Goal: Obtain resource: Download file/media

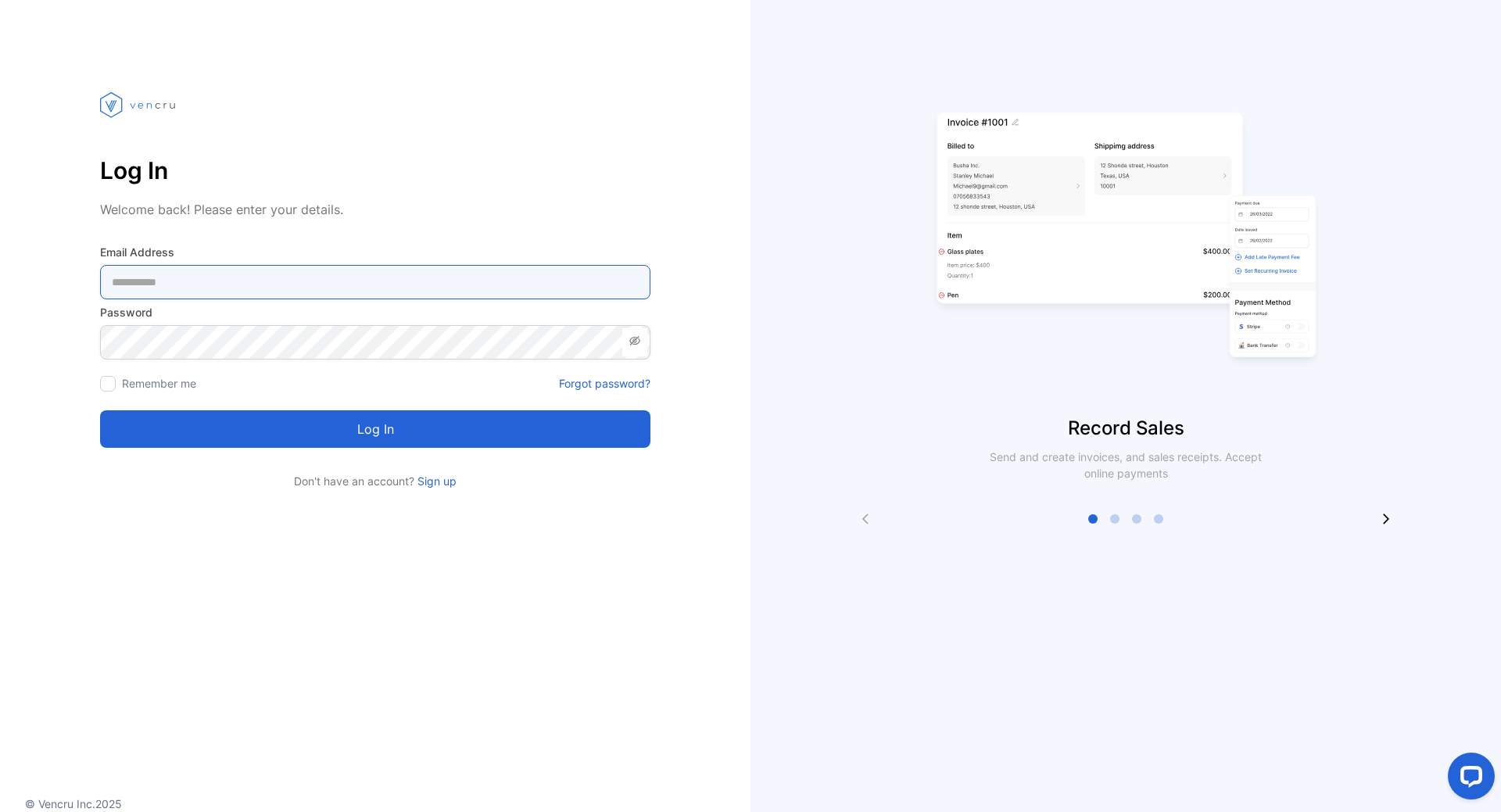
click at [215, 275] on Address-inputemail "email" at bounding box center [375, 281] width 550 height 35
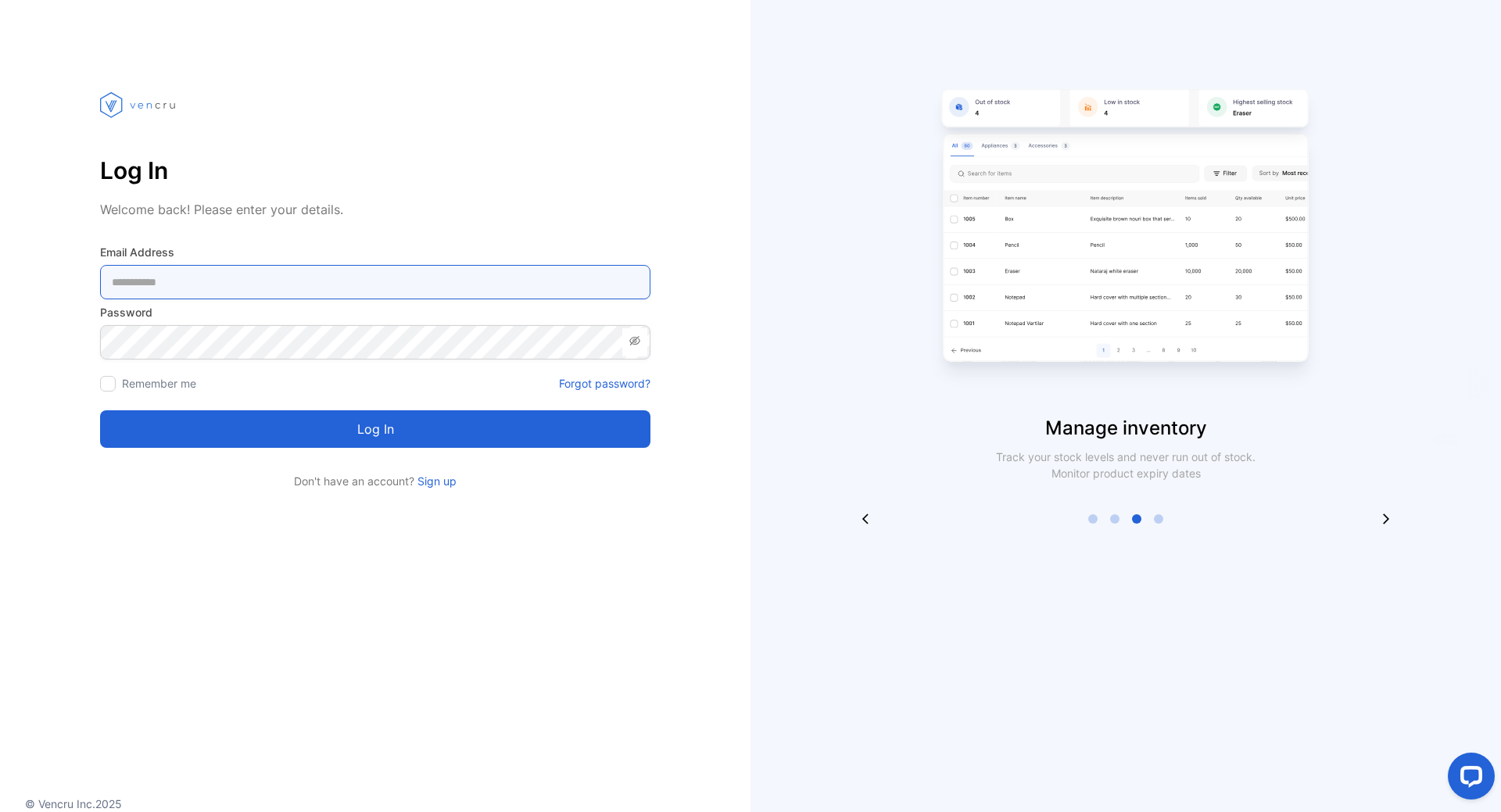
paste Address-inputemail "**********"
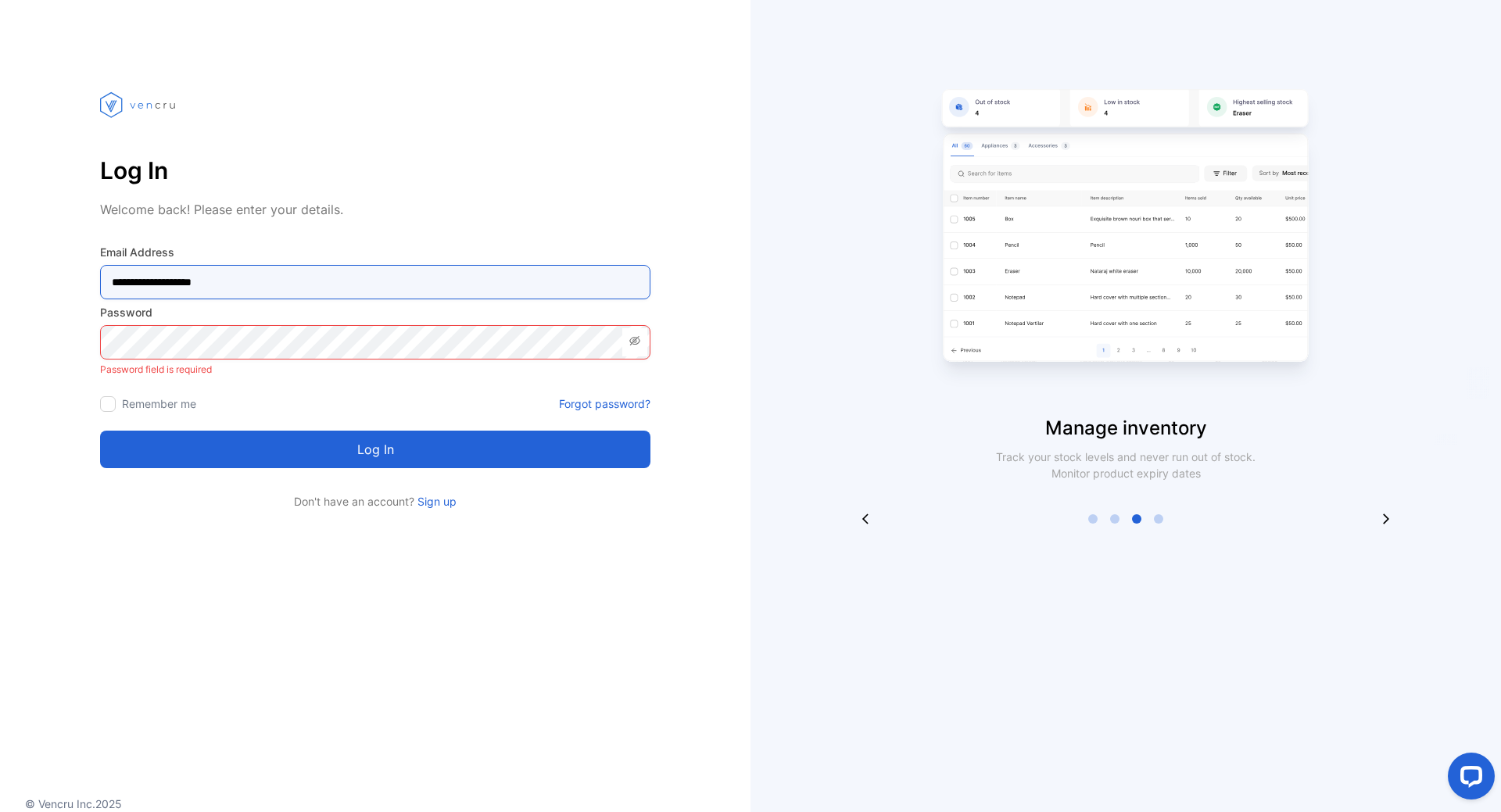
type Address-inputemail "**********"
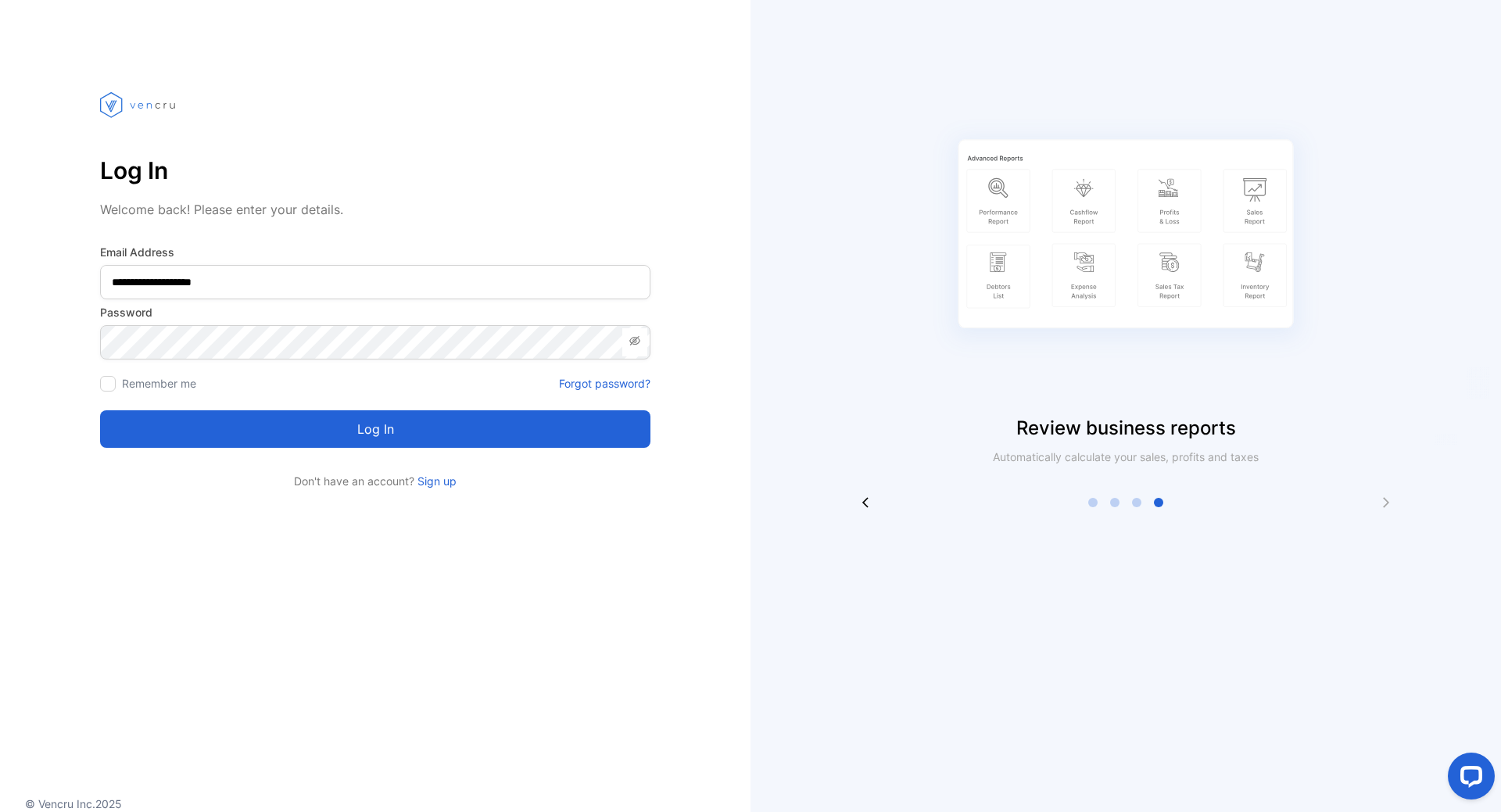
click at [106, 387] on div at bounding box center [108, 383] width 15 height 15
click at [347, 436] on button "Log in" at bounding box center [375, 429] width 550 height 37
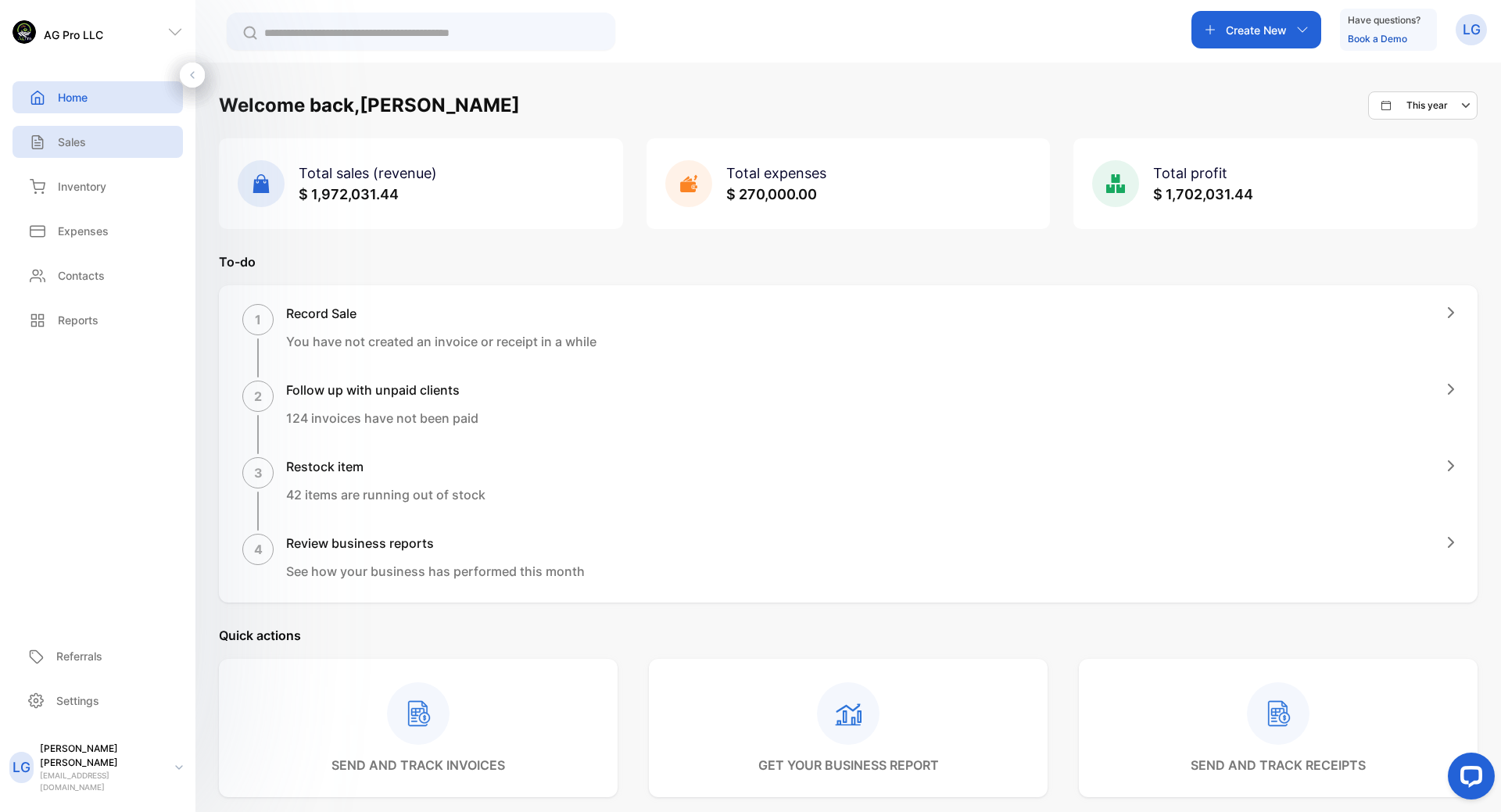
click at [86, 133] on div "Sales" at bounding box center [98, 142] width 170 height 32
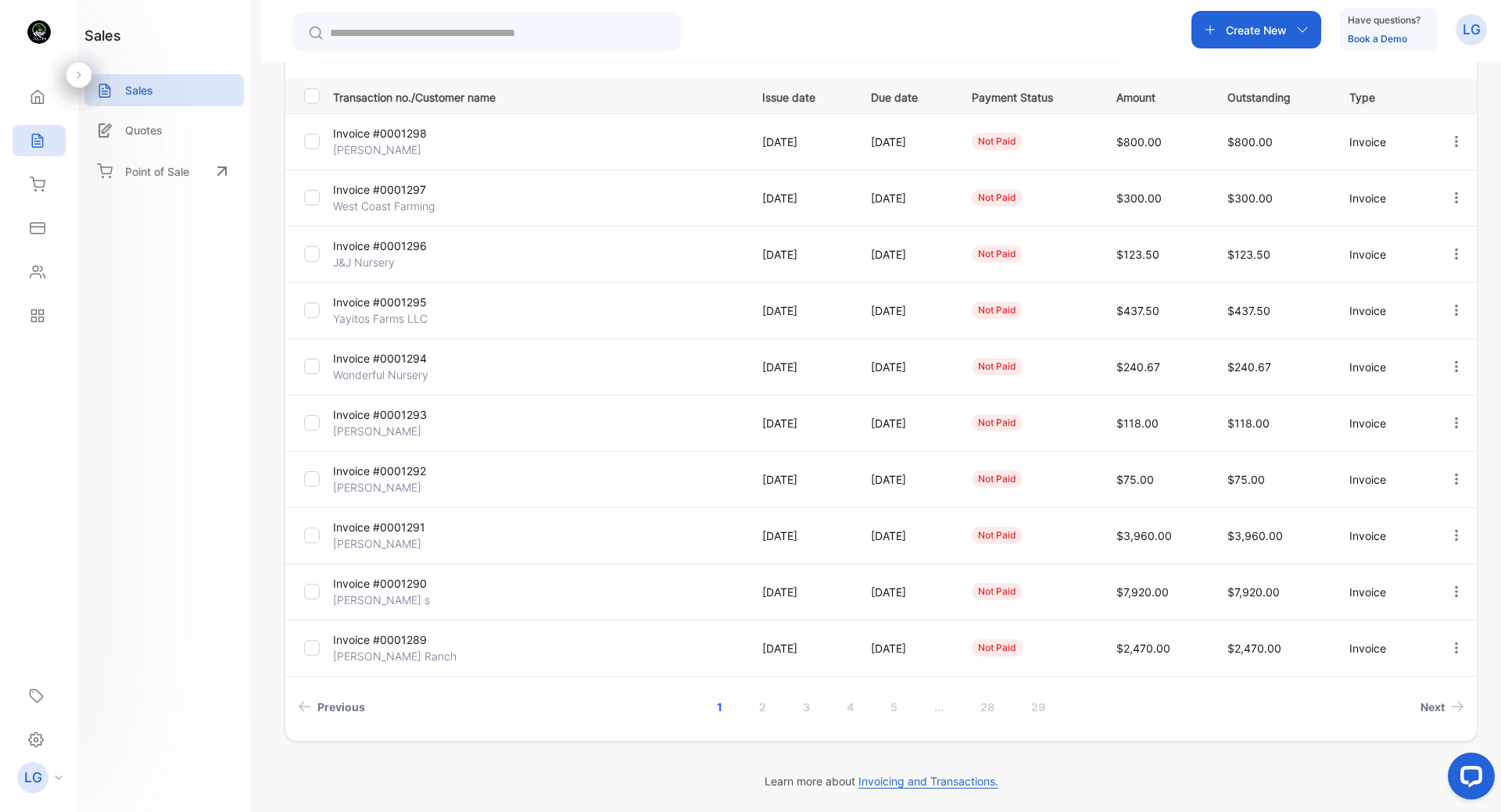
scroll to position [213, 0]
click at [761, 704] on link "2" at bounding box center [762, 704] width 45 height 29
click at [696, 704] on link "1" at bounding box center [697, 704] width 43 height 29
click at [321, 141] on div at bounding box center [315, 139] width 22 height 15
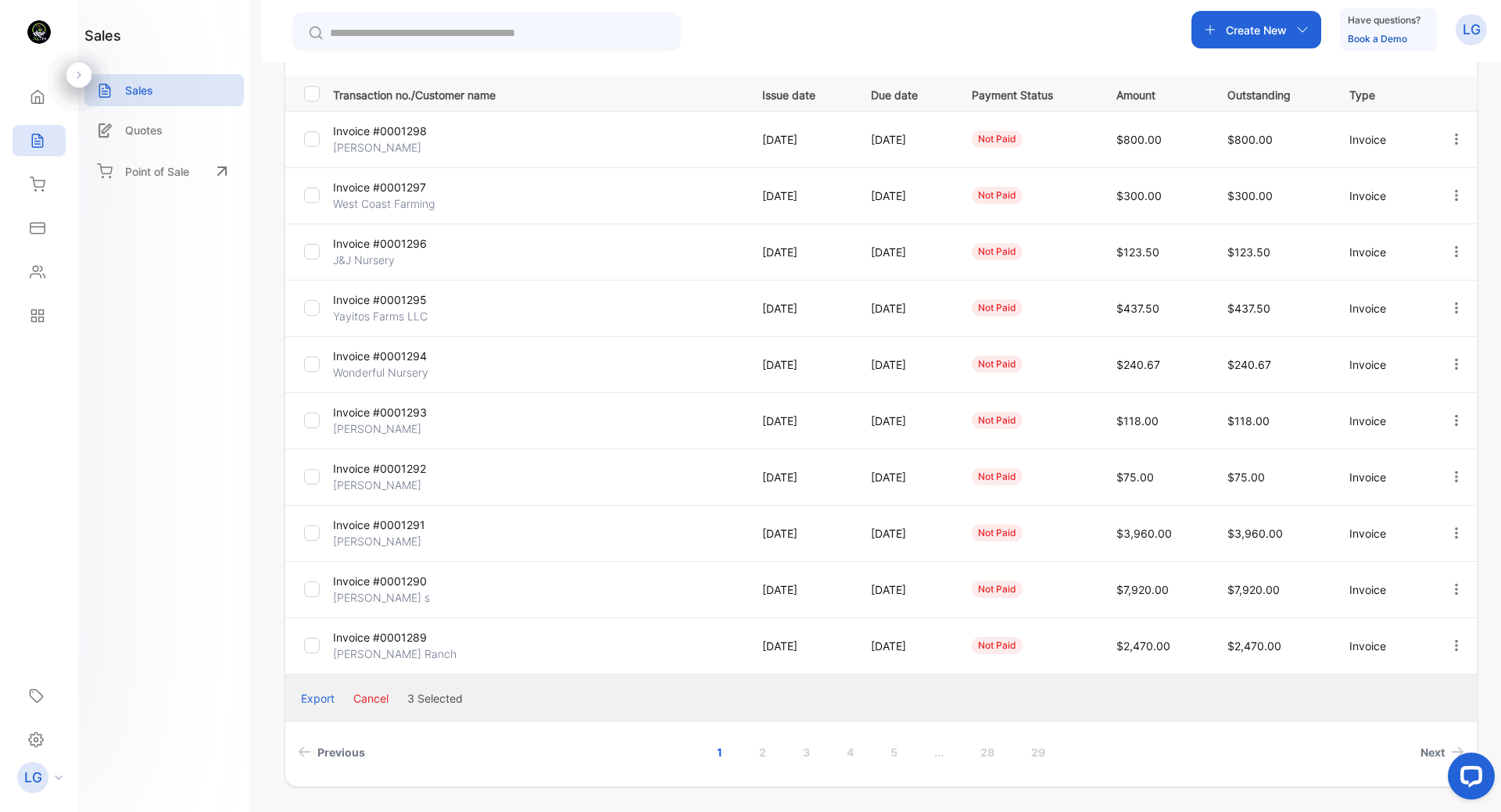
click at [311, 320] on td at bounding box center [305, 308] width 42 height 56
click at [315, 314] on div at bounding box center [312, 308] width 15 height 15
click at [310, 374] on td at bounding box center [305, 364] width 42 height 56
click at [310, 699] on div "Export" at bounding box center [318, 698] width 34 height 16
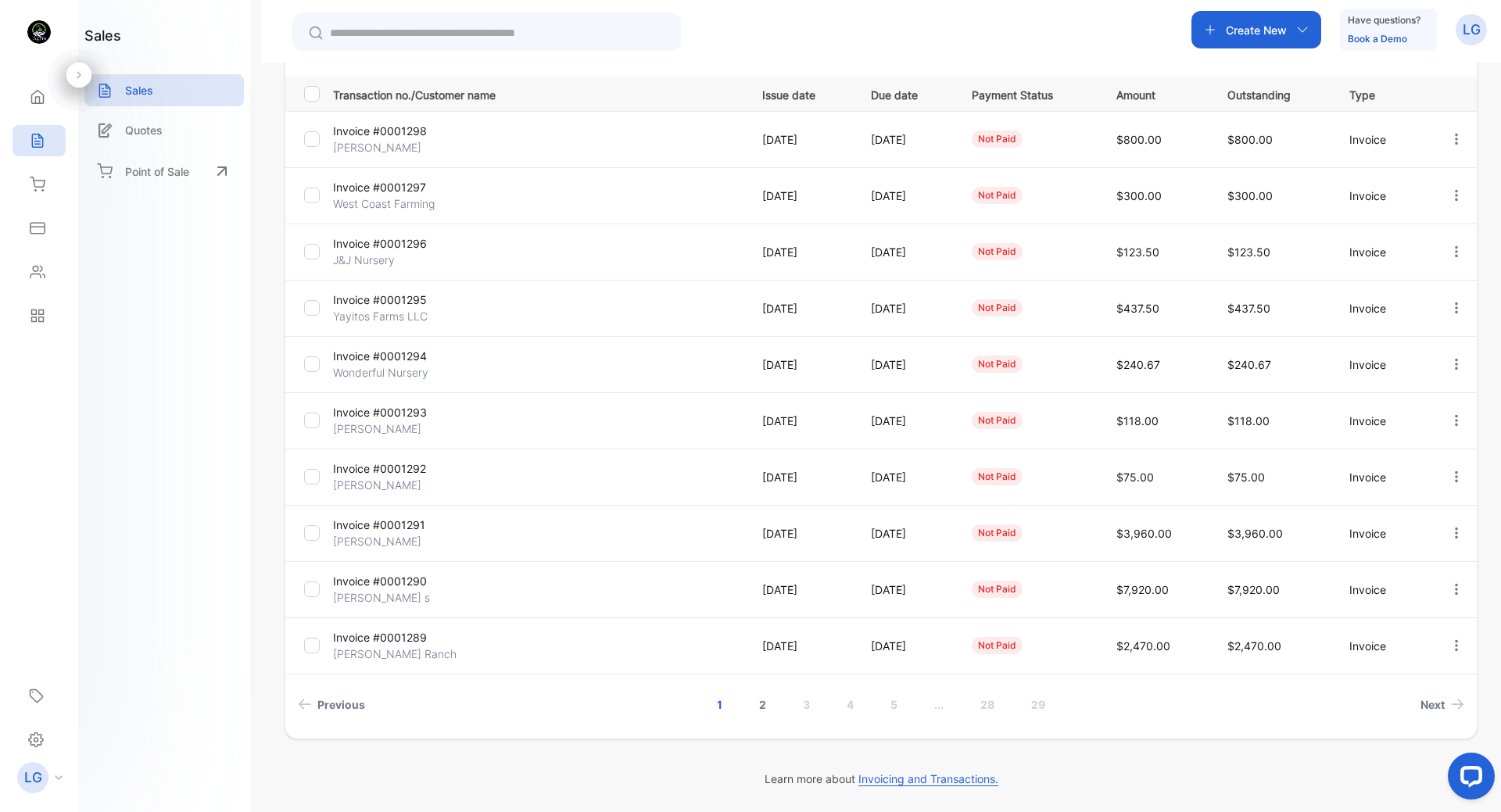
click at [764, 707] on link "2" at bounding box center [762, 704] width 45 height 29
click at [694, 706] on link "1" at bounding box center [697, 704] width 43 height 29
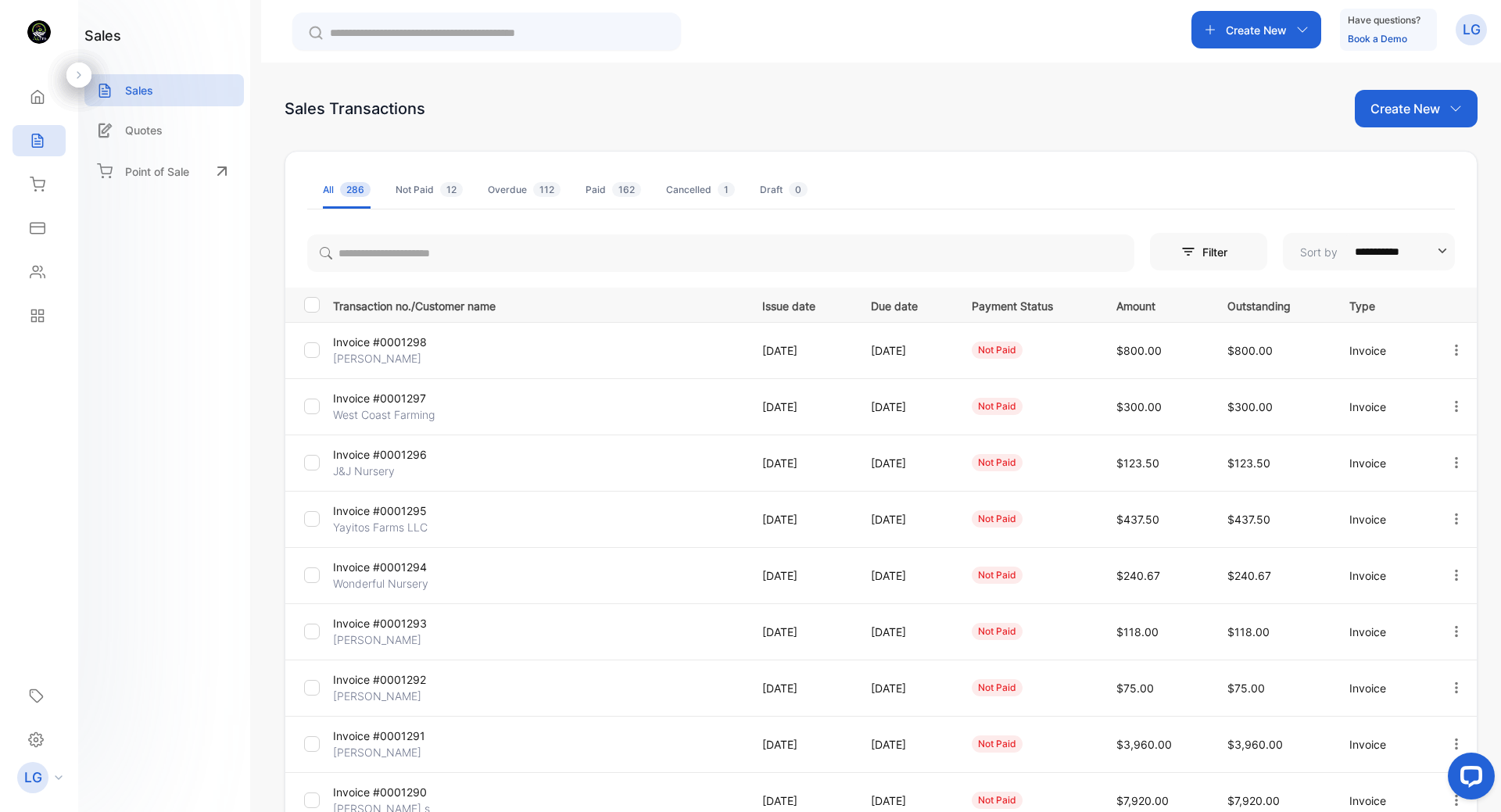
scroll to position [0, 0]
click at [1449, 107] on icon "button" at bounding box center [1455, 110] width 13 height 13
click at [892, 135] on div "**********" at bounding box center [880, 545] width 1192 height 908
click at [371, 344] on p "Invoice #0001298" at bounding box center [401, 342] width 137 height 16
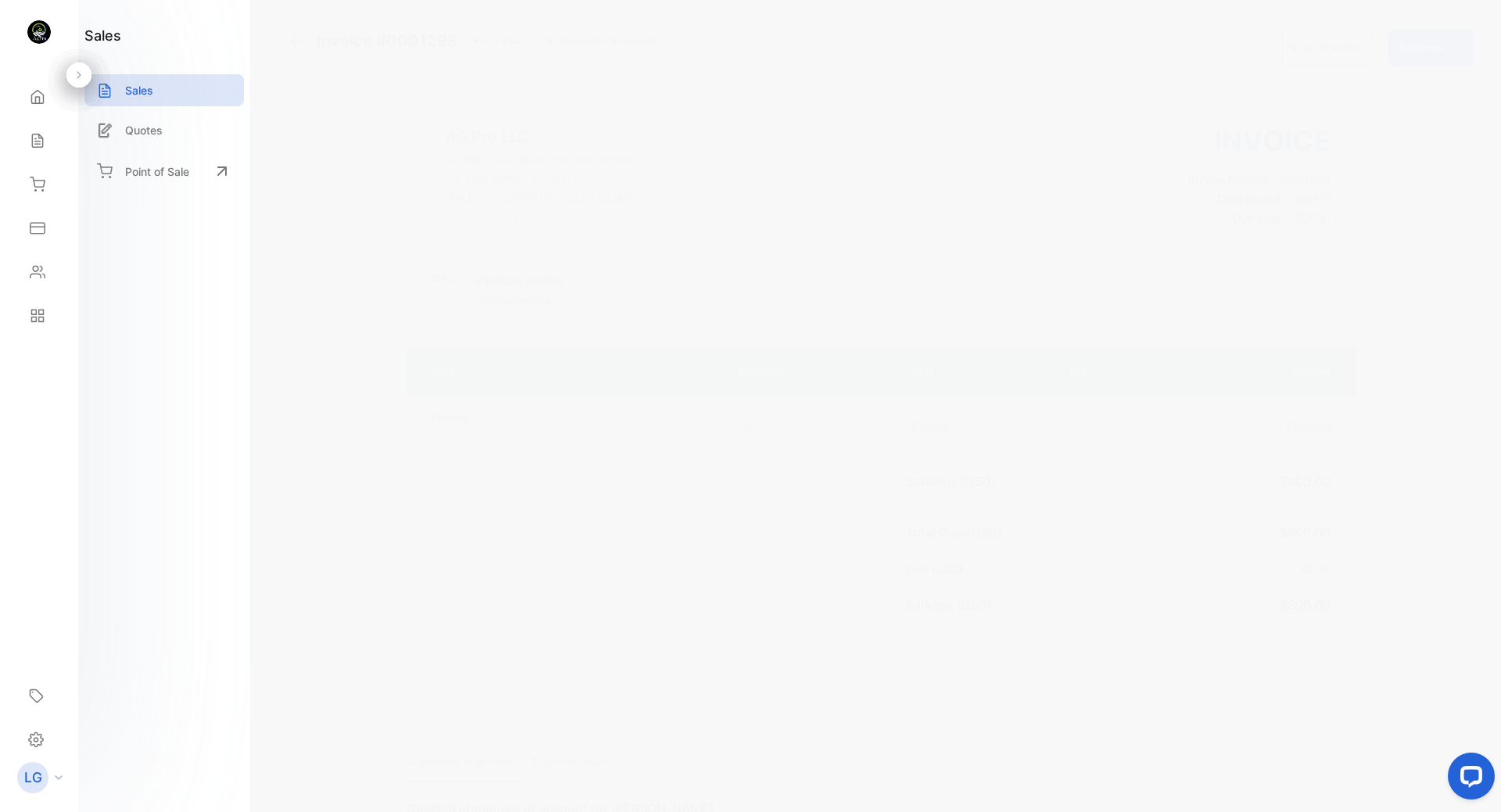
click at [1455, 54] on div "Actions" at bounding box center [1431, 47] width 86 height 37
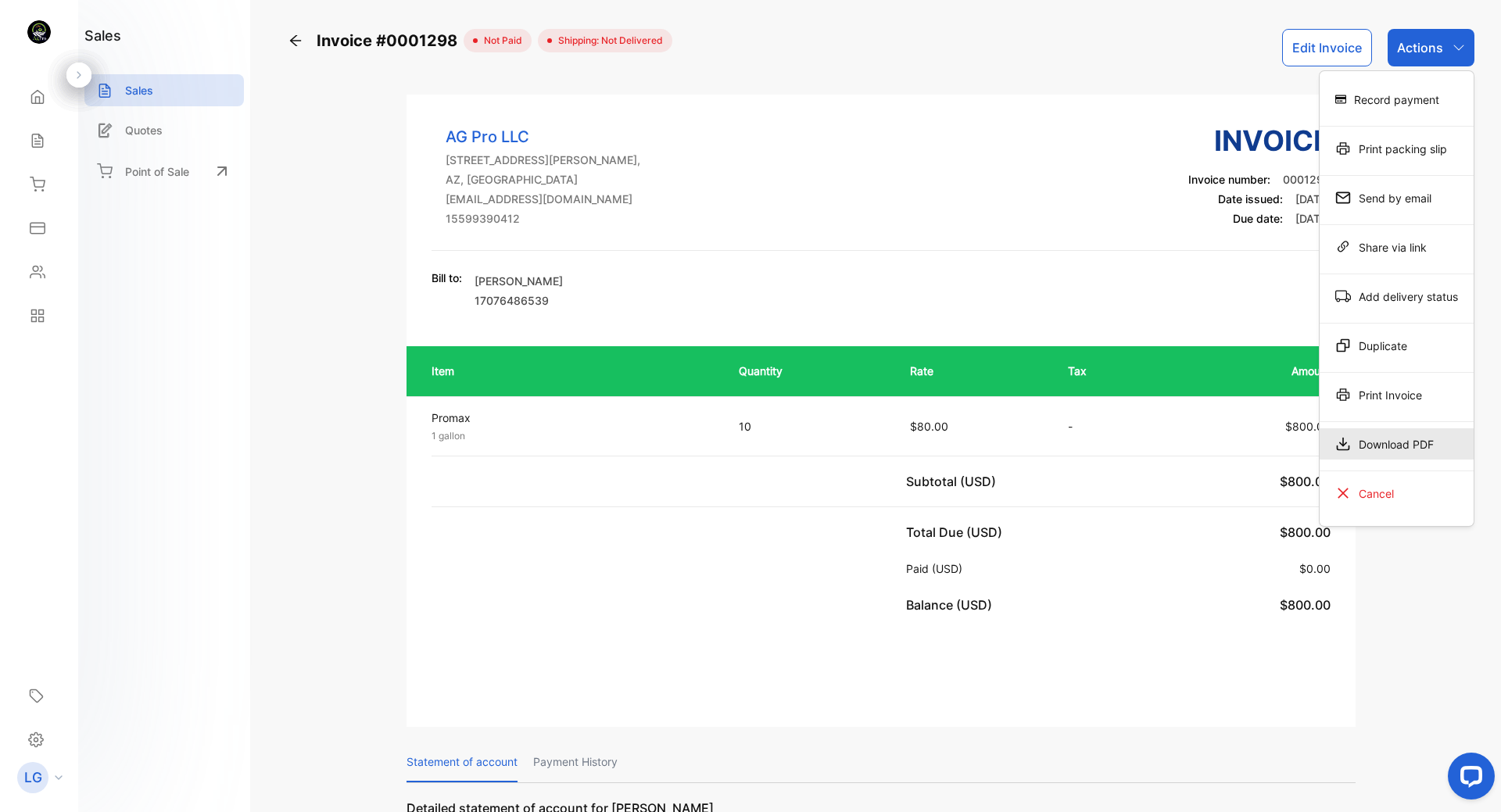
click at [1386, 447] on div "Download PDF" at bounding box center [1397, 443] width 154 height 31
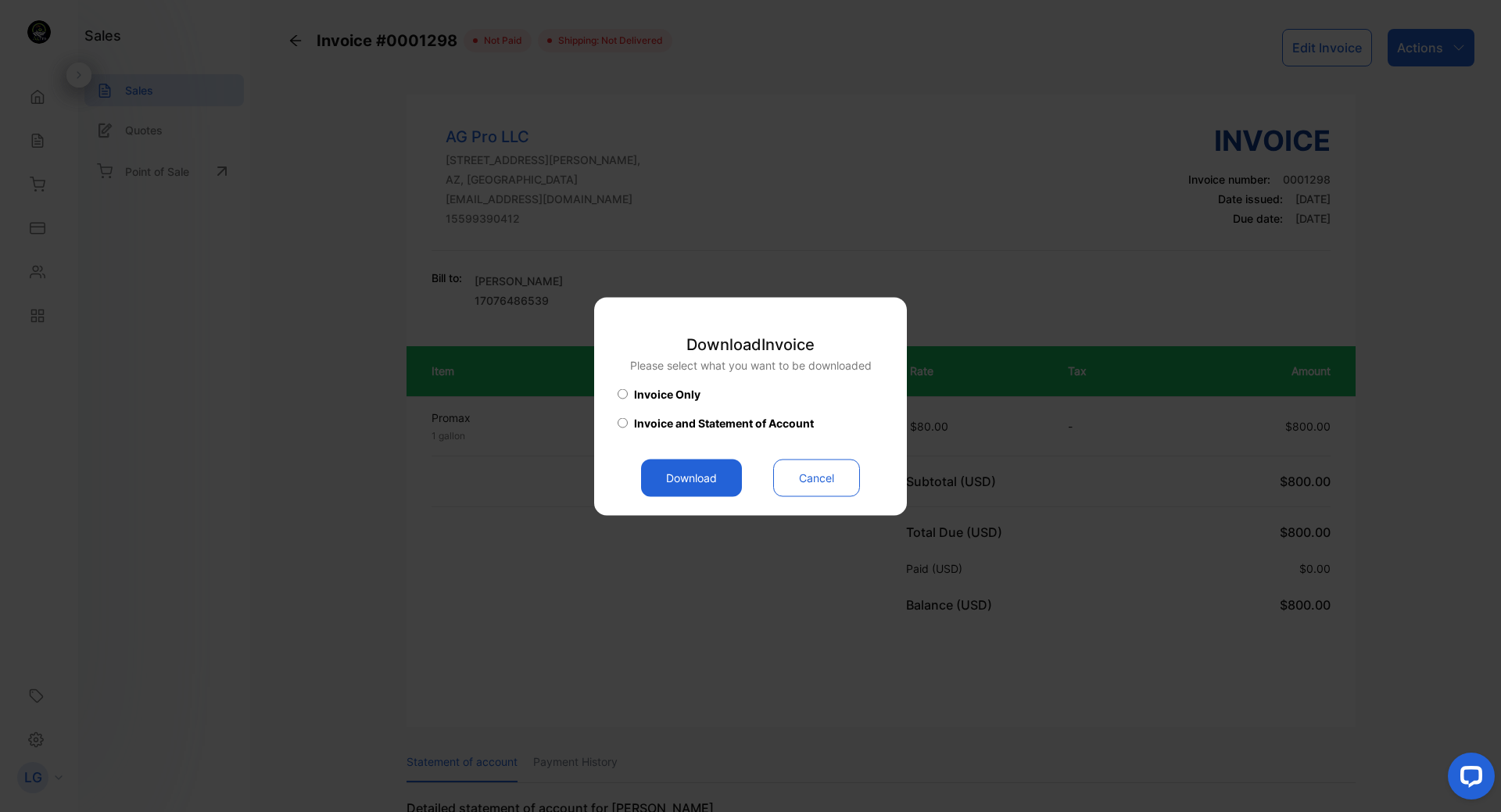
click at [697, 487] on button "Download" at bounding box center [691, 477] width 101 height 37
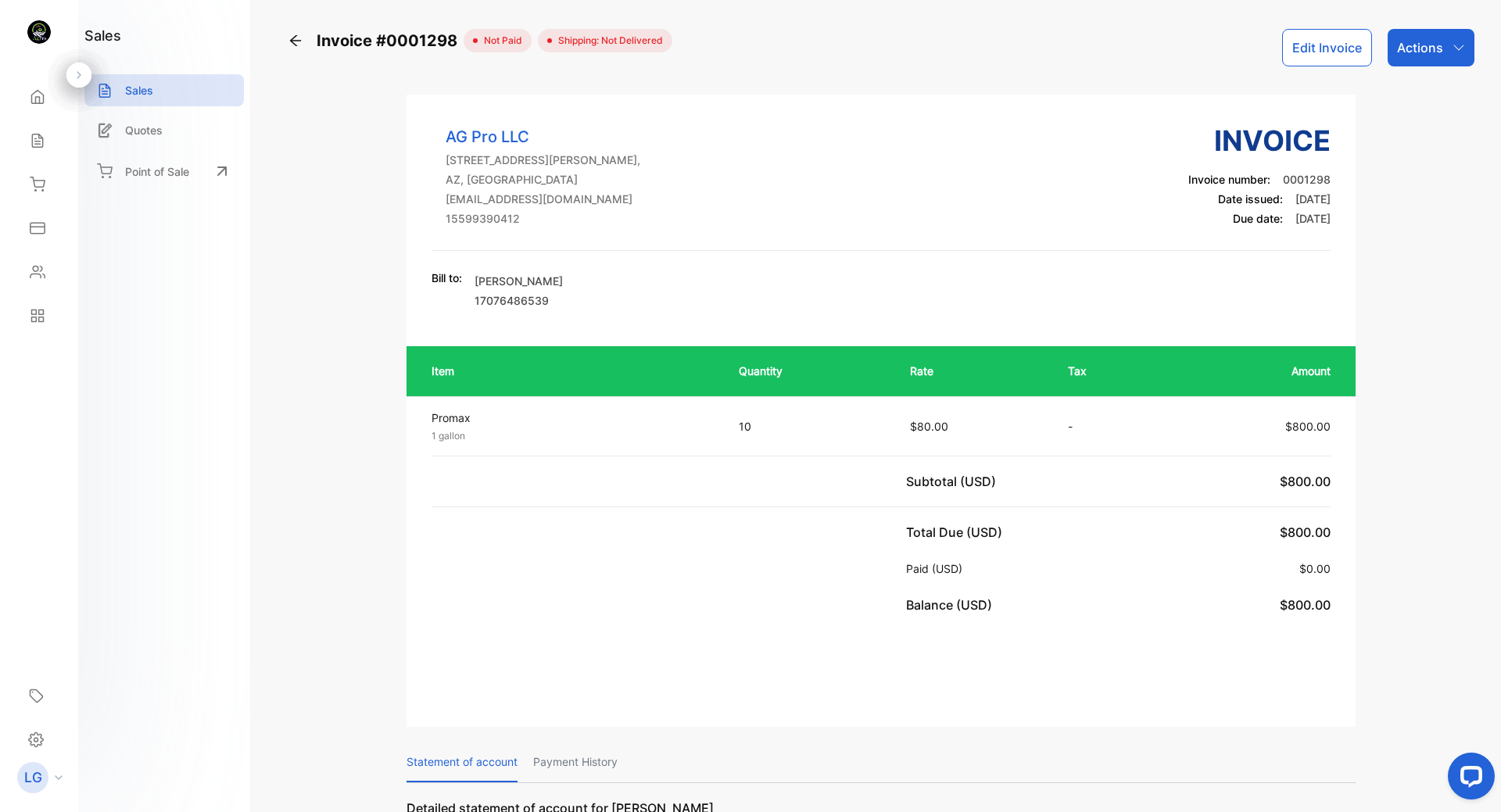
click at [296, 37] on icon at bounding box center [295, 41] width 15 height 15
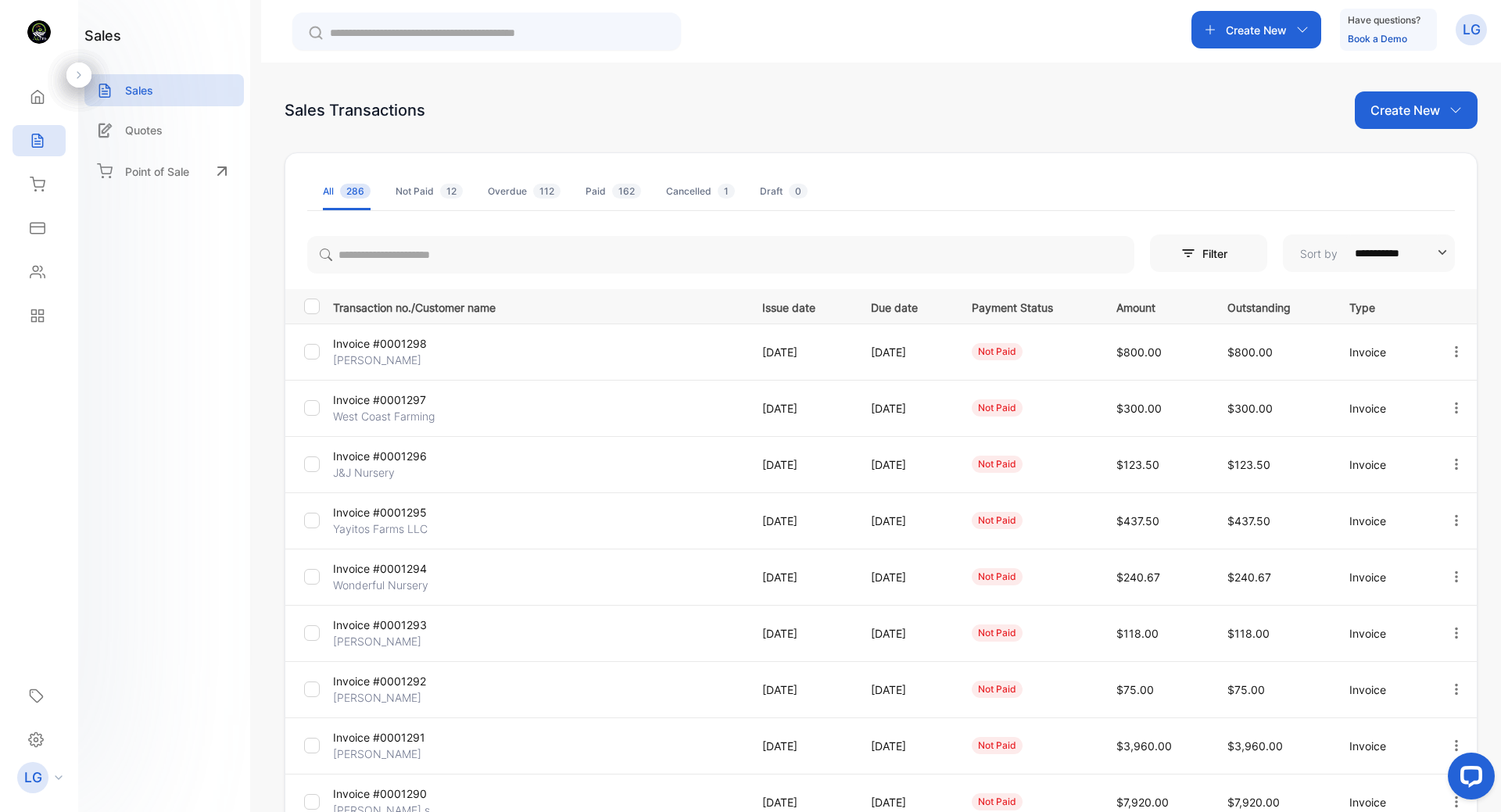
click at [313, 414] on div at bounding box center [312, 408] width 15 height 15
click at [307, 582] on div at bounding box center [312, 576] width 15 height 15
click at [1459, 353] on div at bounding box center [1455, 352] width 40 height 32
click at [315, 470] on div at bounding box center [312, 464] width 15 height 15
click at [1454, 408] on icon "button" at bounding box center [1456, 407] width 3 height 11
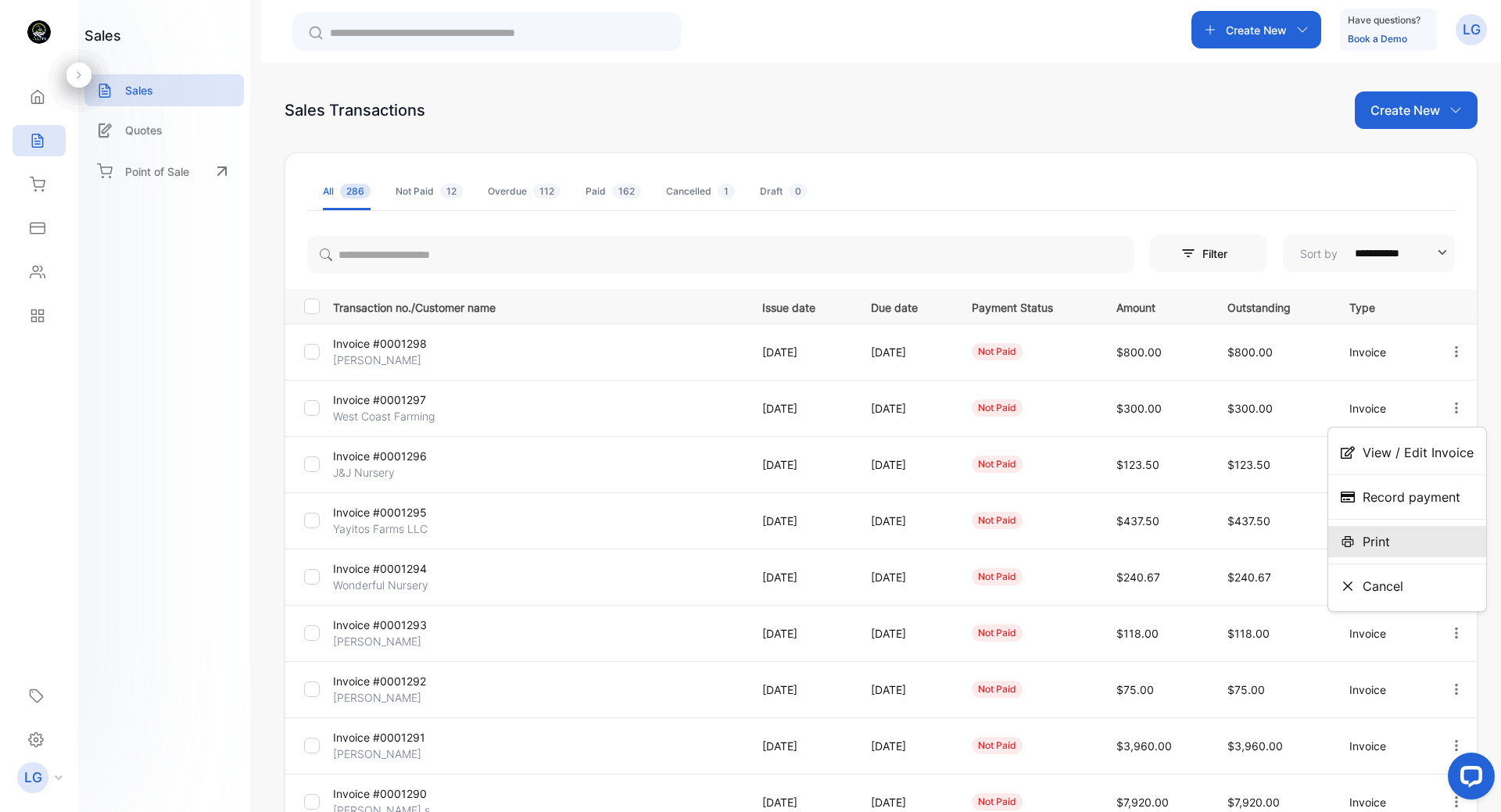
click at [1382, 548] on span "Print" at bounding box center [1375, 542] width 27 height 19
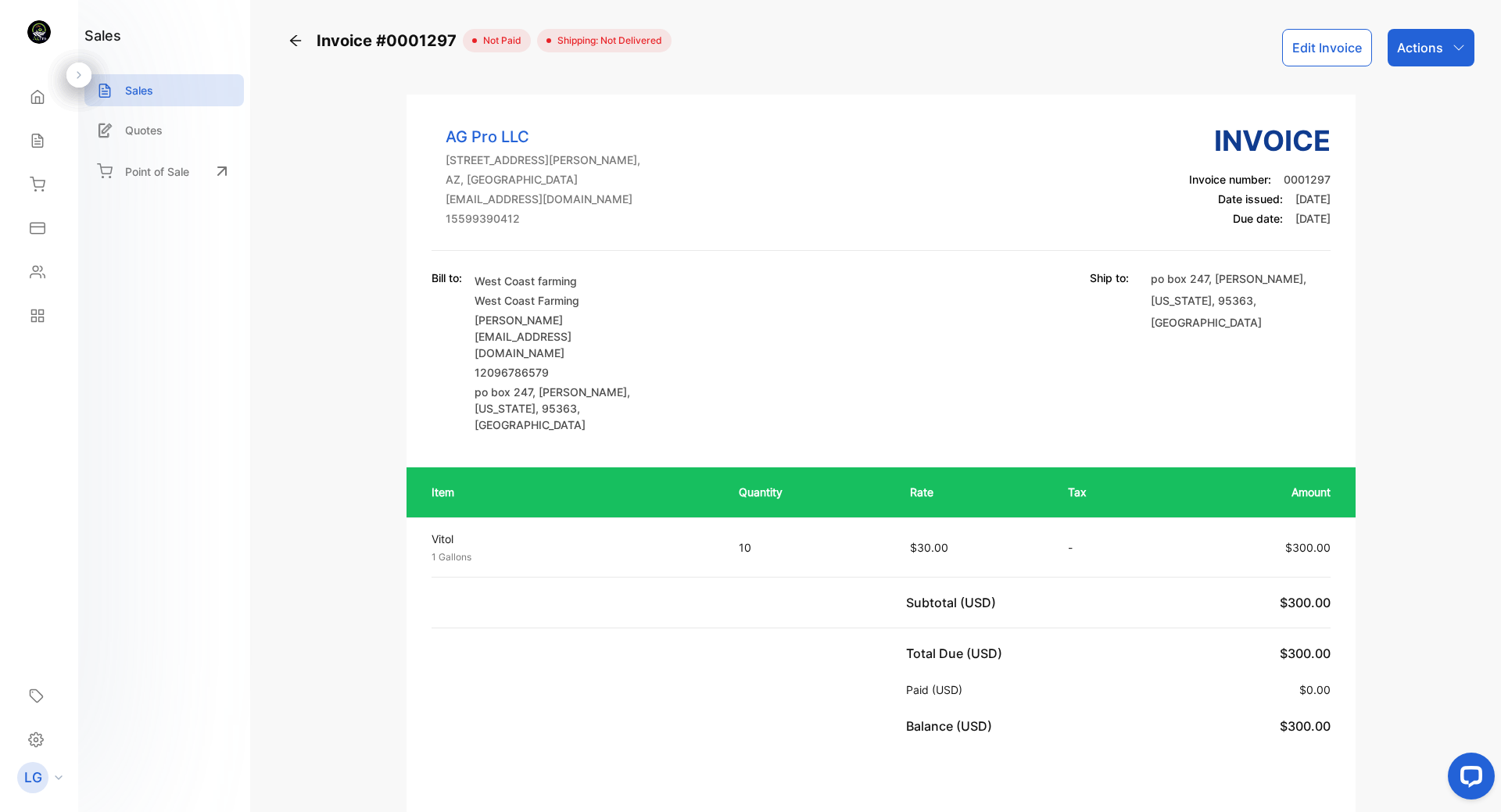
click at [299, 35] on icon at bounding box center [295, 41] width 15 height 15
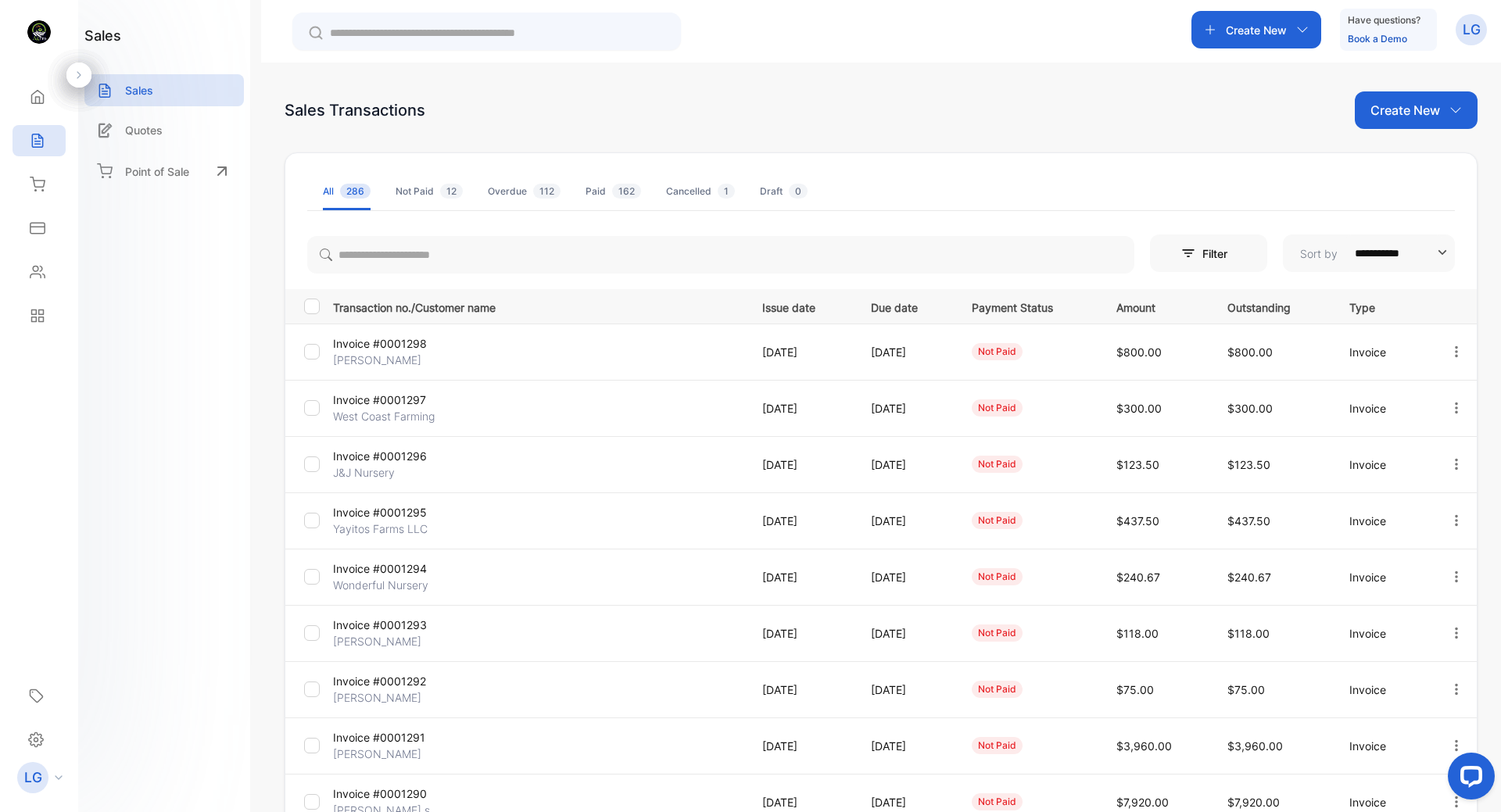
click at [371, 403] on p "Invoice #0001297" at bounding box center [401, 399] width 137 height 16
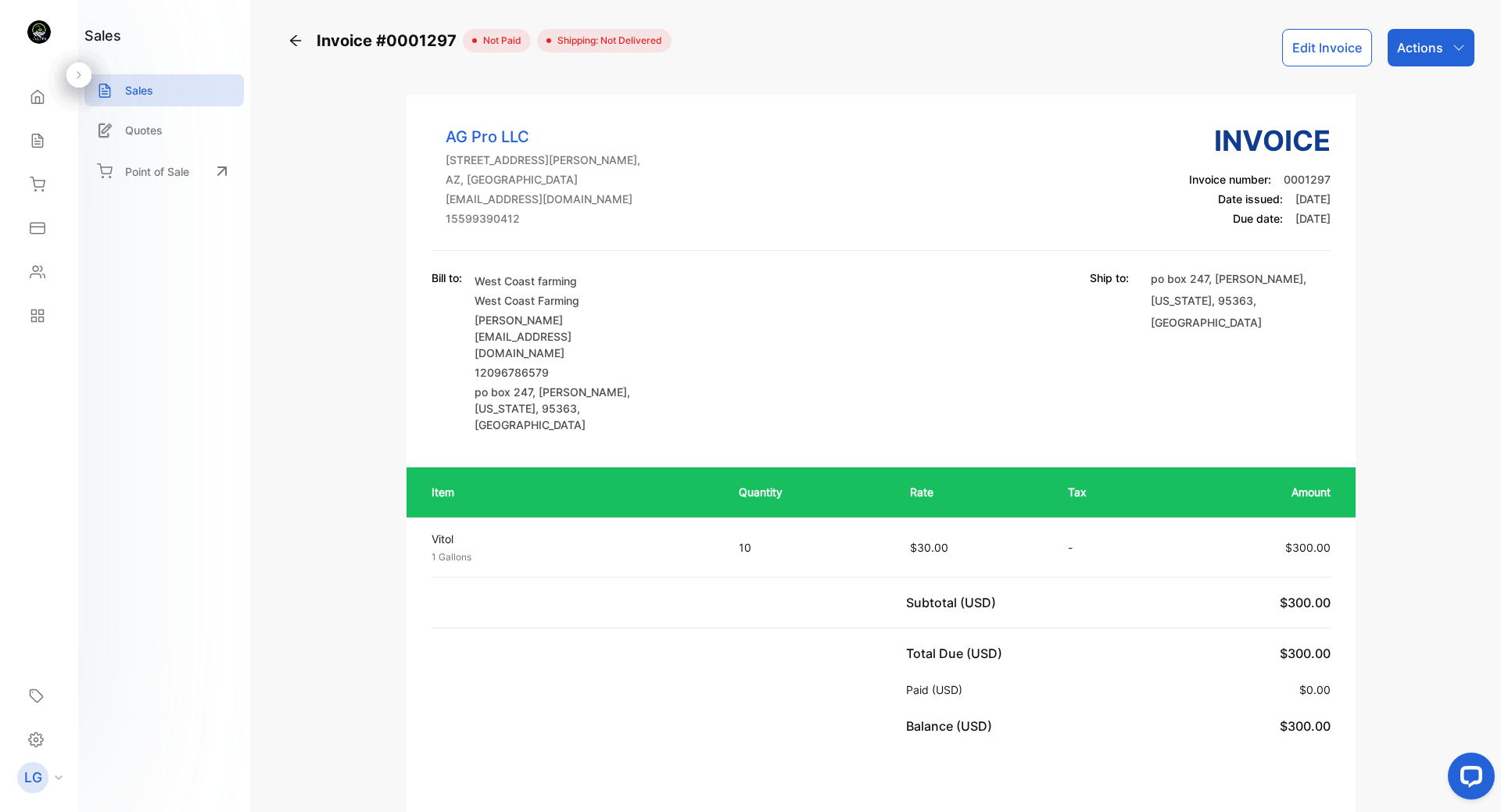
click at [1458, 50] on icon "button" at bounding box center [1458, 47] width 13 height 13
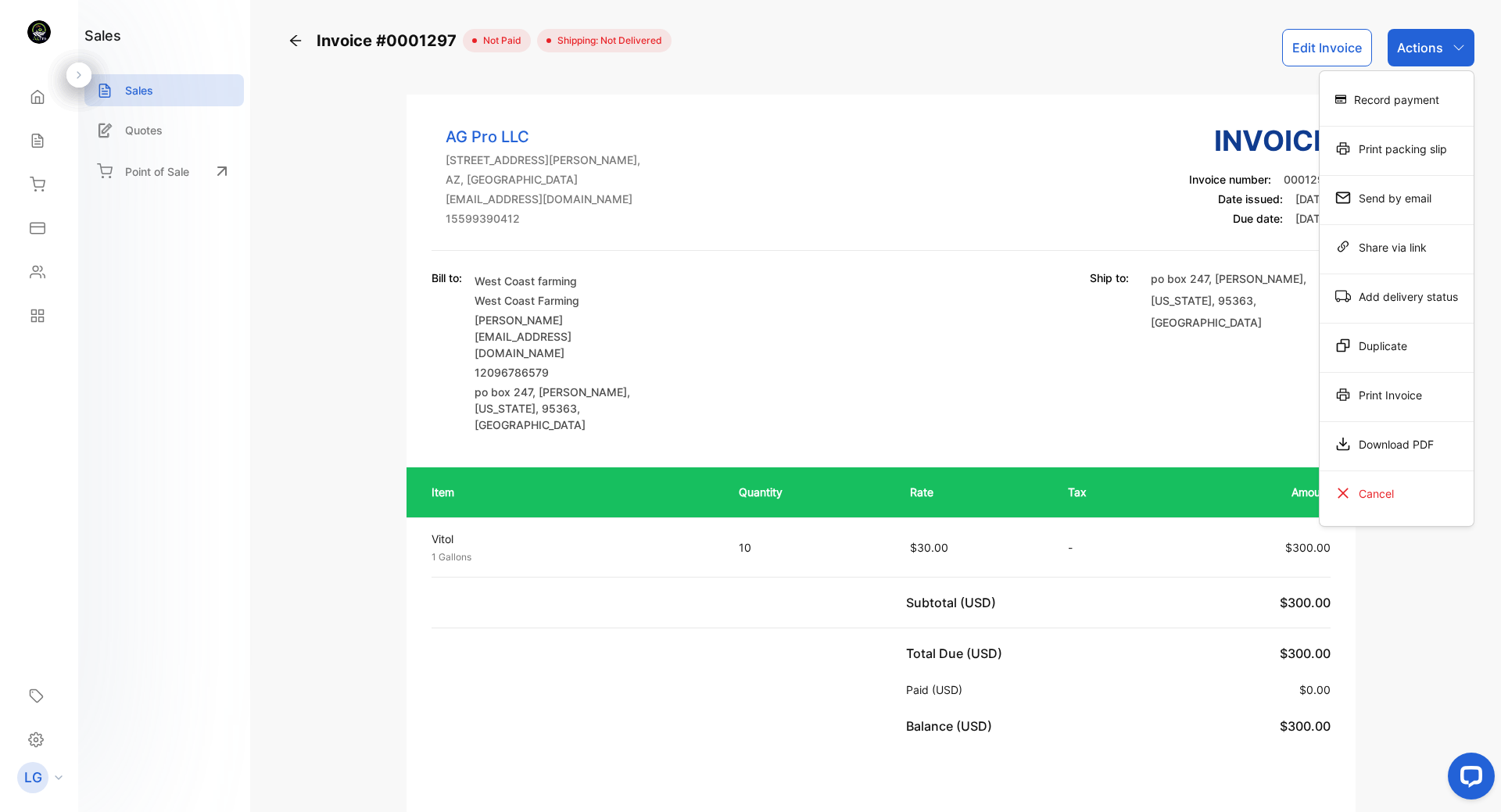
click at [1392, 452] on div "Download PDF" at bounding box center [1397, 443] width 154 height 31
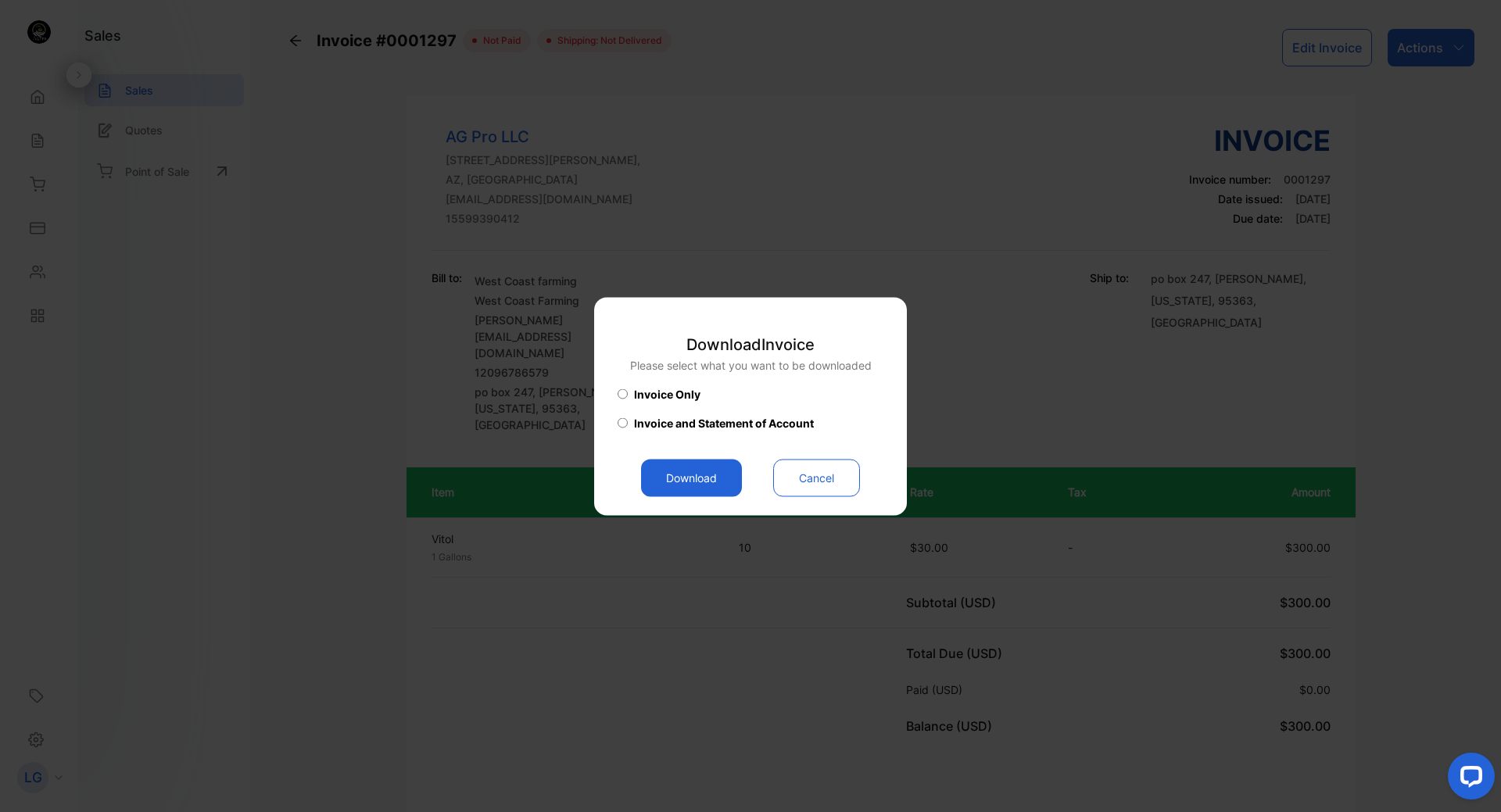
click at [703, 483] on button "Download" at bounding box center [691, 477] width 101 height 37
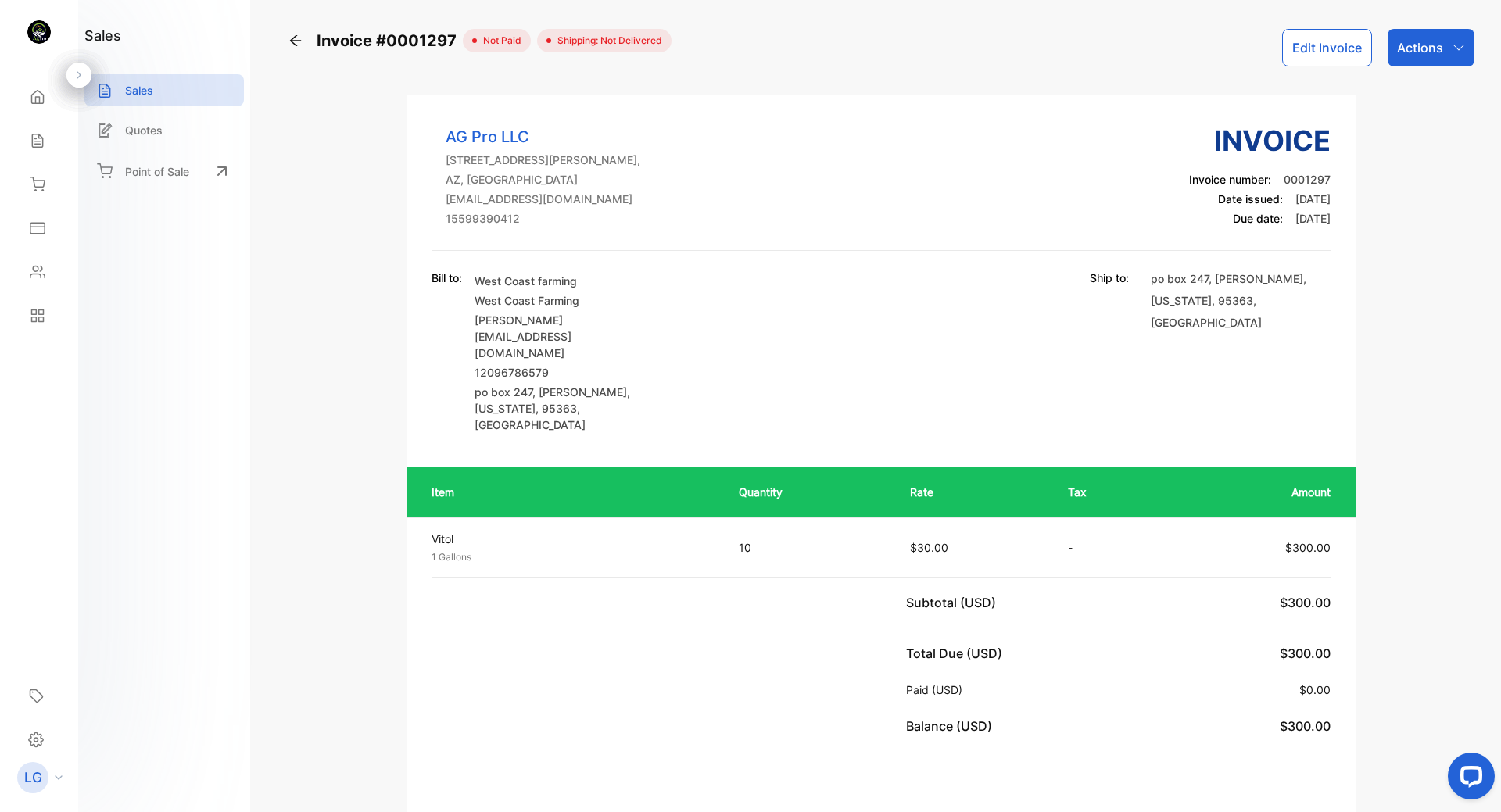
click at [138, 98] on div "Sales" at bounding box center [165, 91] width 159 height 32
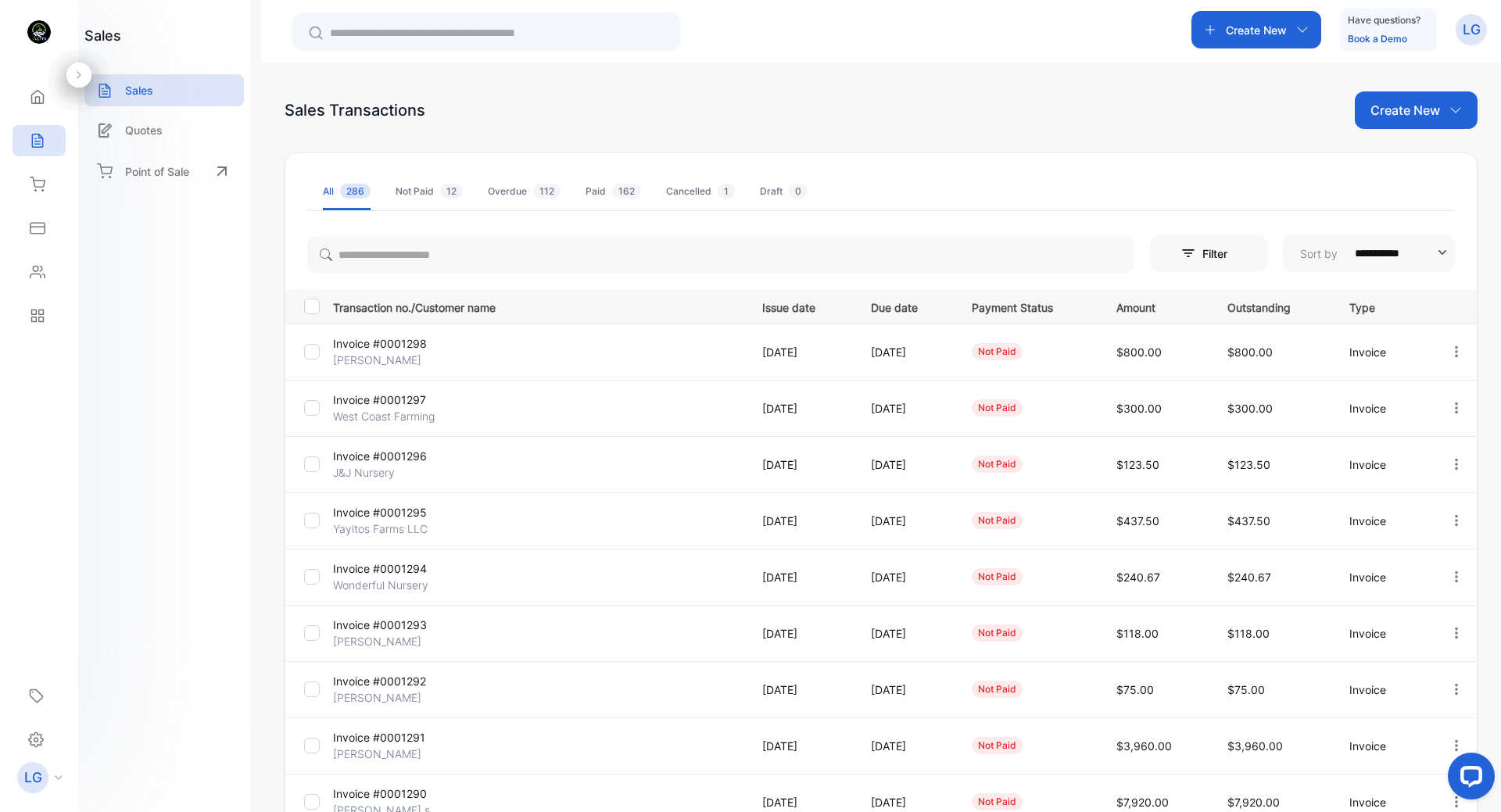
click at [309, 470] on div at bounding box center [312, 464] width 15 height 15
click at [1453, 109] on icon "button" at bounding box center [1455, 110] width 13 height 13
click at [372, 455] on p "Invoice #0001296" at bounding box center [401, 455] width 137 height 16
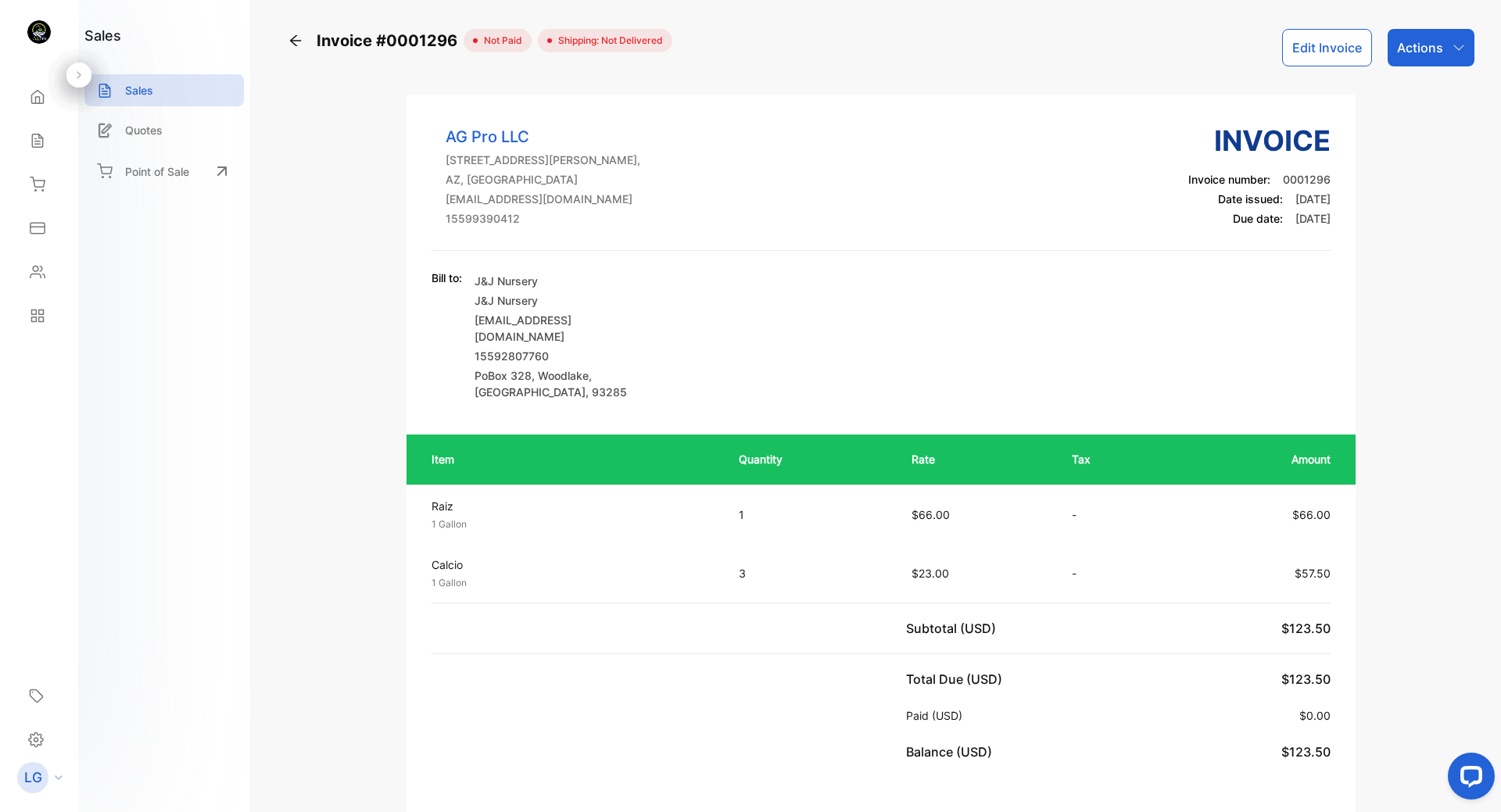
click at [1455, 49] on icon "button" at bounding box center [1458, 47] width 13 height 13
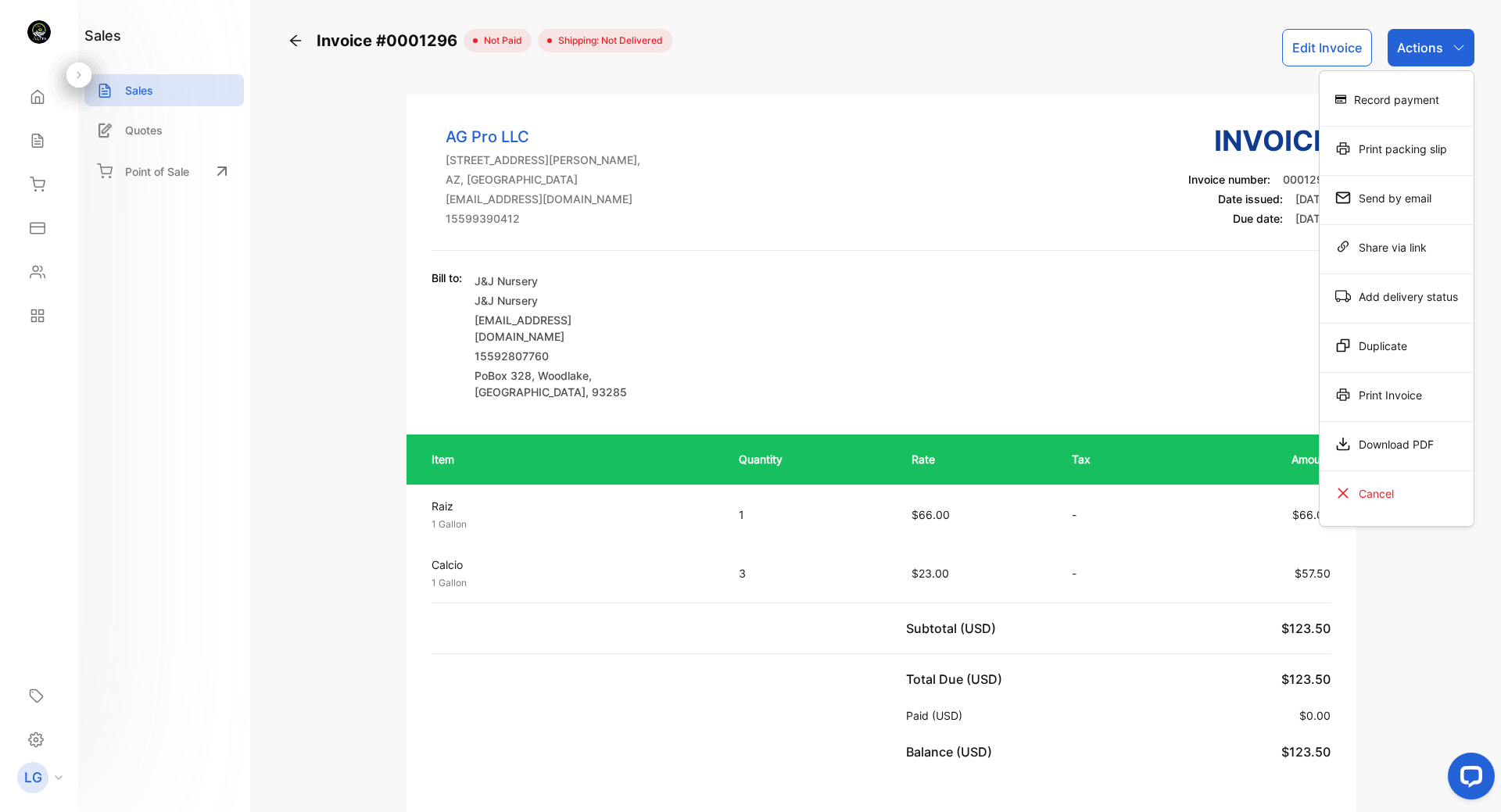
click at [1389, 449] on div "Download PDF" at bounding box center [1397, 443] width 154 height 31
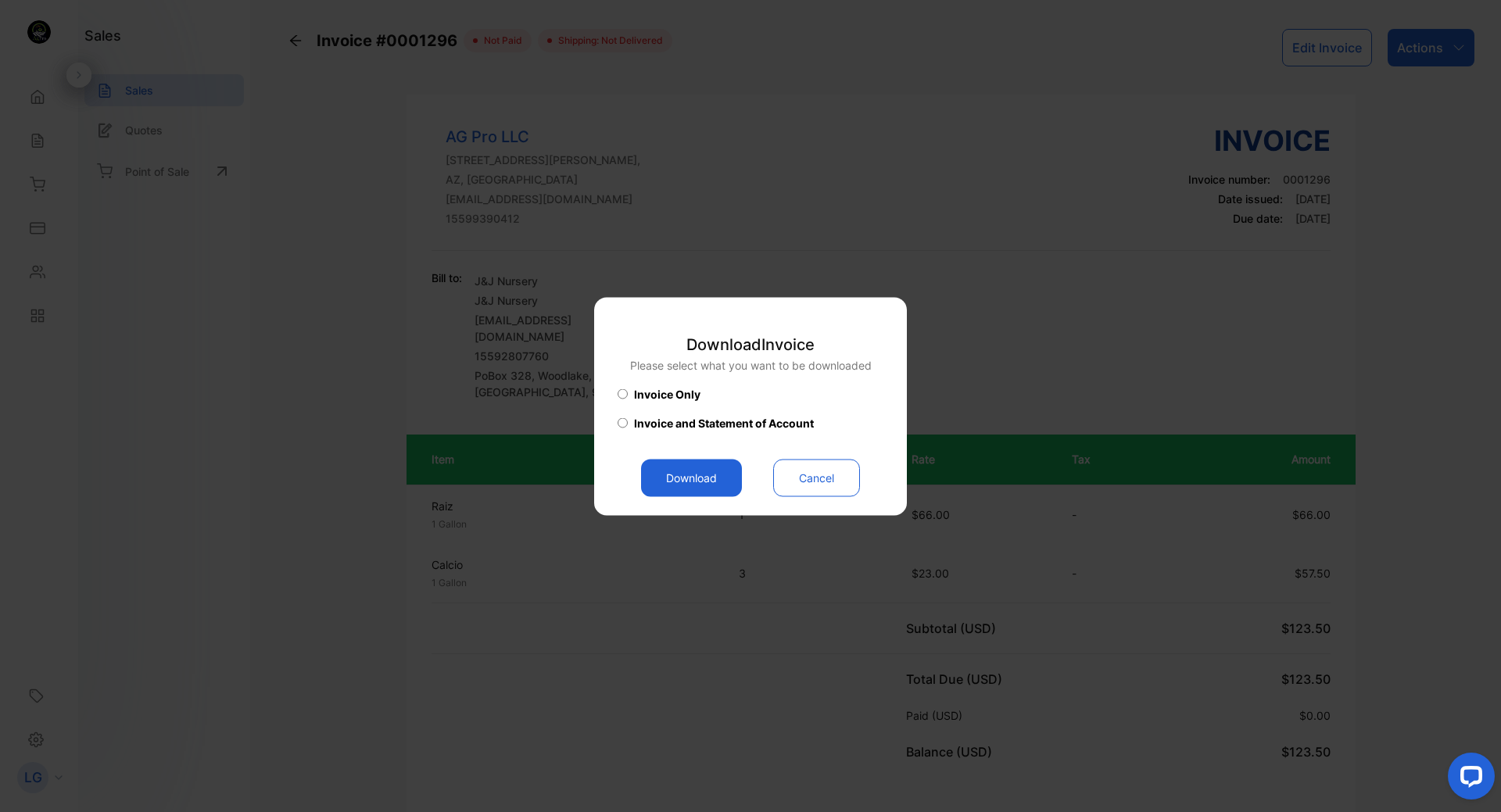
click at [684, 484] on button "Download" at bounding box center [691, 477] width 101 height 37
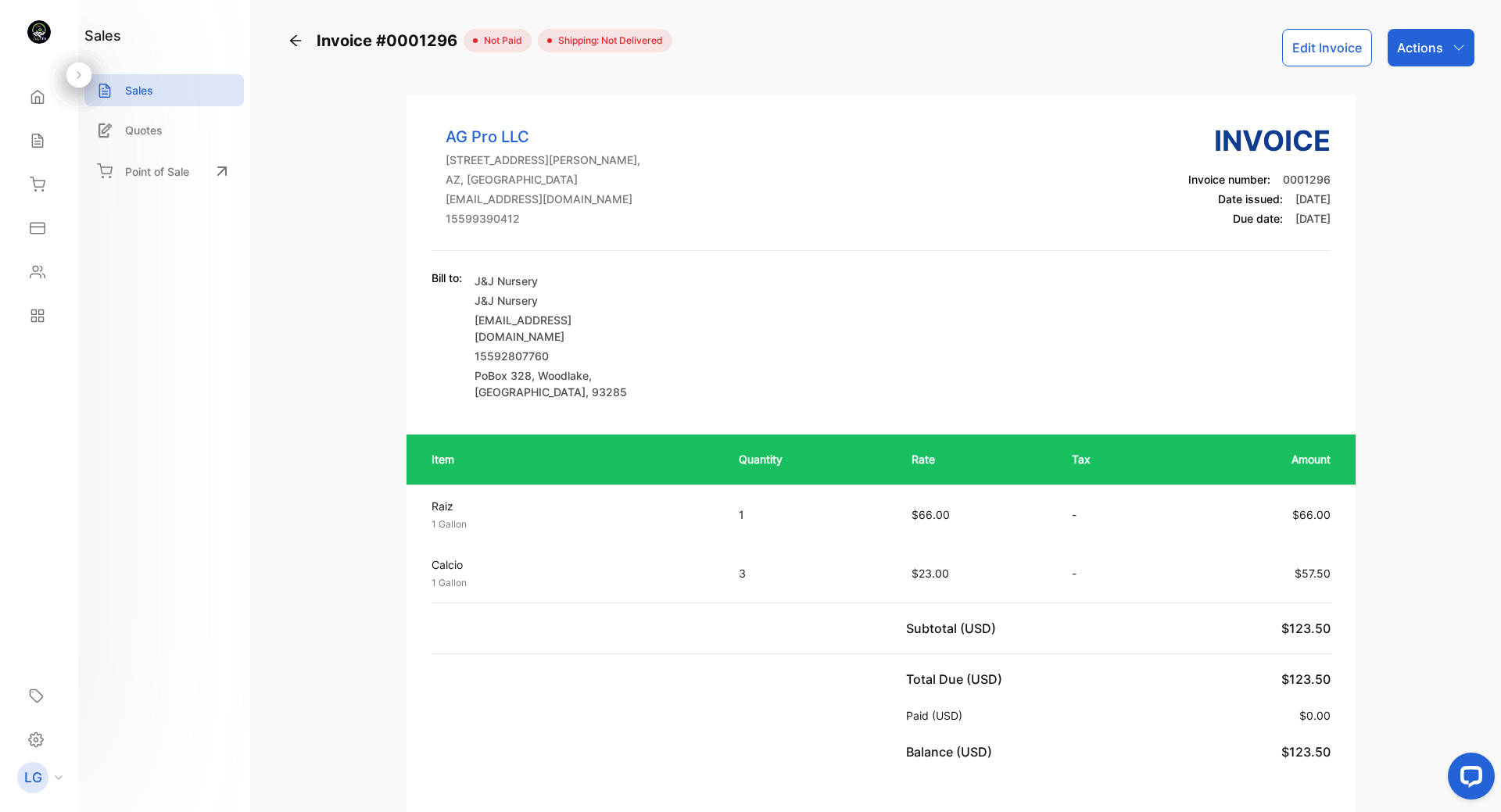
click at [293, 37] on icon at bounding box center [295, 41] width 15 height 15
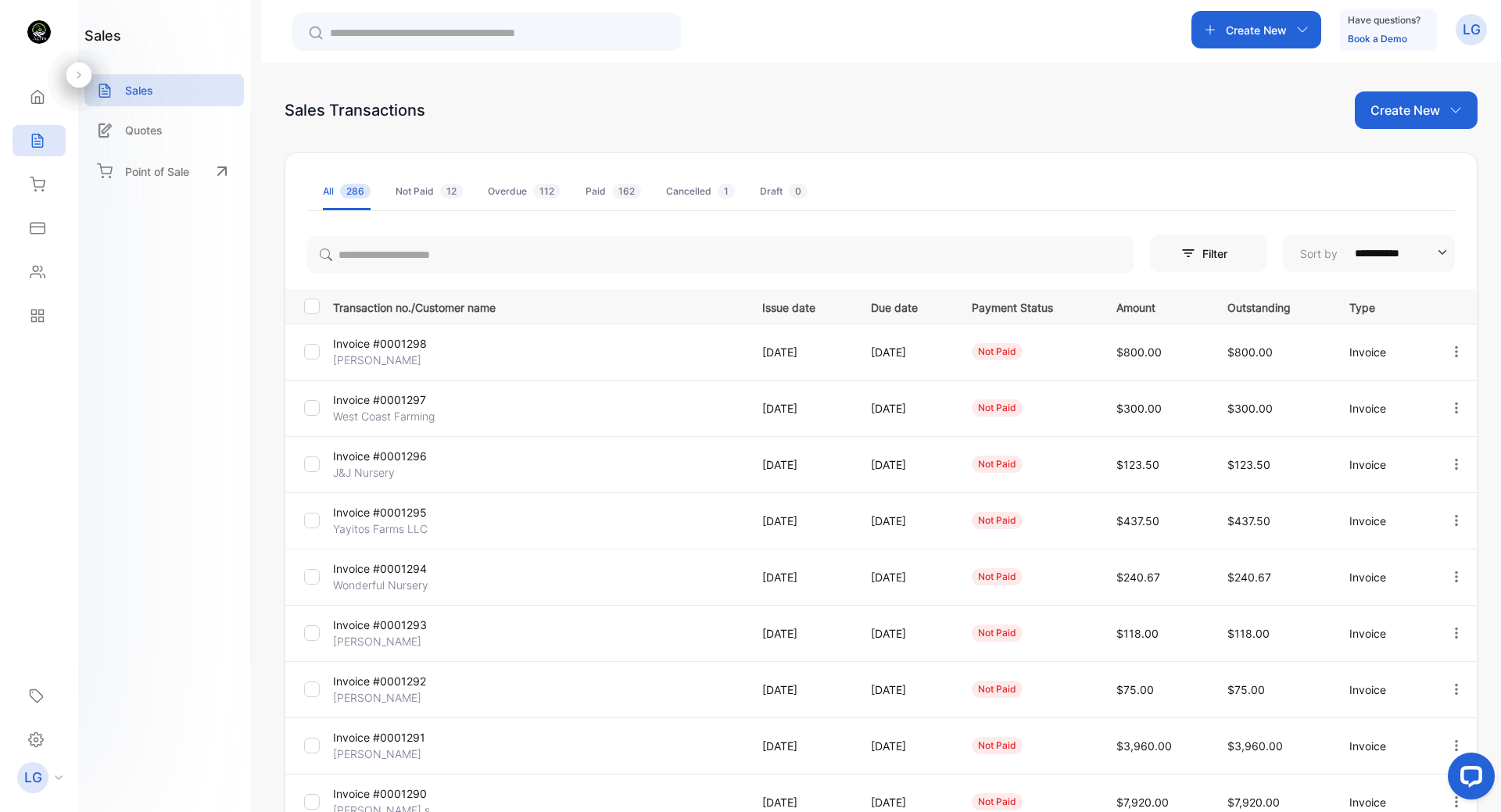
click at [365, 520] on p "Invoice #0001295" at bounding box center [401, 511] width 137 height 16
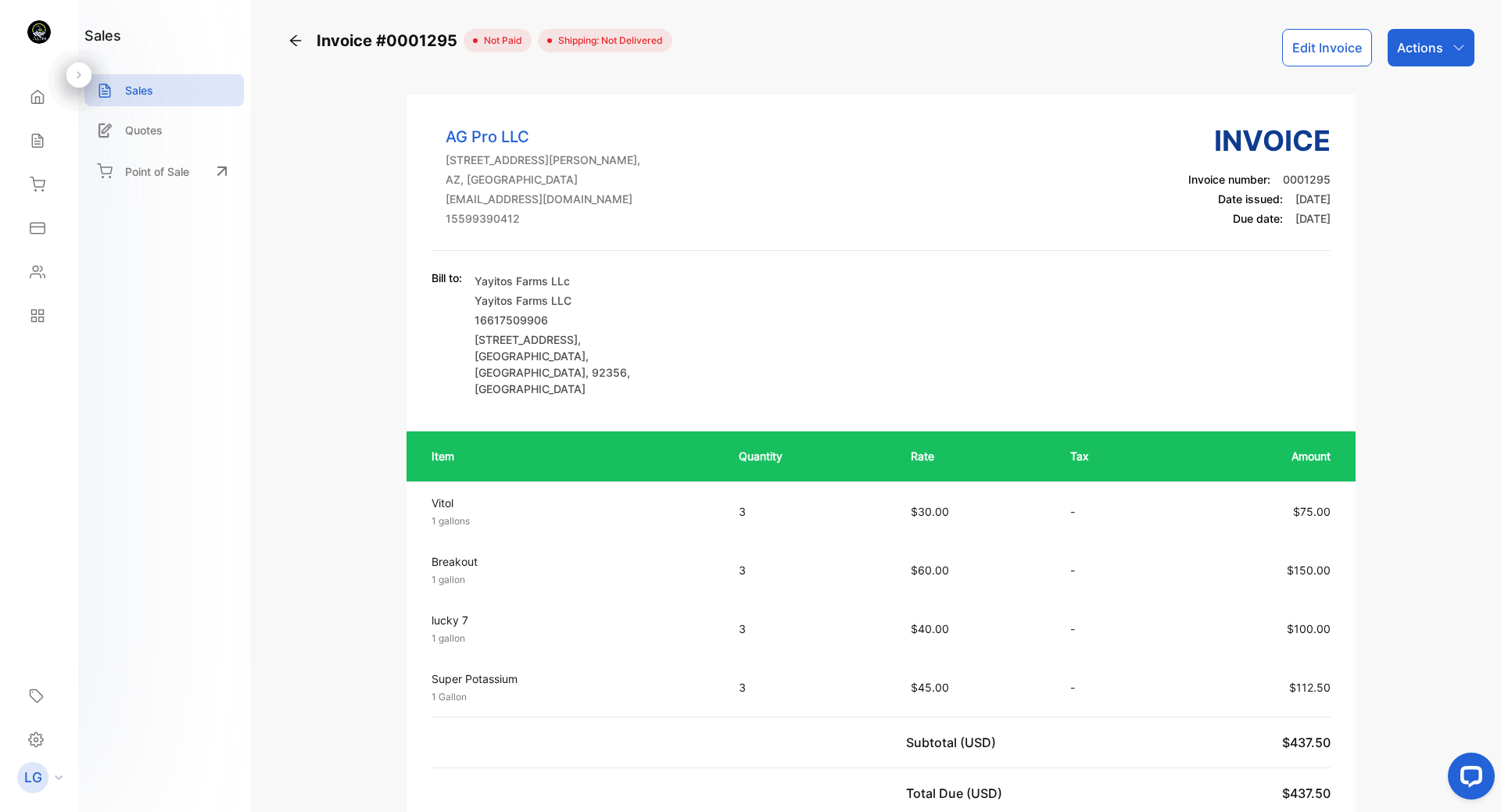
click at [1458, 46] on icon "button" at bounding box center [1458, 47] width 10 height 5
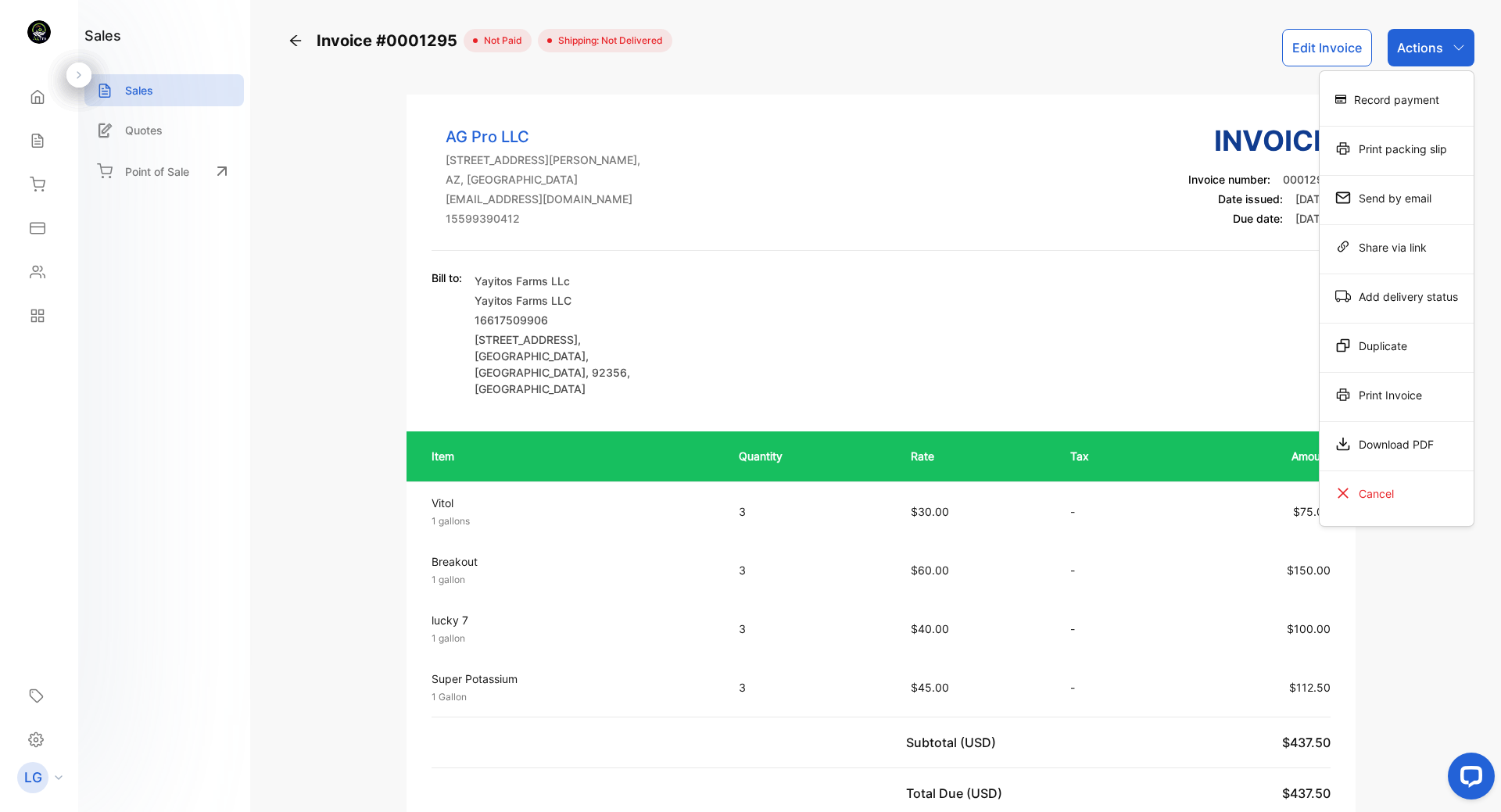
click at [1375, 445] on div "Download PDF" at bounding box center [1397, 443] width 154 height 31
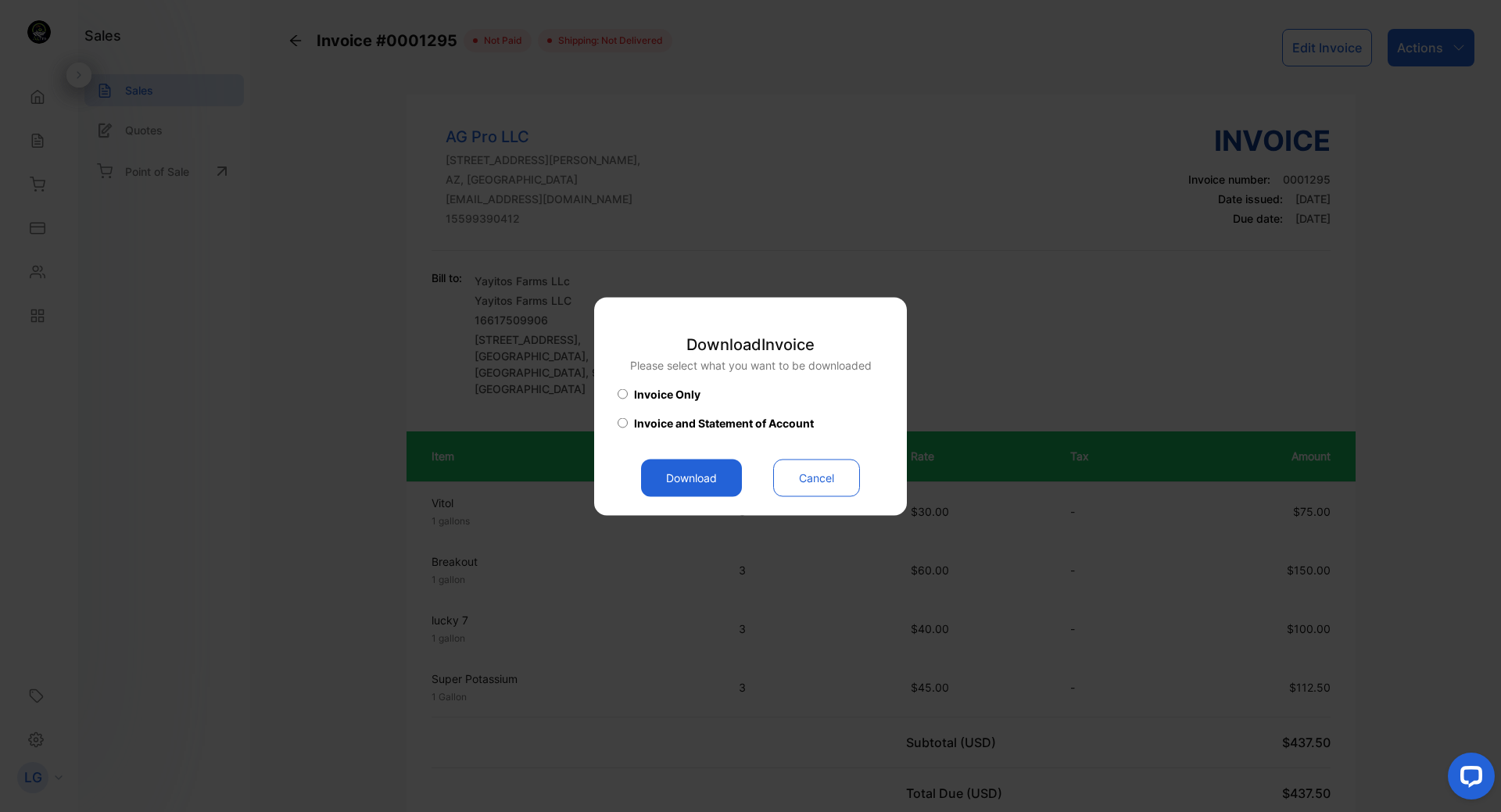
click at [690, 464] on button "Download" at bounding box center [691, 477] width 101 height 37
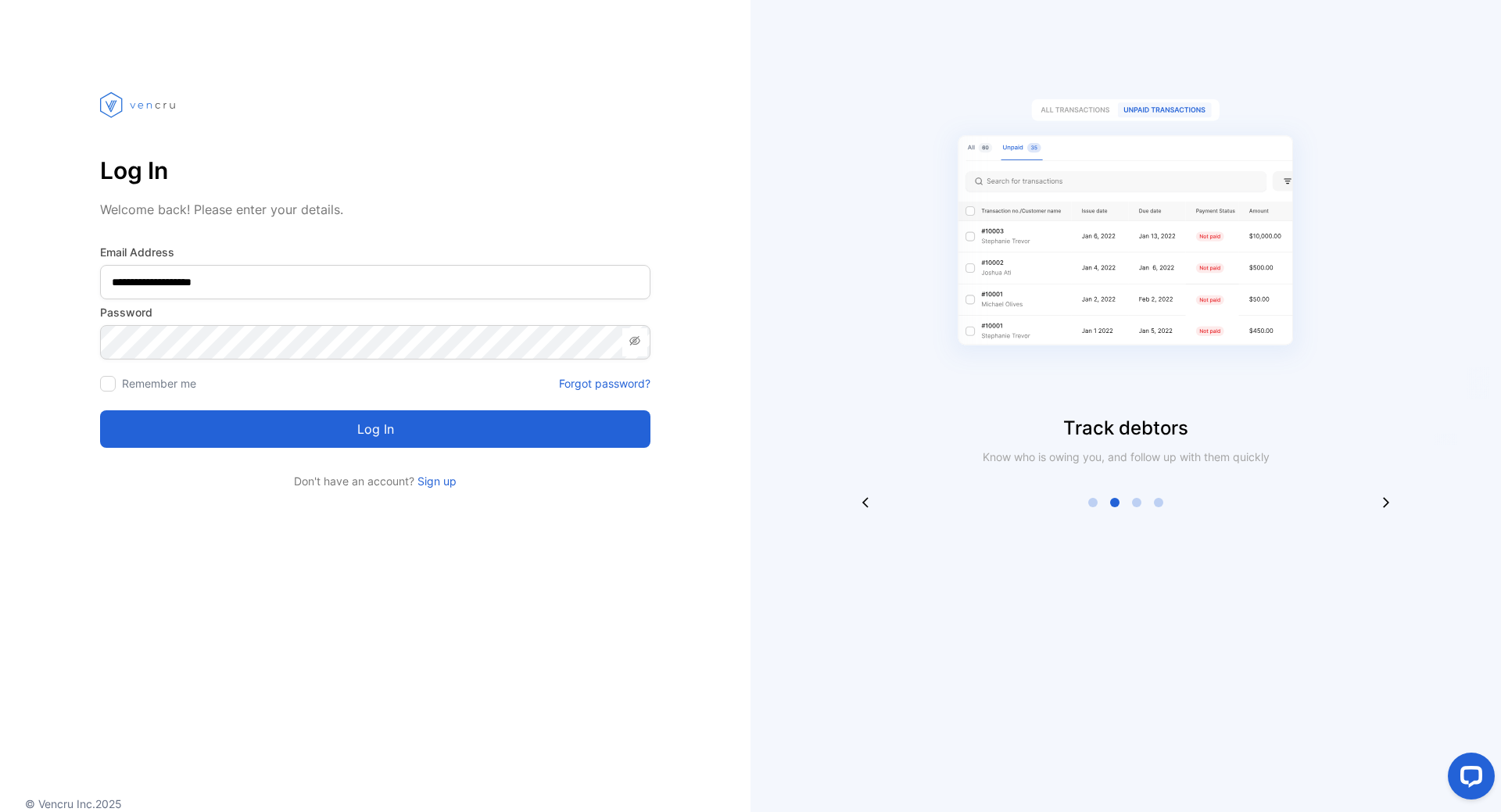
click at [362, 424] on button "Log in" at bounding box center [375, 429] width 550 height 37
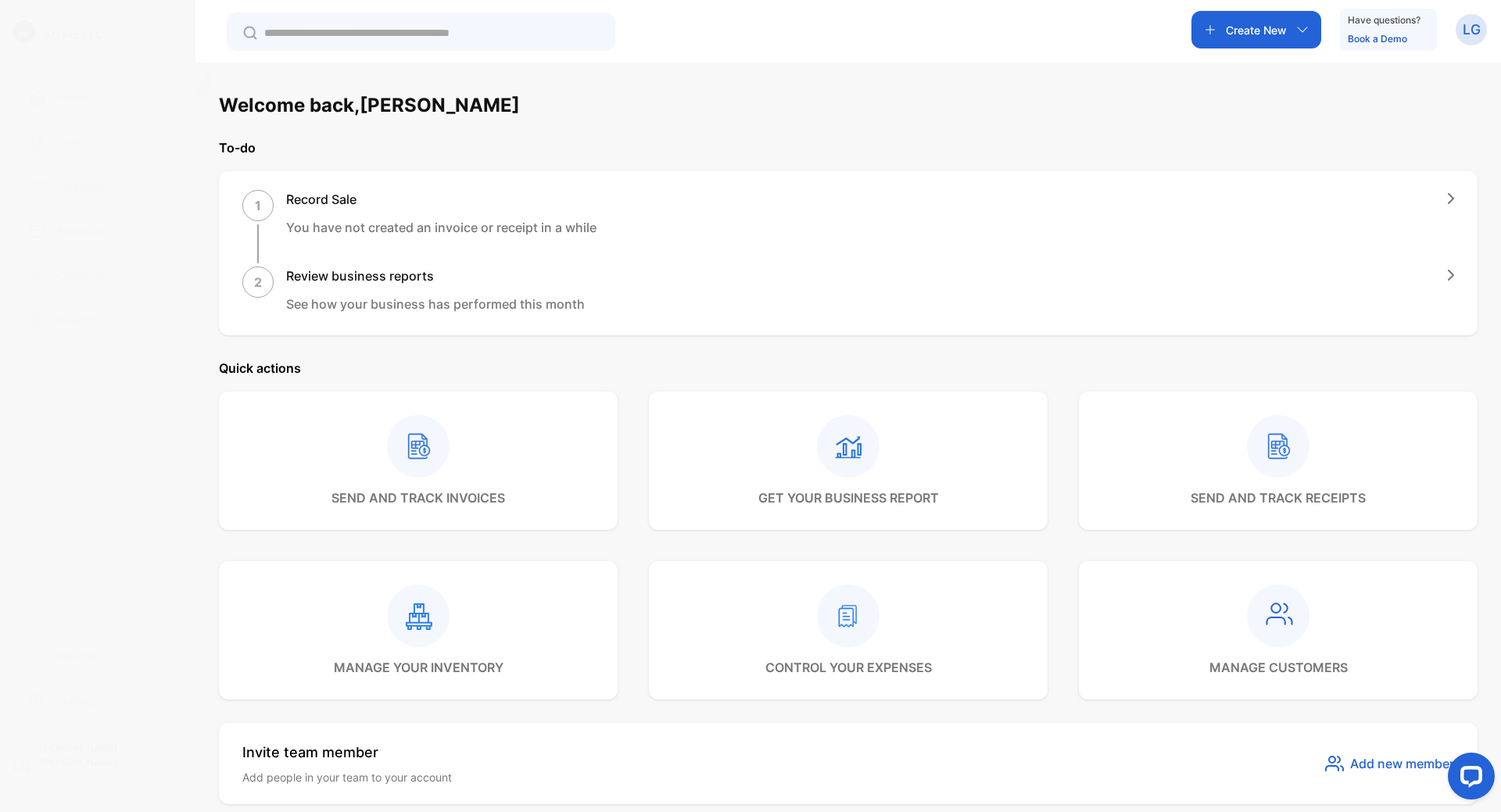
click at [85, 139] on div "AG Pro LLC AG Pro LLC Home Home Sales Sales Inventory Inventory Expenses Expens…" at bounding box center [750, 453] width 1501 height 905
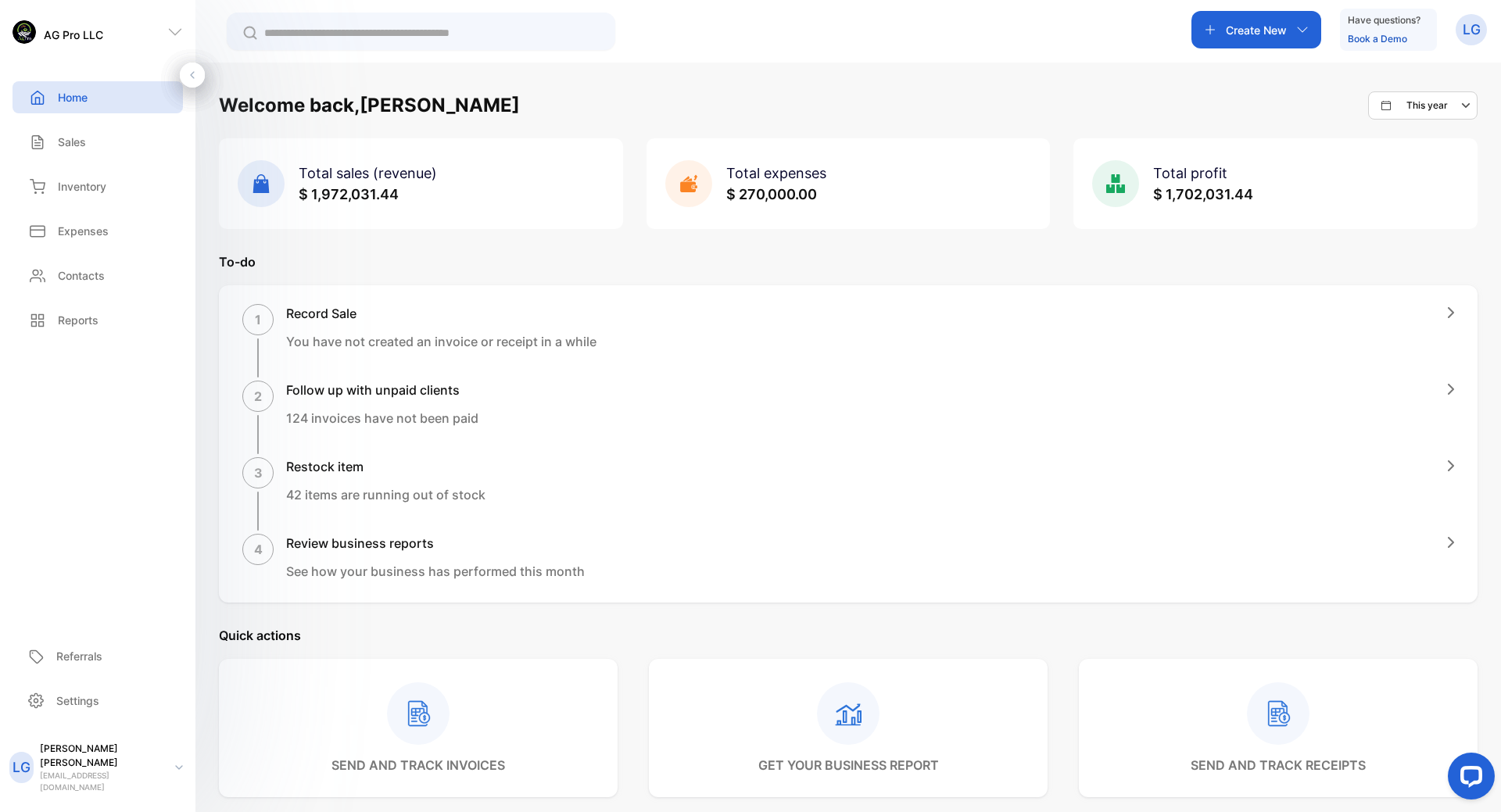
click at [68, 144] on p "Sales" at bounding box center [71, 142] width 28 height 16
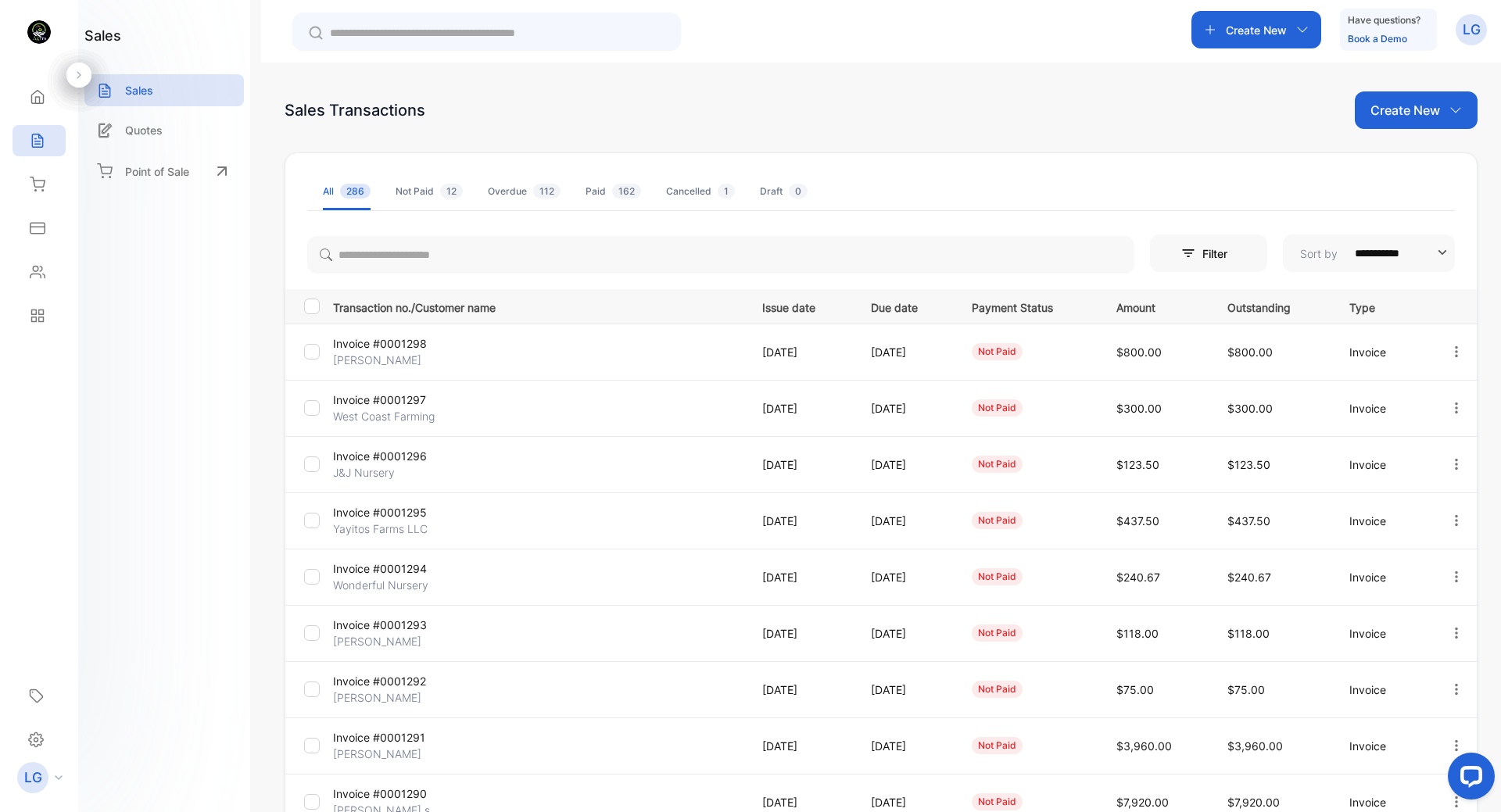
click at [381, 511] on p "Invoice #0001295" at bounding box center [401, 511] width 137 height 16
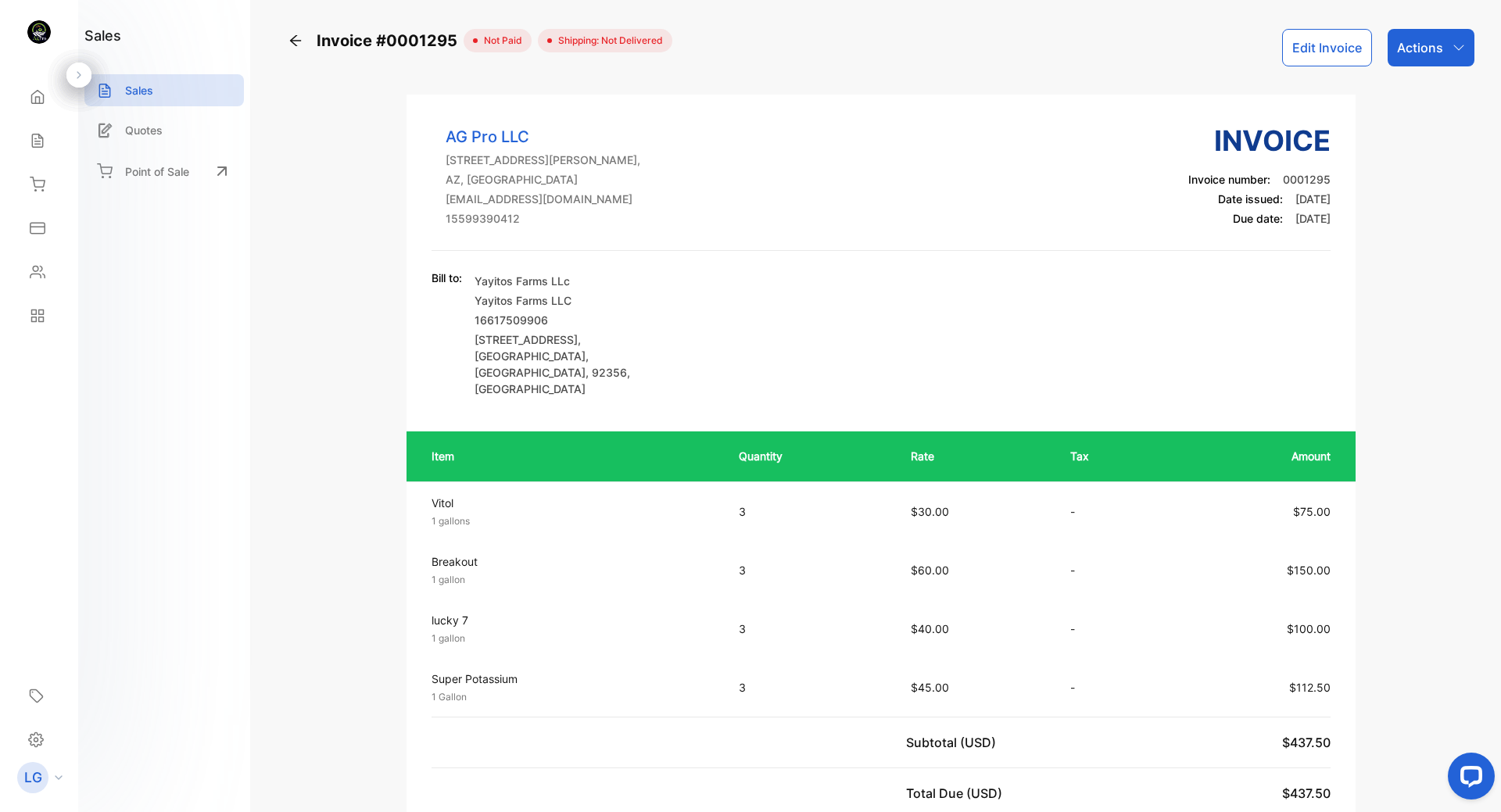
click at [1452, 53] on icon "button" at bounding box center [1458, 47] width 13 height 13
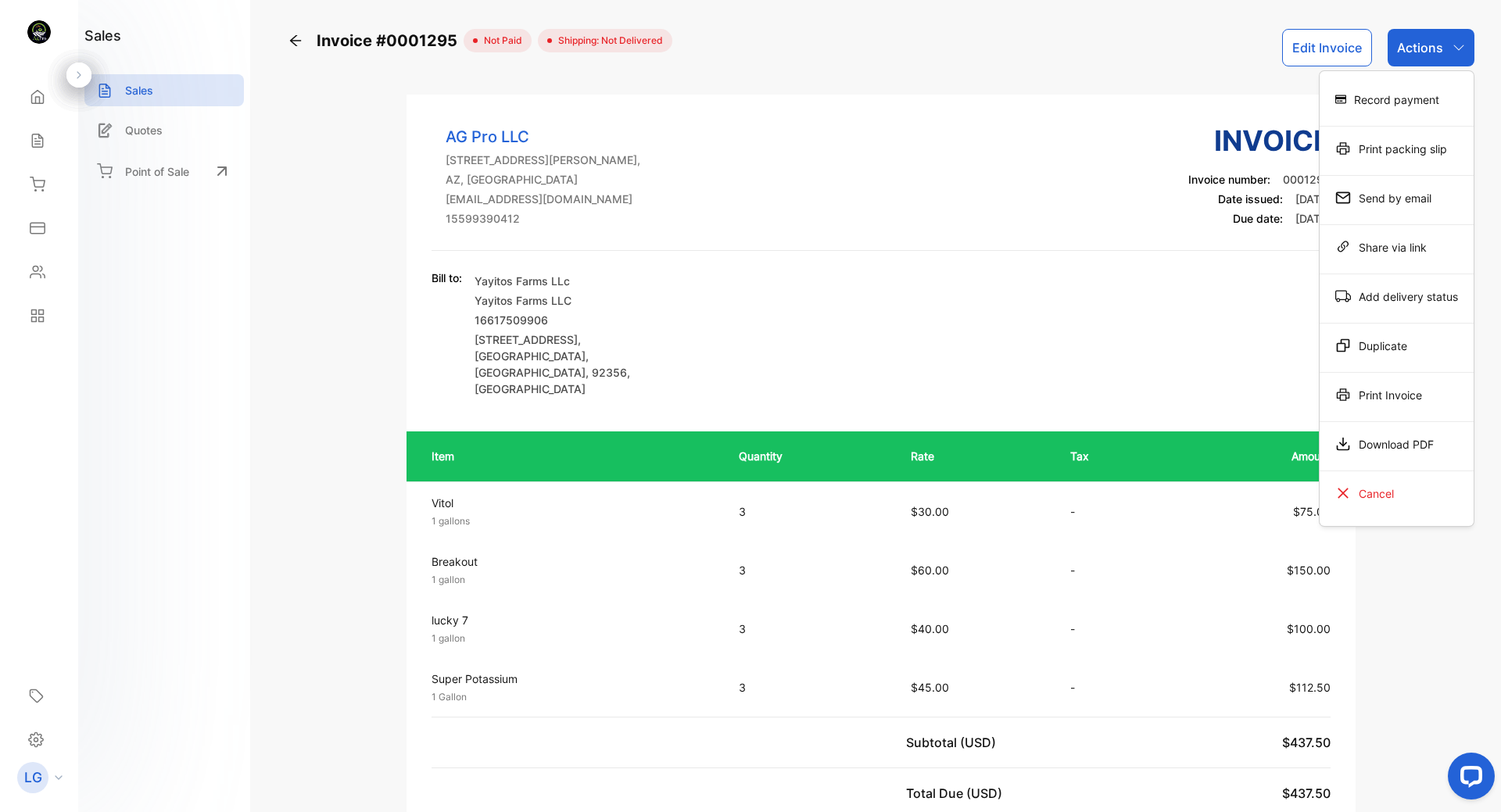
click at [1412, 443] on div "Download PDF" at bounding box center [1397, 443] width 154 height 31
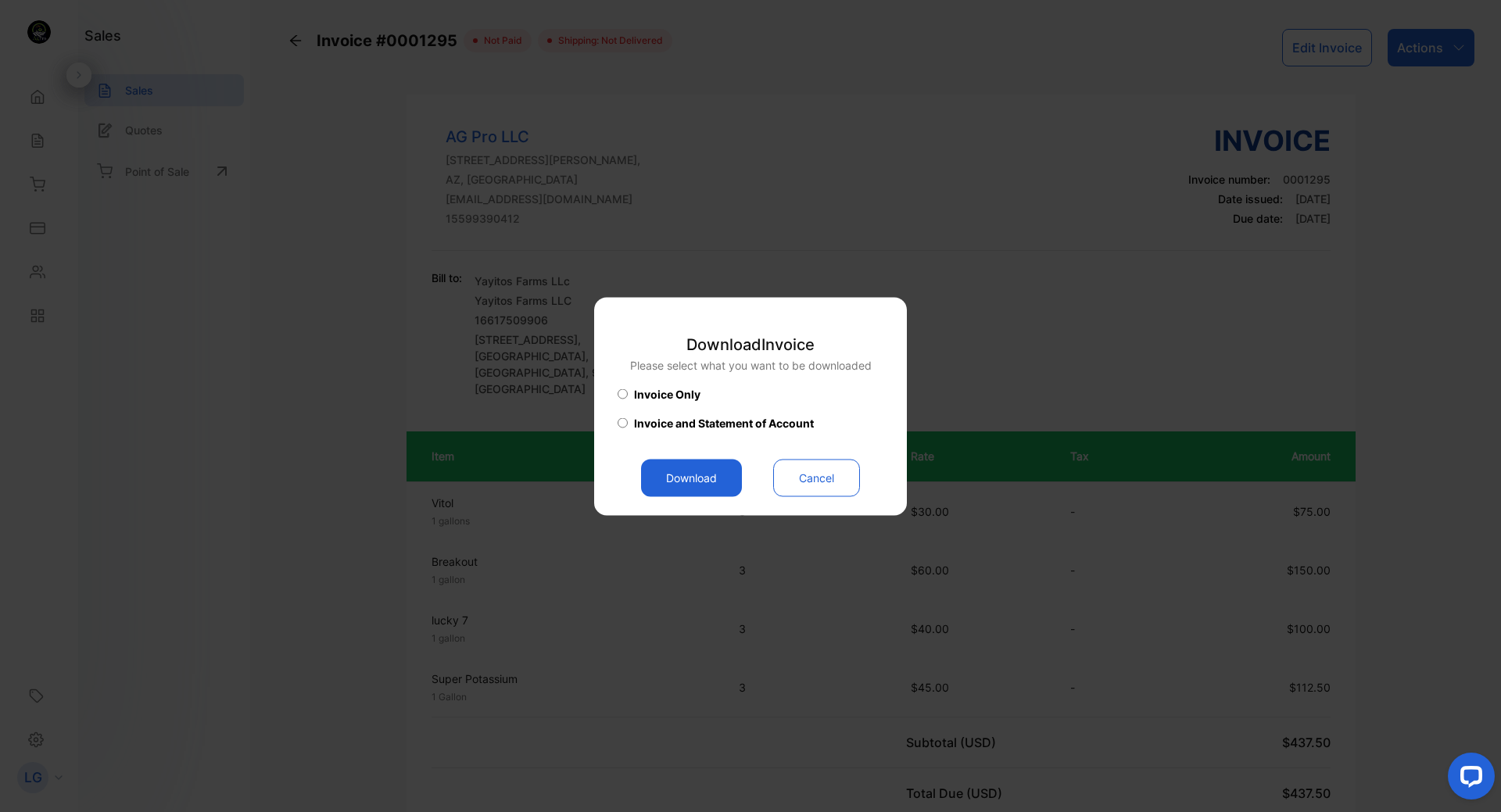
click at [689, 481] on button "Download" at bounding box center [691, 477] width 101 height 37
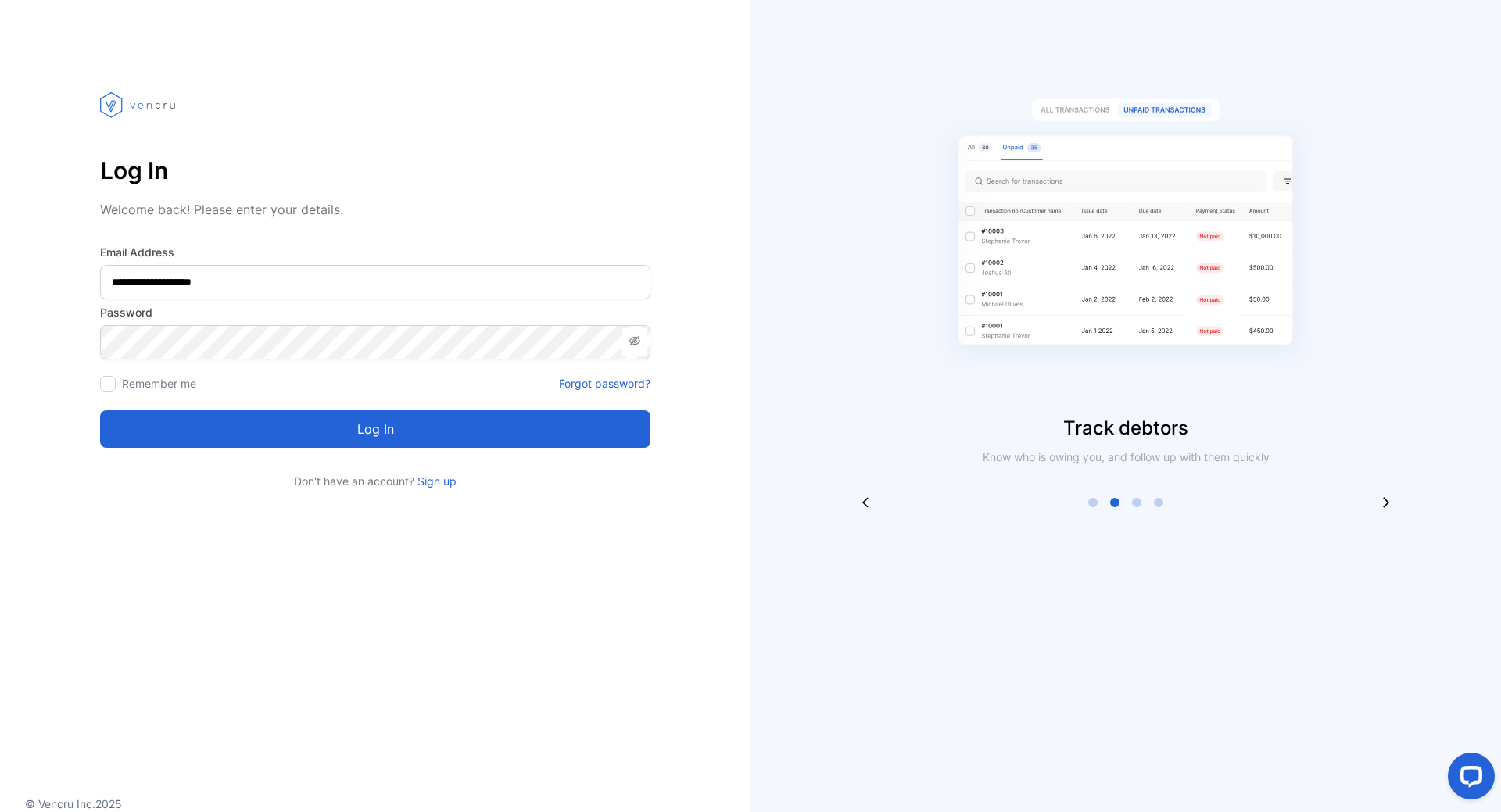
click at [425, 425] on button "Log in" at bounding box center [375, 429] width 550 height 37
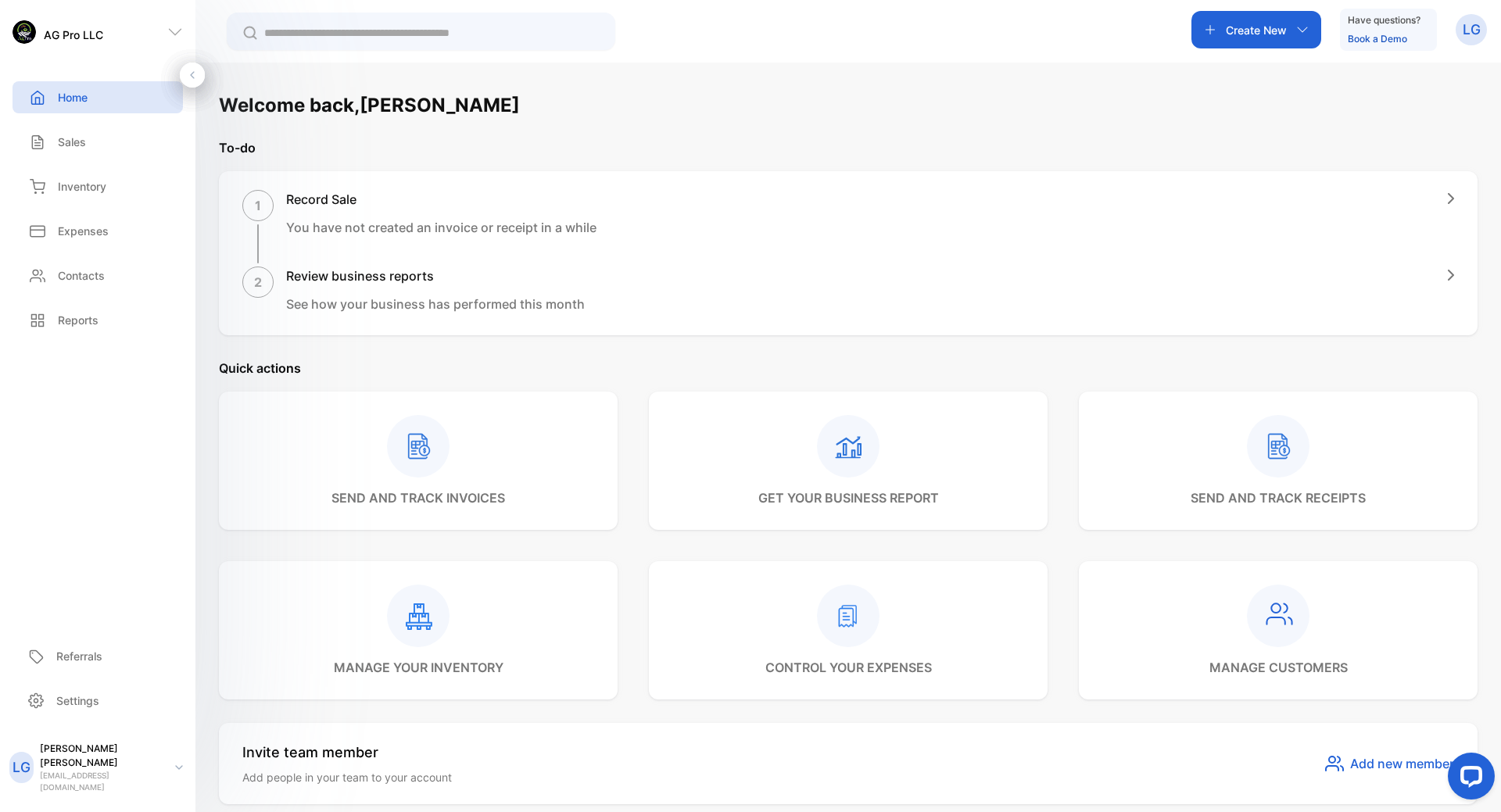
click at [70, 142] on p "Sales" at bounding box center [71, 142] width 28 height 16
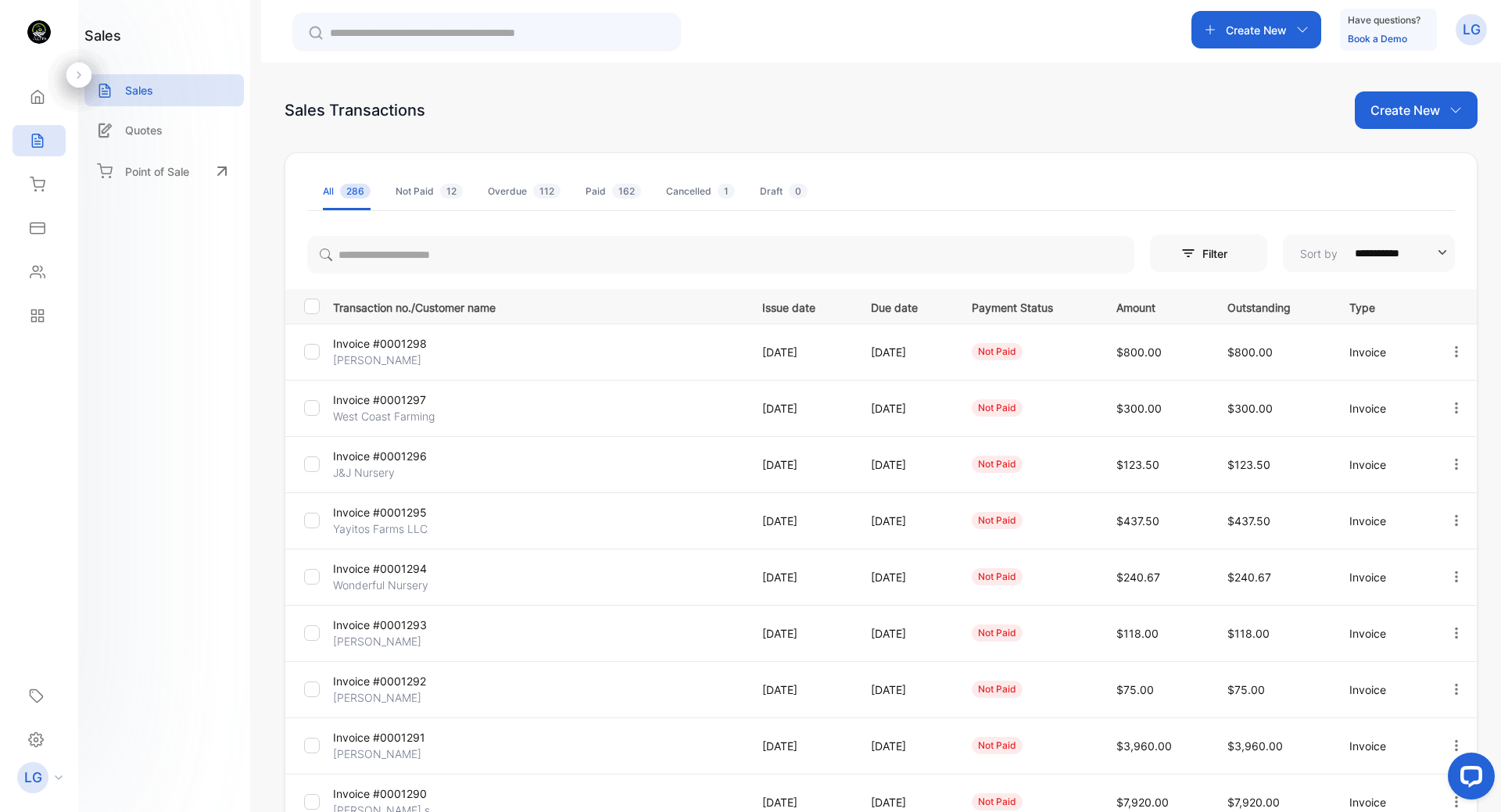
click at [991, 123] on div "Sales Transactions Create New" at bounding box center [880, 110] width 1192 height 37
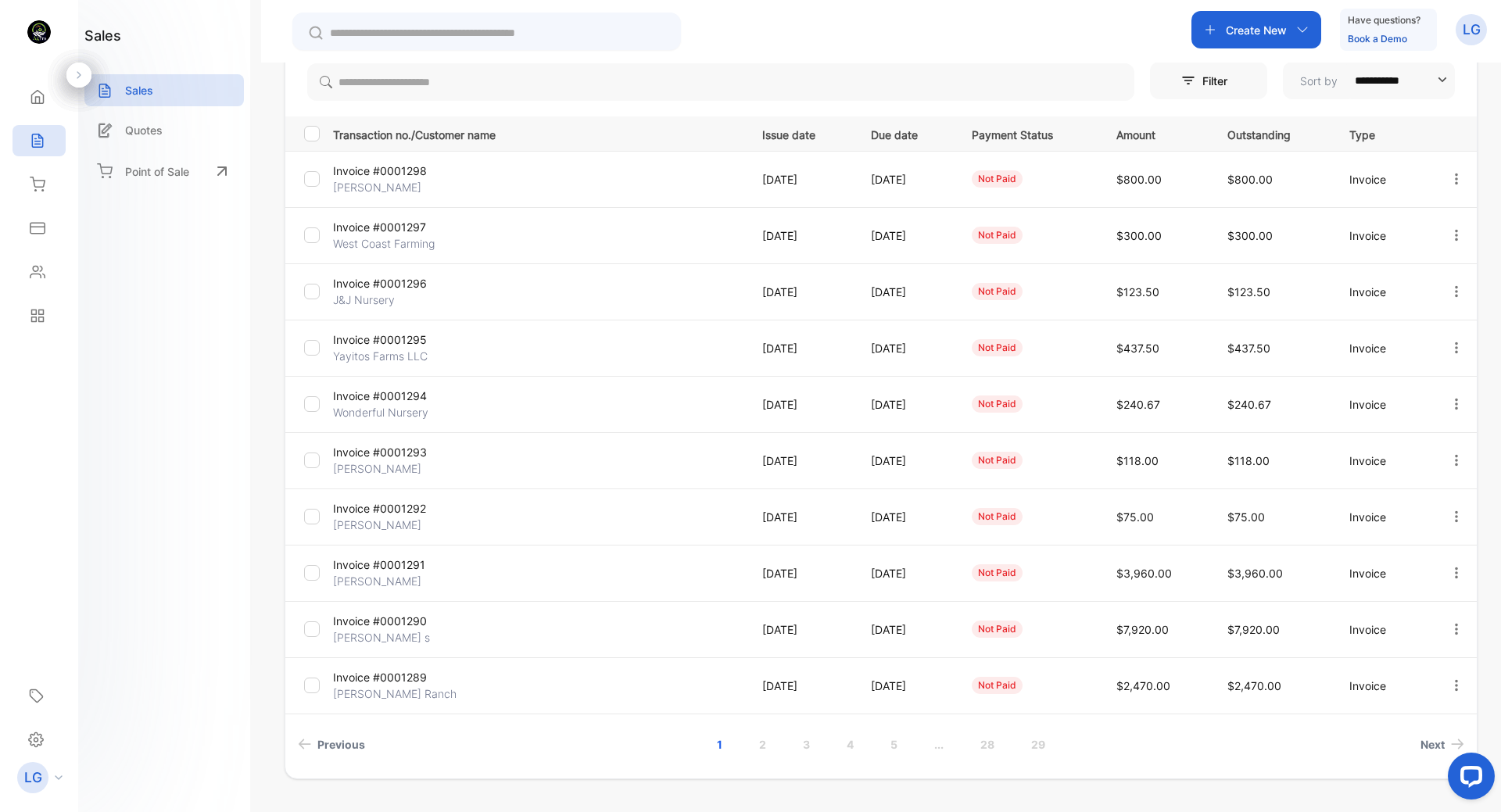
scroll to position [135, 0]
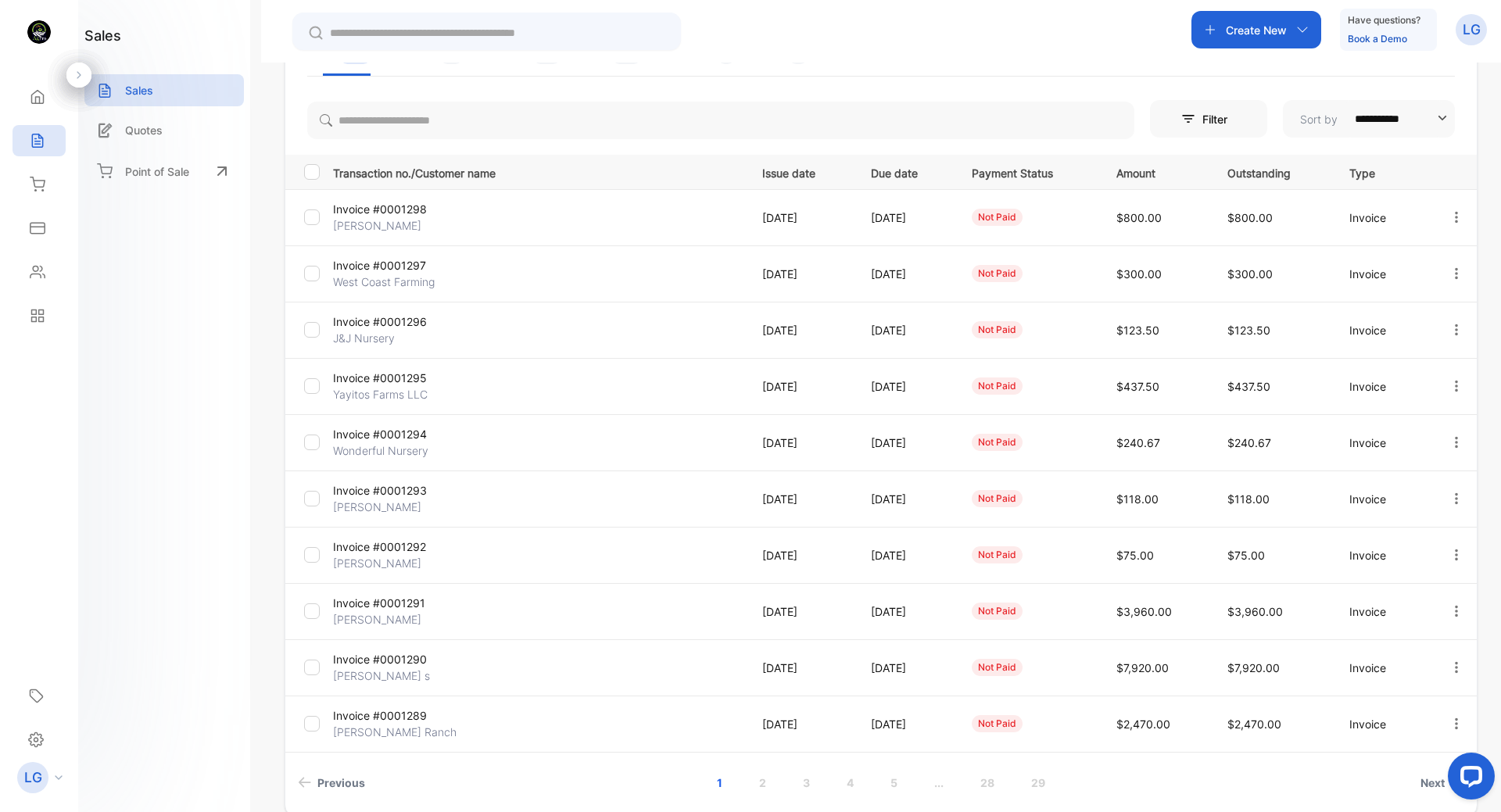
click at [762, 789] on link "2" at bounding box center [762, 782] width 45 height 29
click at [696, 787] on link "1" at bounding box center [697, 782] width 43 height 29
click at [394, 553] on p "Invoice #0001292" at bounding box center [401, 546] width 137 height 16
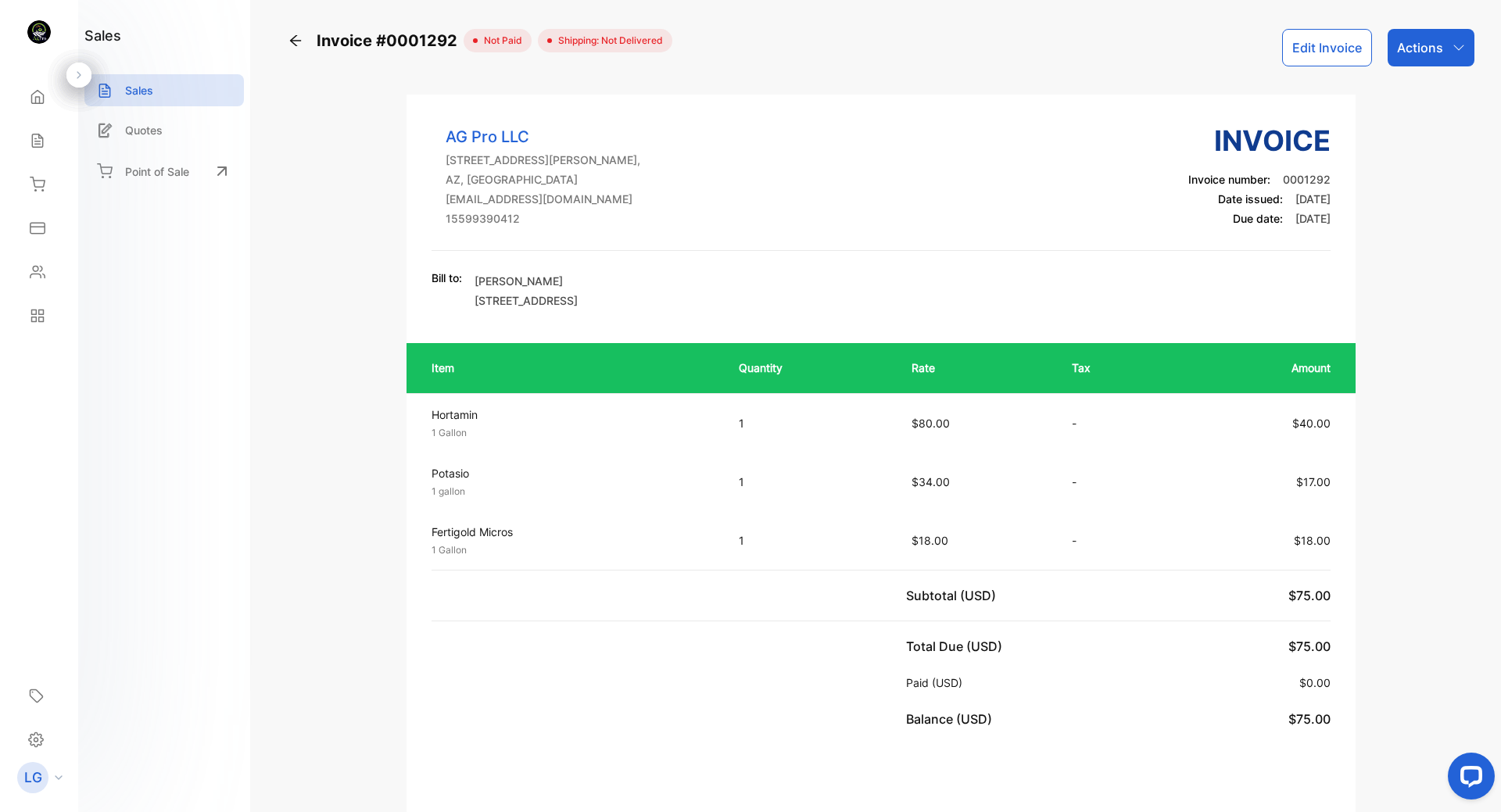
click at [1452, 51] on icon "button" at bounding box center [1458, 47] width 13 height 13
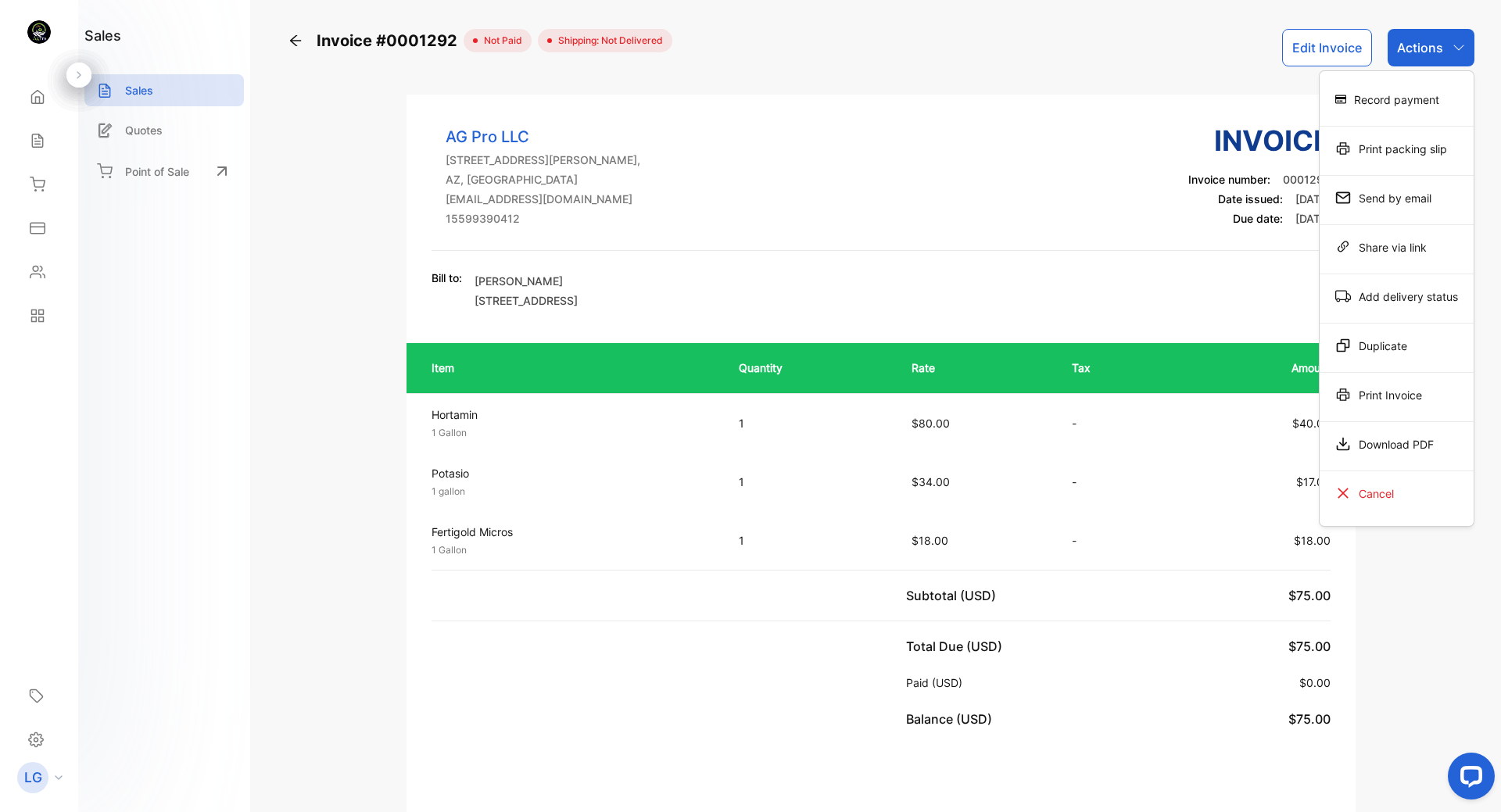
click at [1405, 444] on div "Download PDF" at bounding box center [1397, 443] width 154 height 31
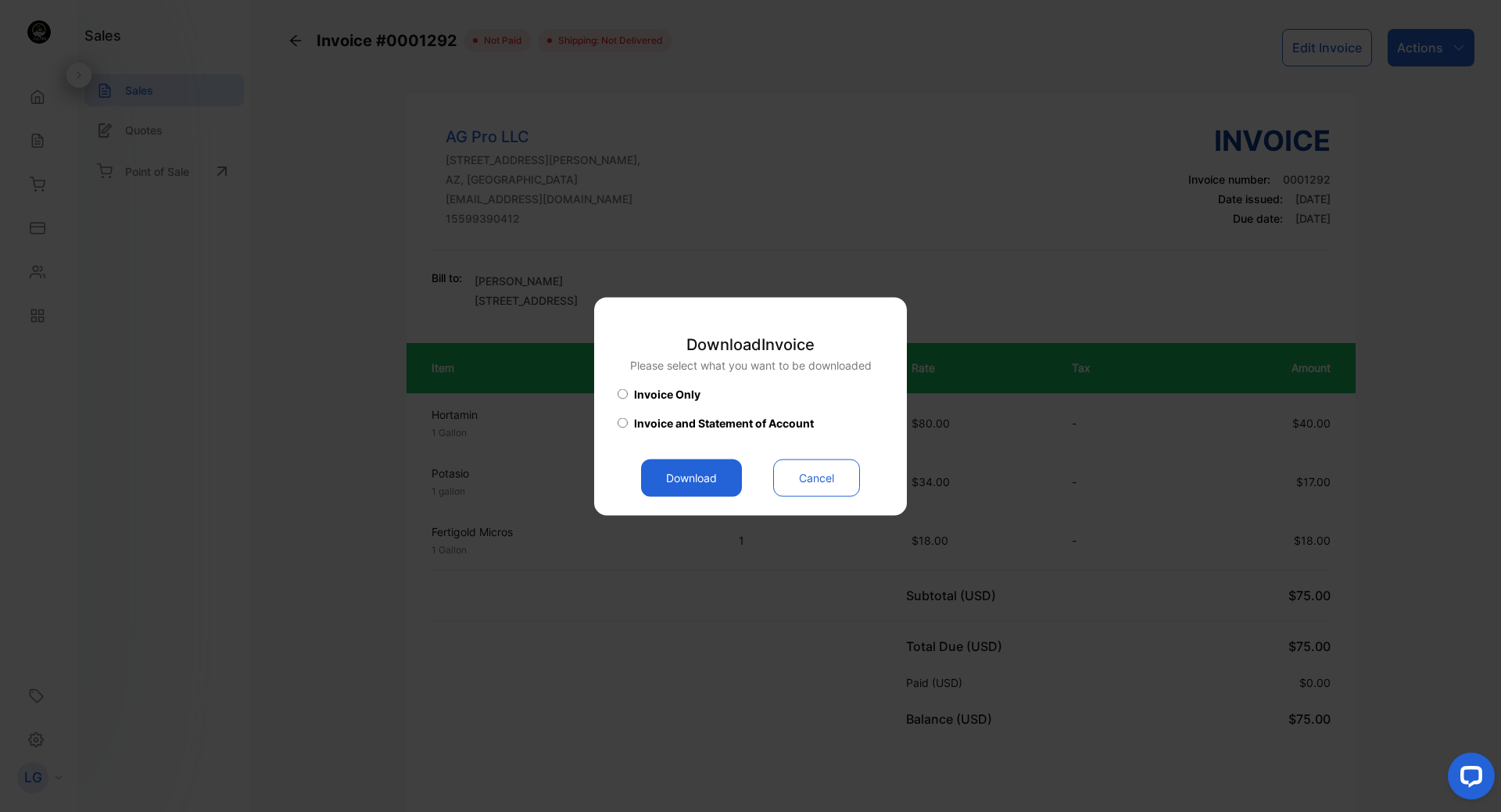
click at [686, 468] on button "Download" at bounding box center [691, 477] width 101 height 37
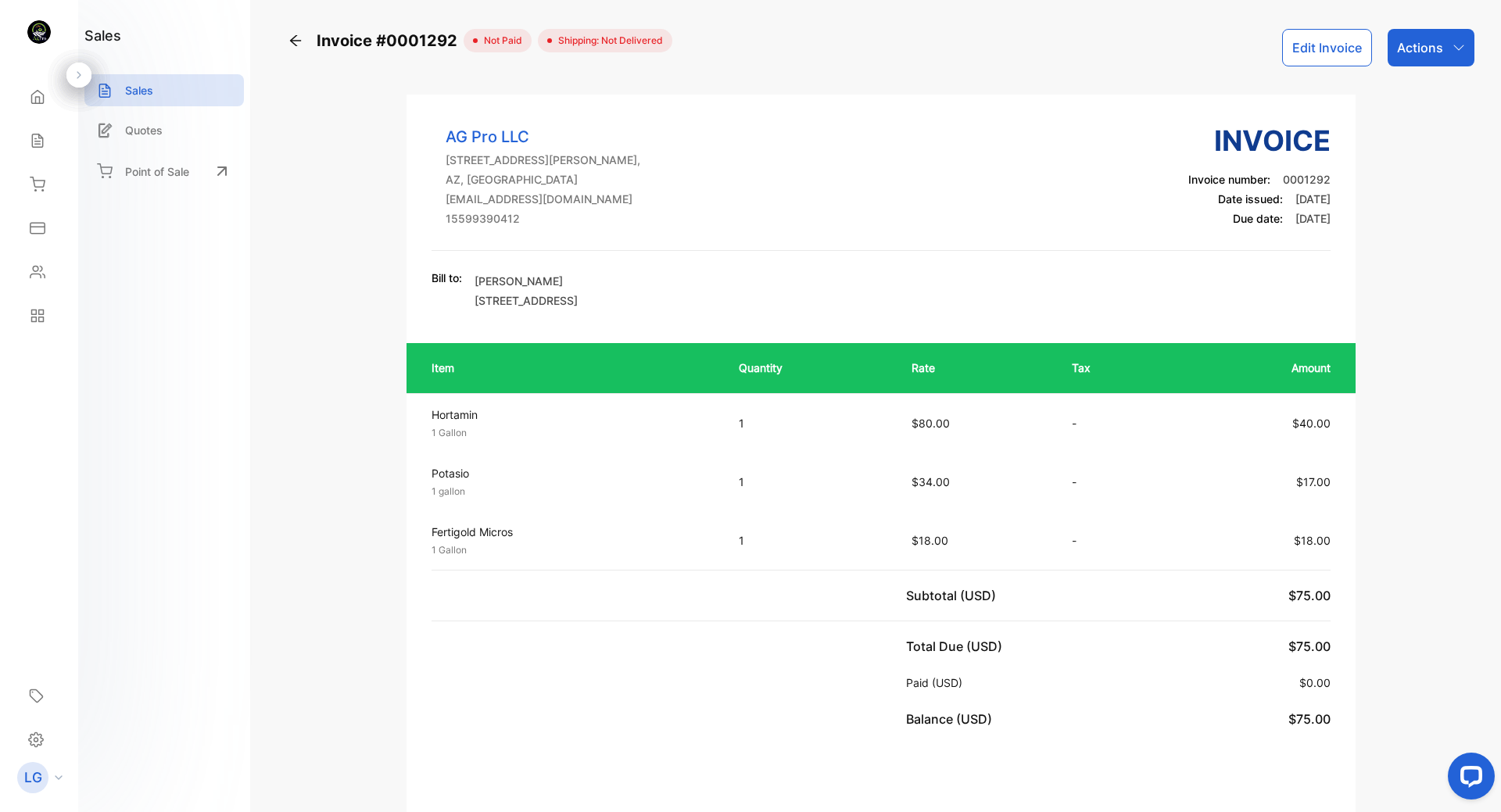
click at [296, 36] on icon at bounding box center [295, 40] width 11 height 11
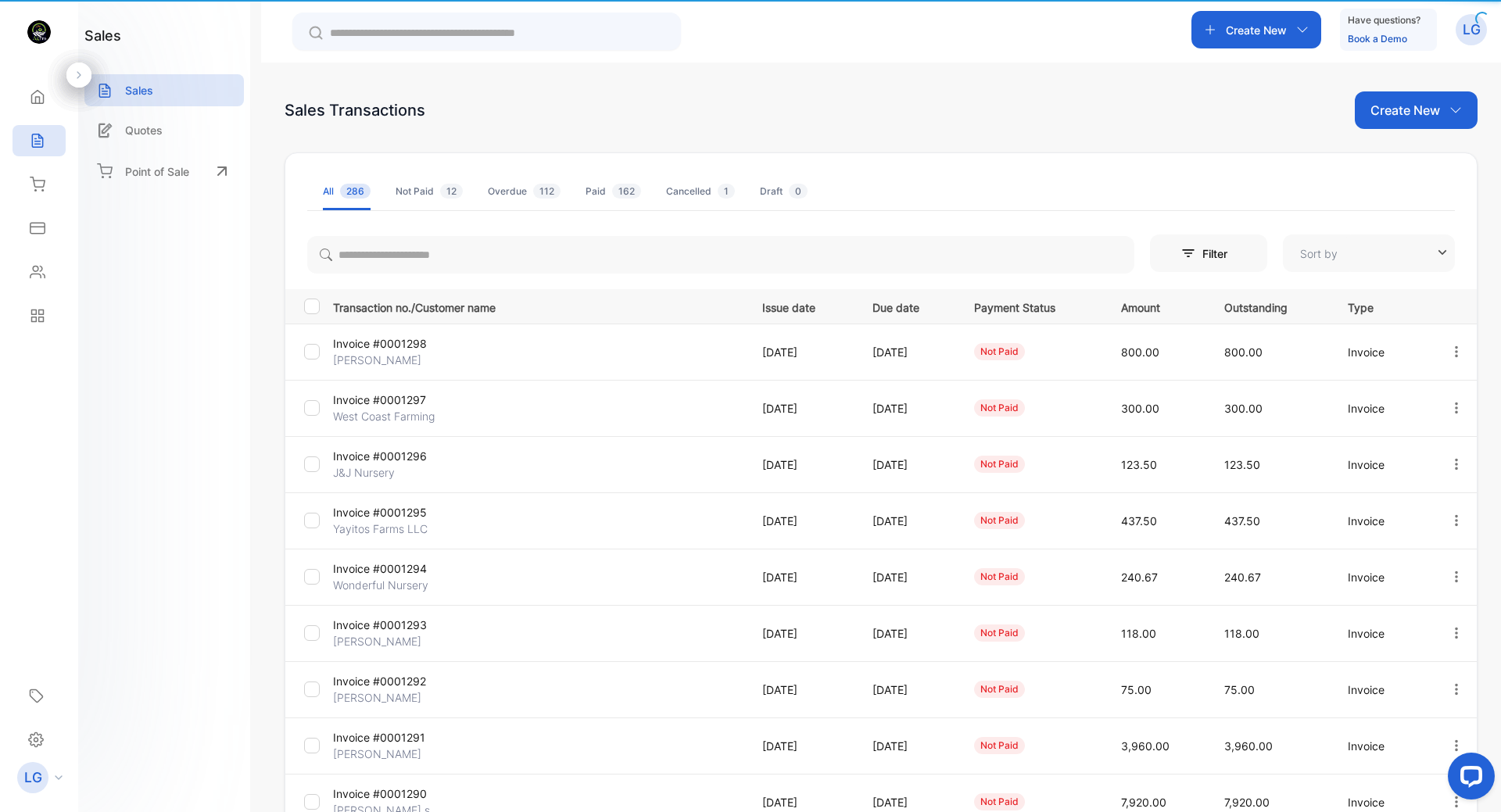
type input "**********"
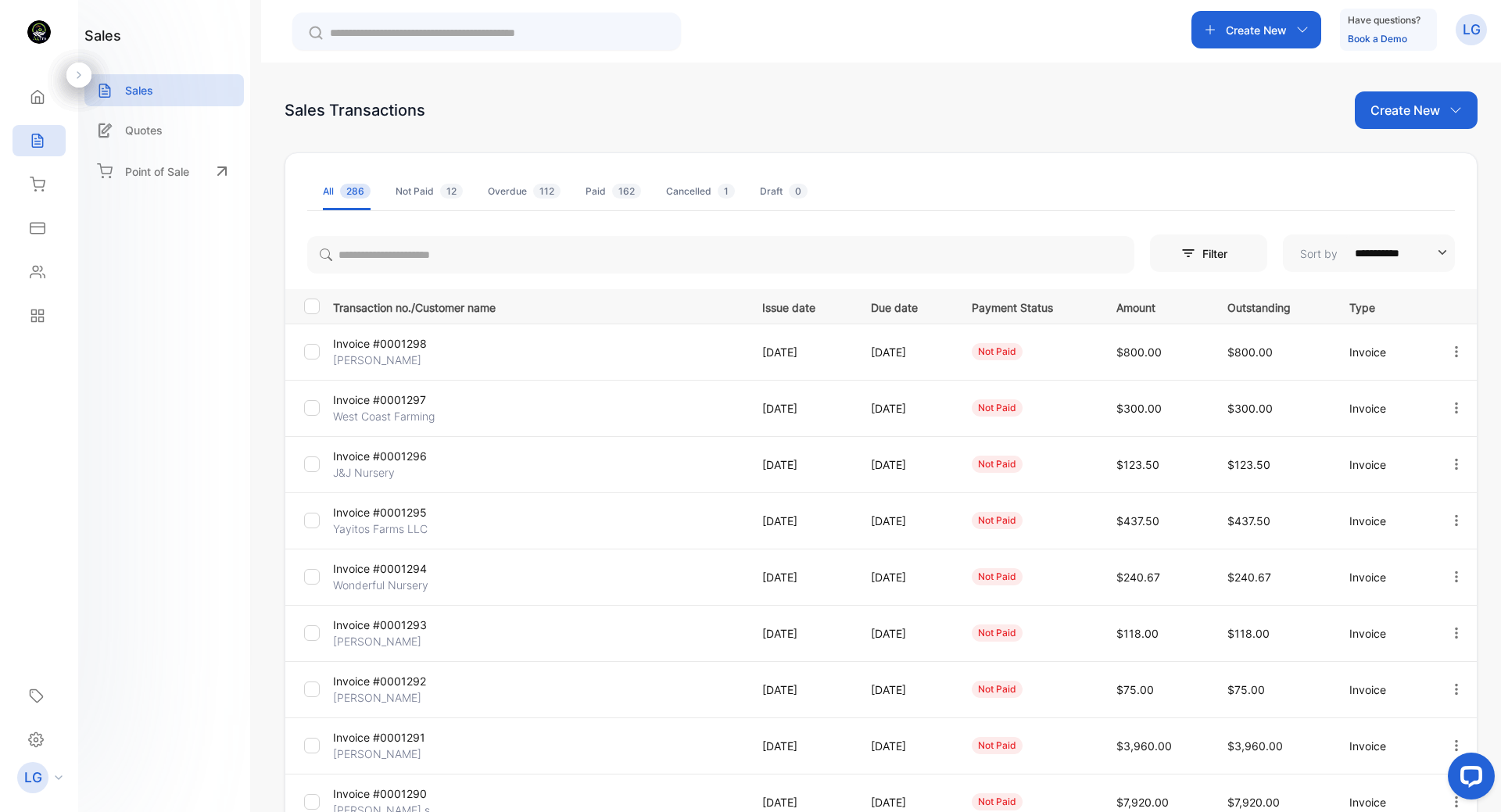
click at [377, 626] on p "Invoice #0001293" at bounding box center [401, 624] width 137 height 16
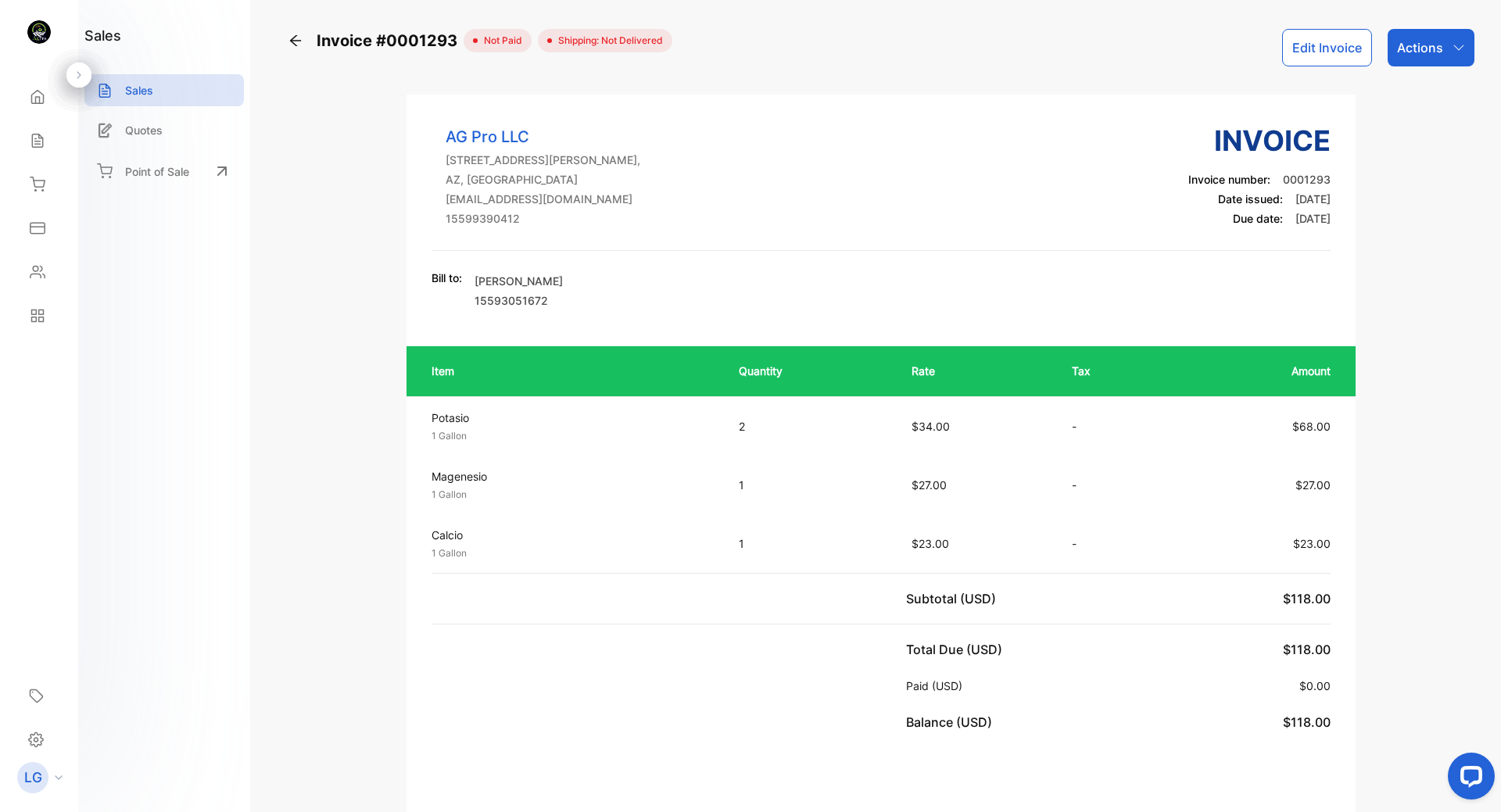
click at [1459, 45] on icon "button" at bounding box center [1458, 47] width 13 height 13
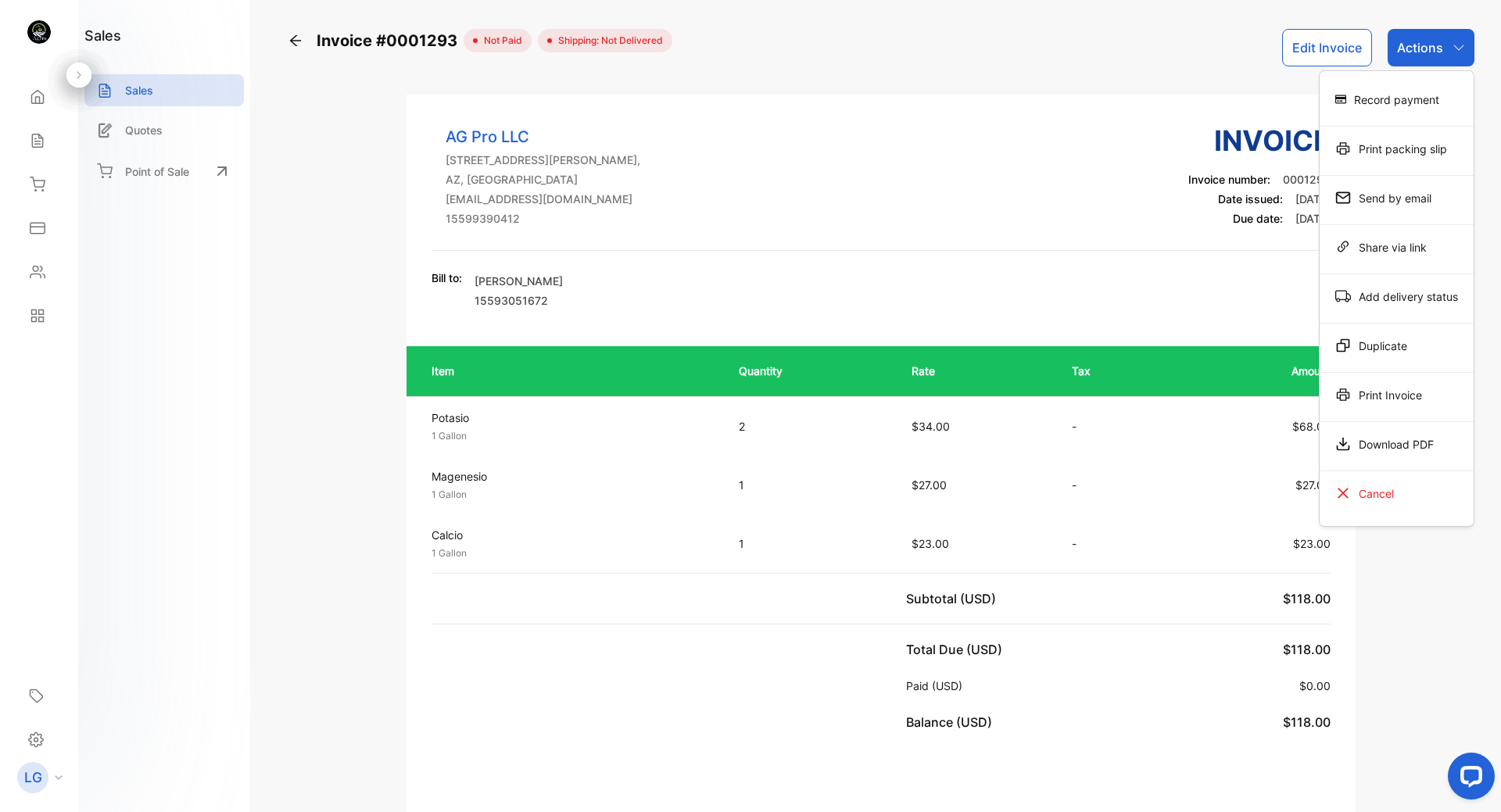
click at [1413, 449] on div "Download PDF" at bounding box center [1397, 443] width 154 height 31
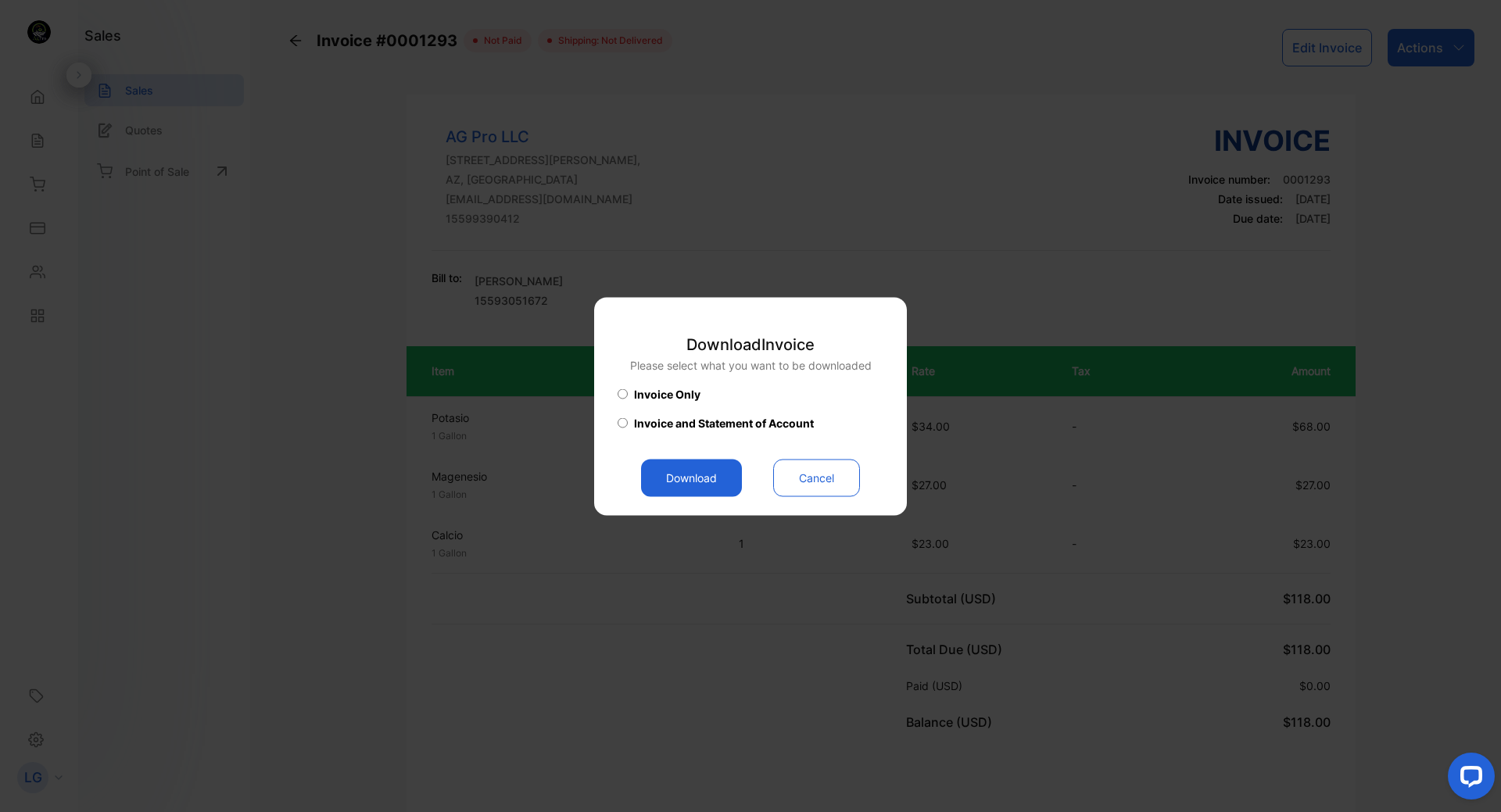
click at [680, 473] on button "Download" at bounding box center [691, 477] width 101 height 37
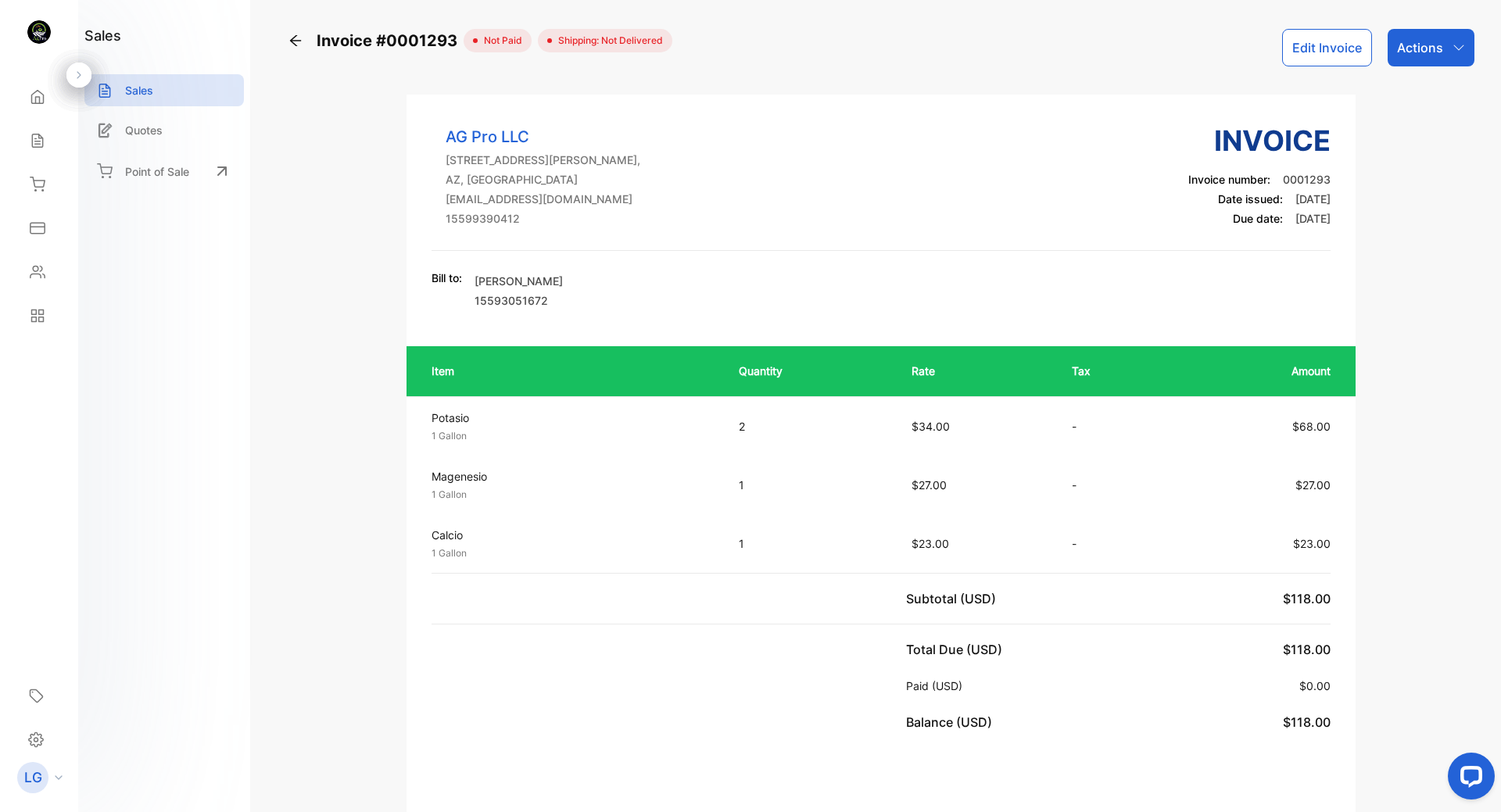
click at [294, 42] on icon at bounding box center [295, 41] width 15 height 15
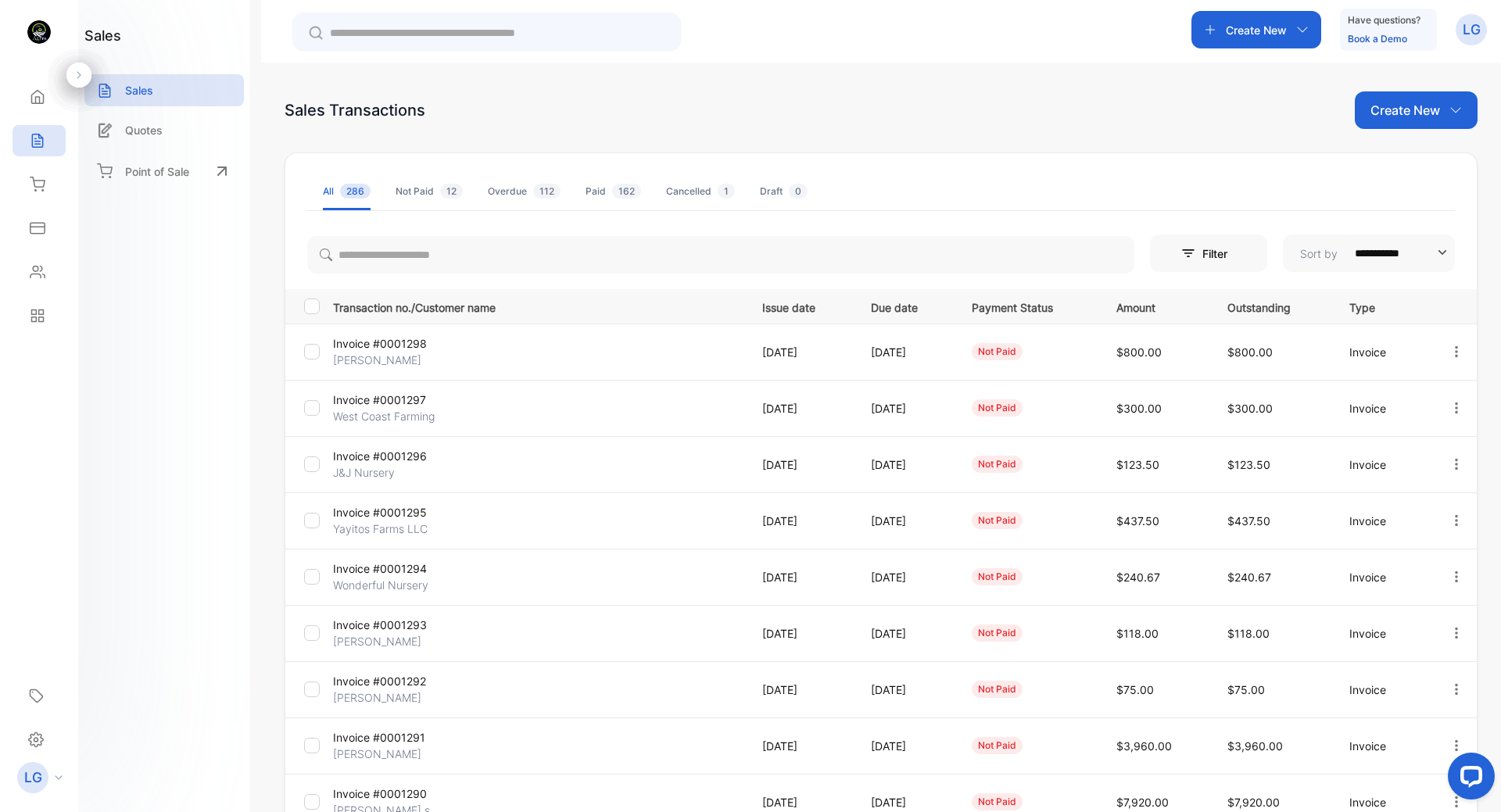
click at [371, 568] on p "Invoice #0001294" at bounding box center [401, 568] width 137 height 16
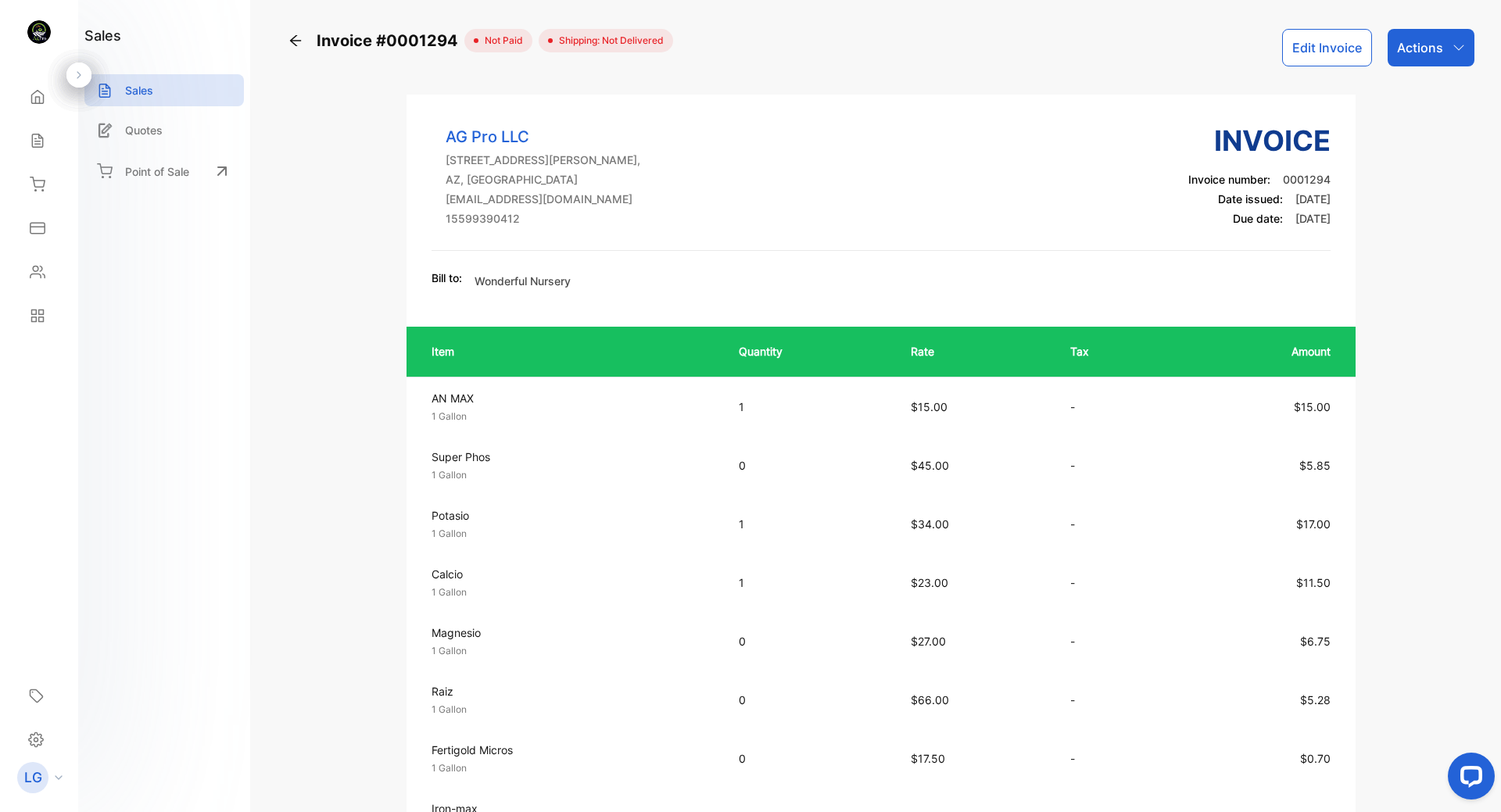
click at [1452, 42] on icon "button" at bounding box center [1458, 47] width 13 height 13
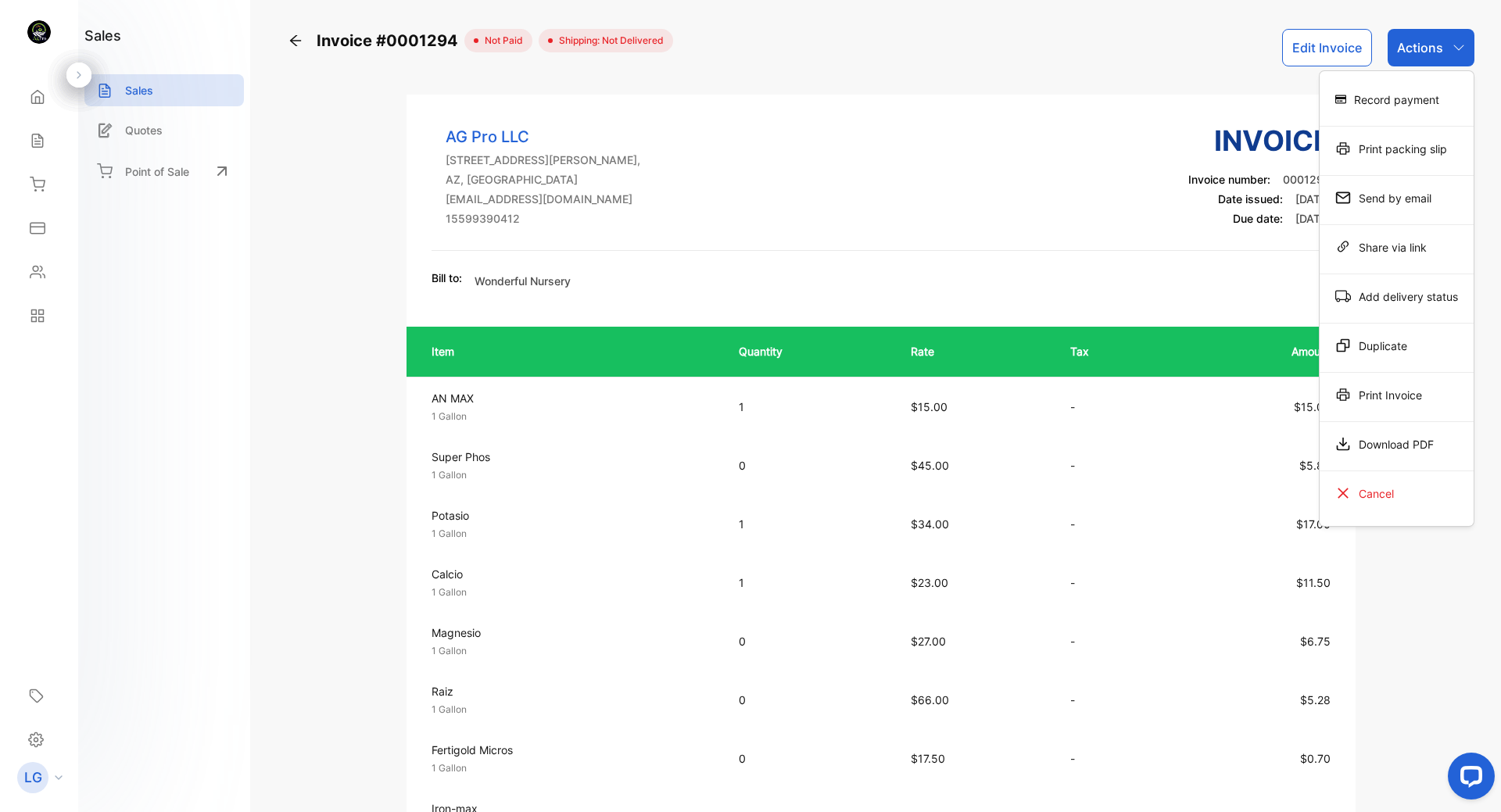
click at [1396, 448] on div "Download PDF" at bounding box center [1397, 443] width 154 height 31
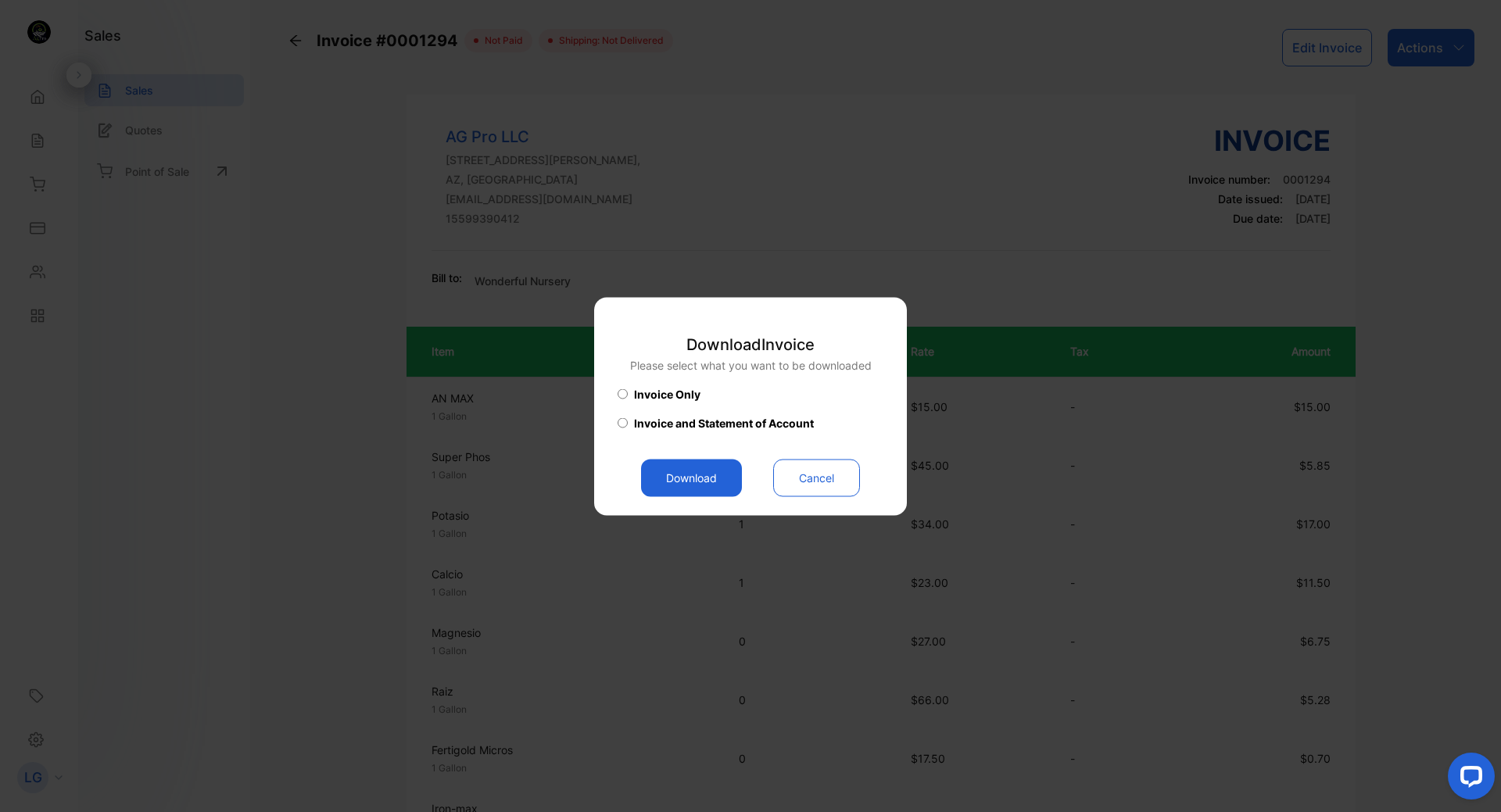
click at [665, 474] on button "Download" at bounding box center [691, 477] width 101 height 37
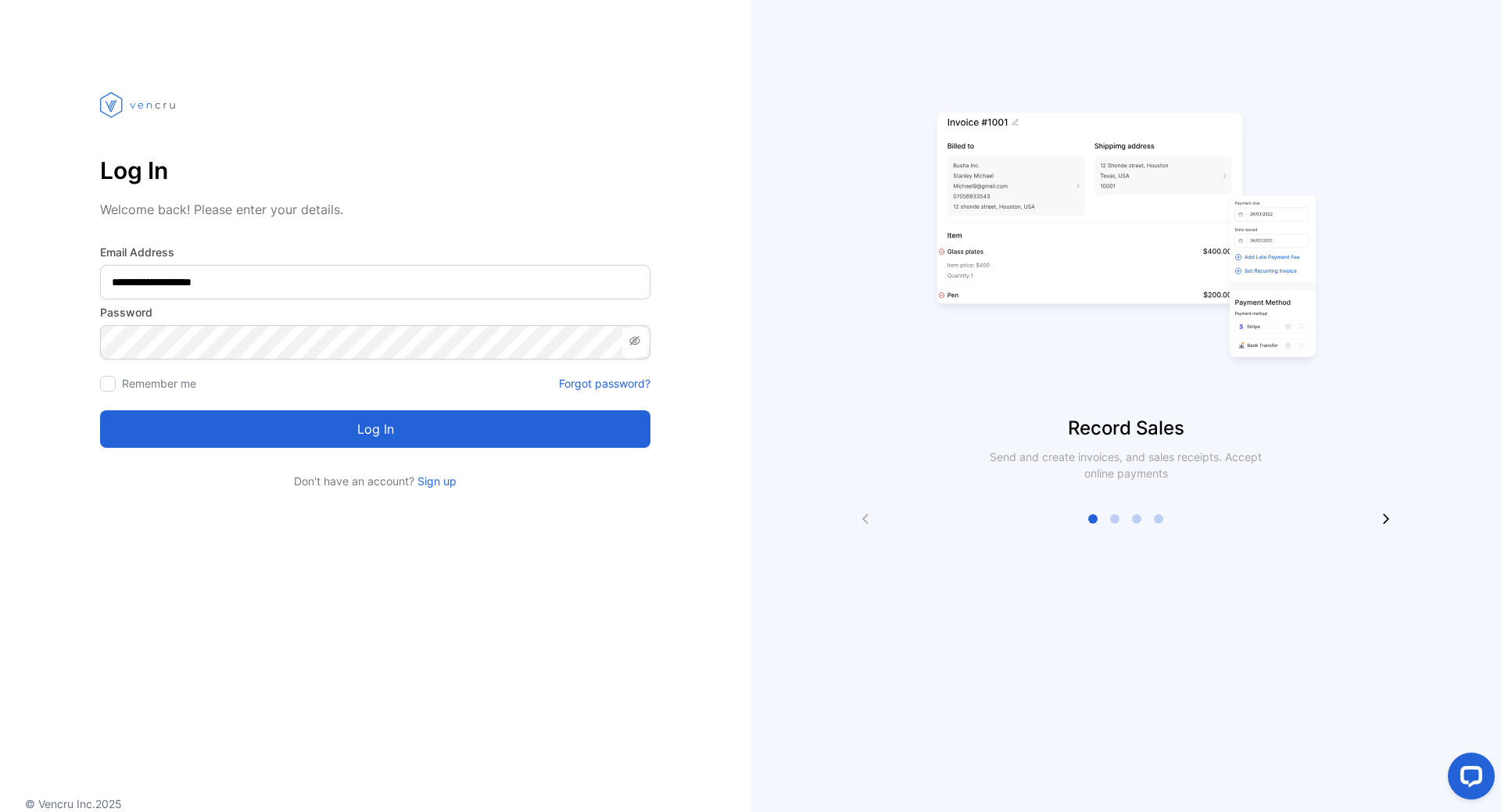
click at [348, 430] on button "Log in" at bounding box center [375, 429] width 550 height 37
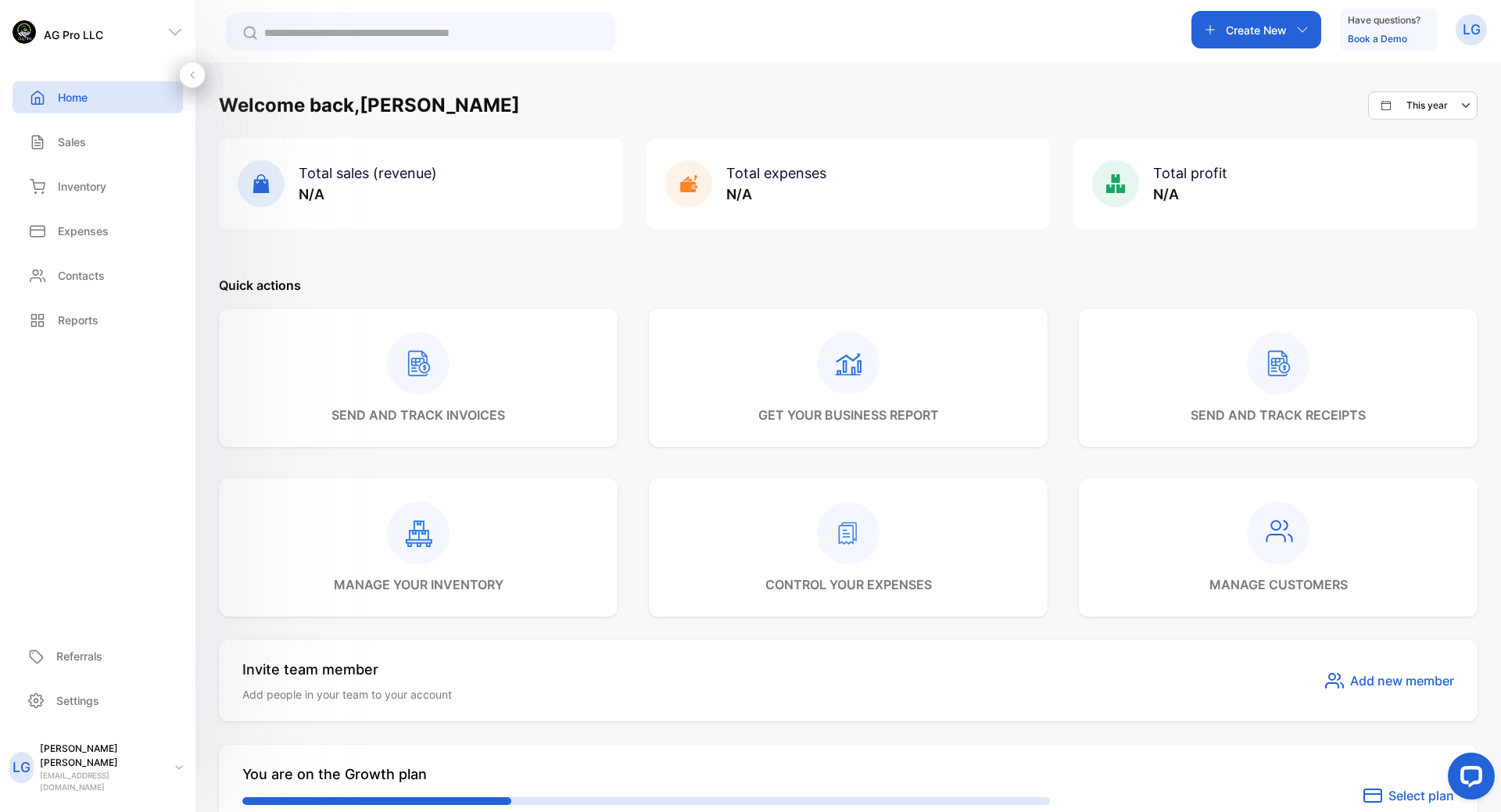
click at [64, 138] on p "Sales" at bounding box center [71, 142] width 28 height 16
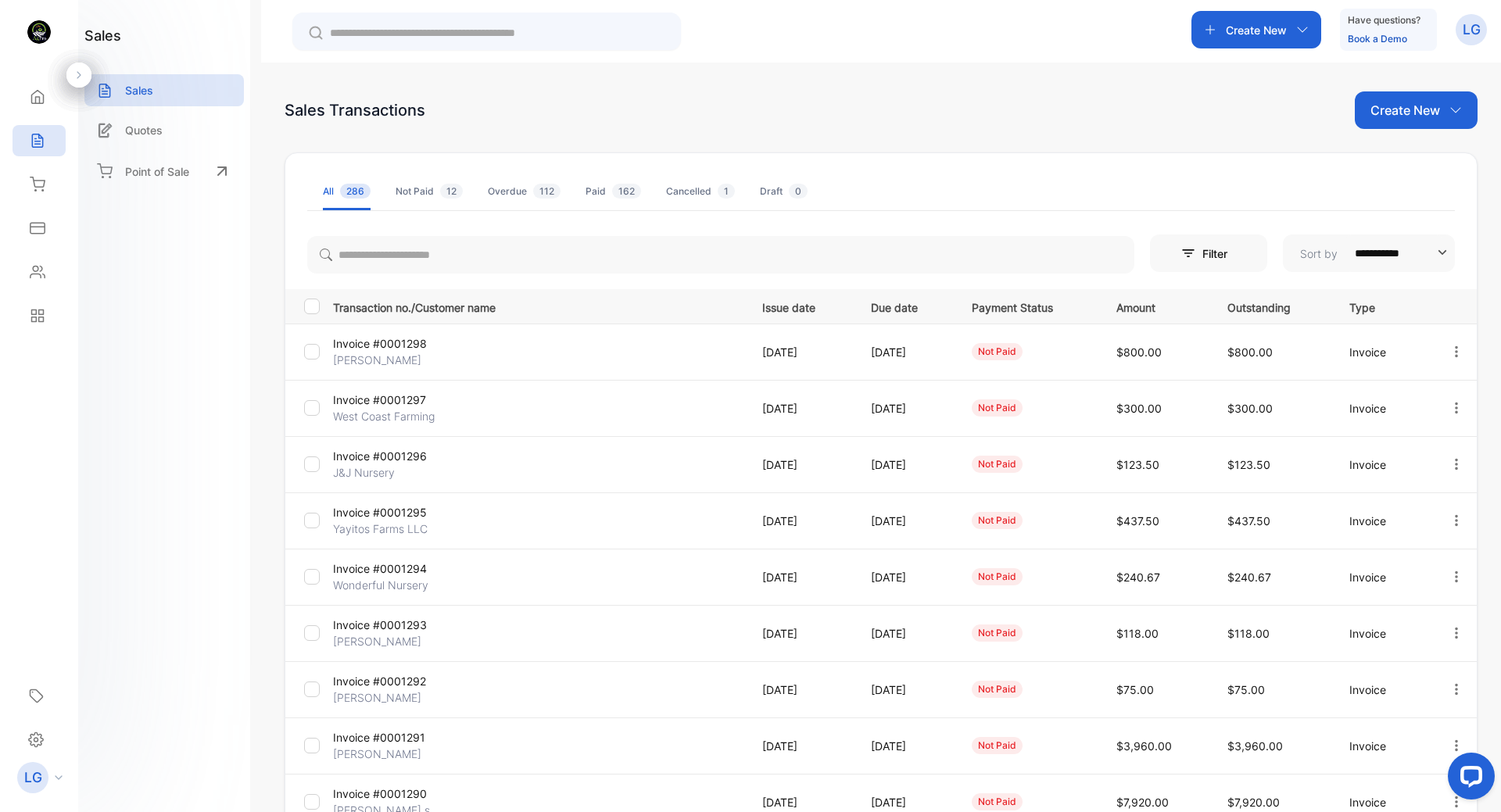
click at [381, 575] on p "Invoice #0001294" at bounding box center [401, 568] width 137 height 16
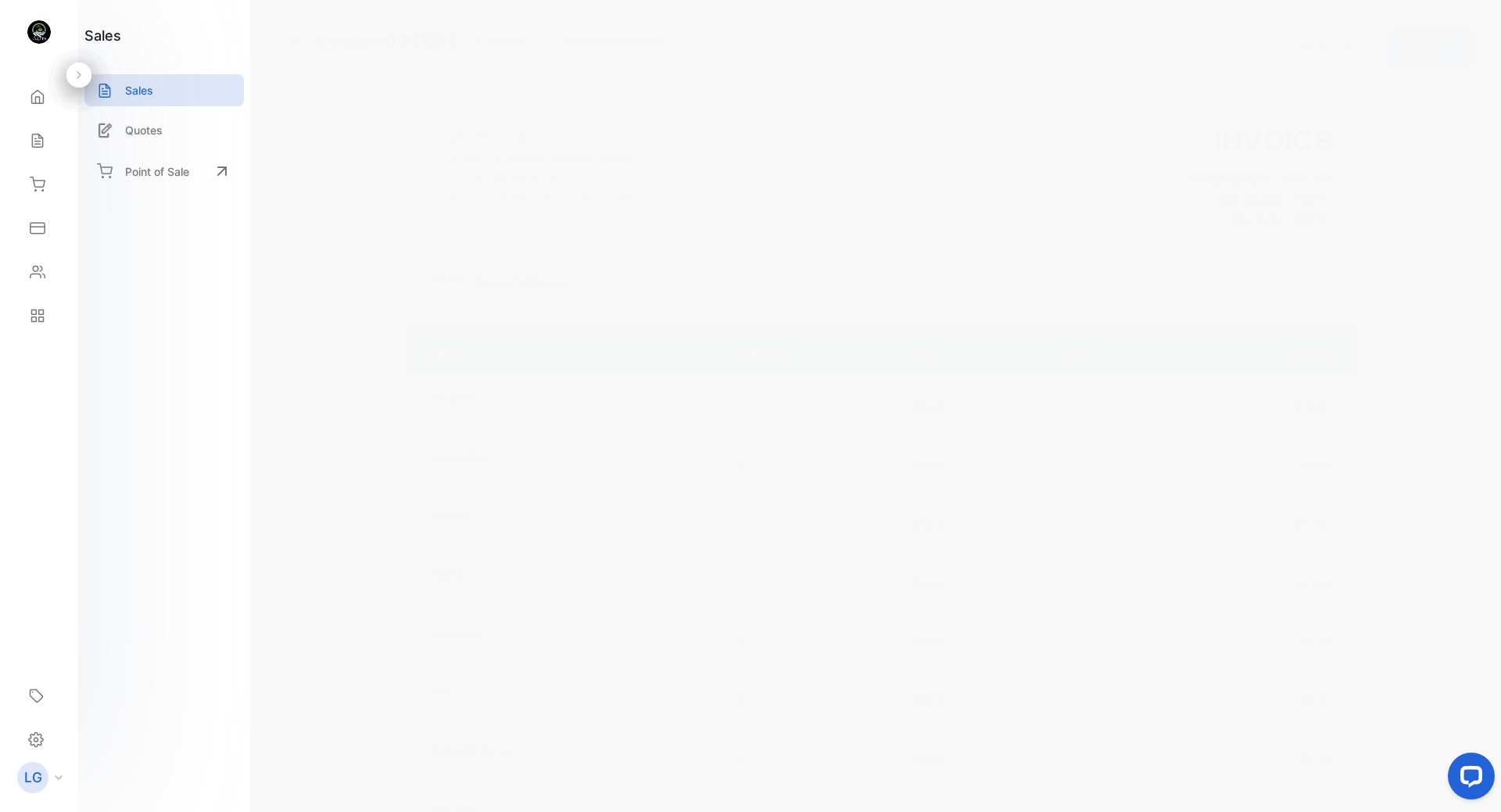
click at [1454, 51] on icon "button" at bounding box center [1458, 47] width 13 height 13
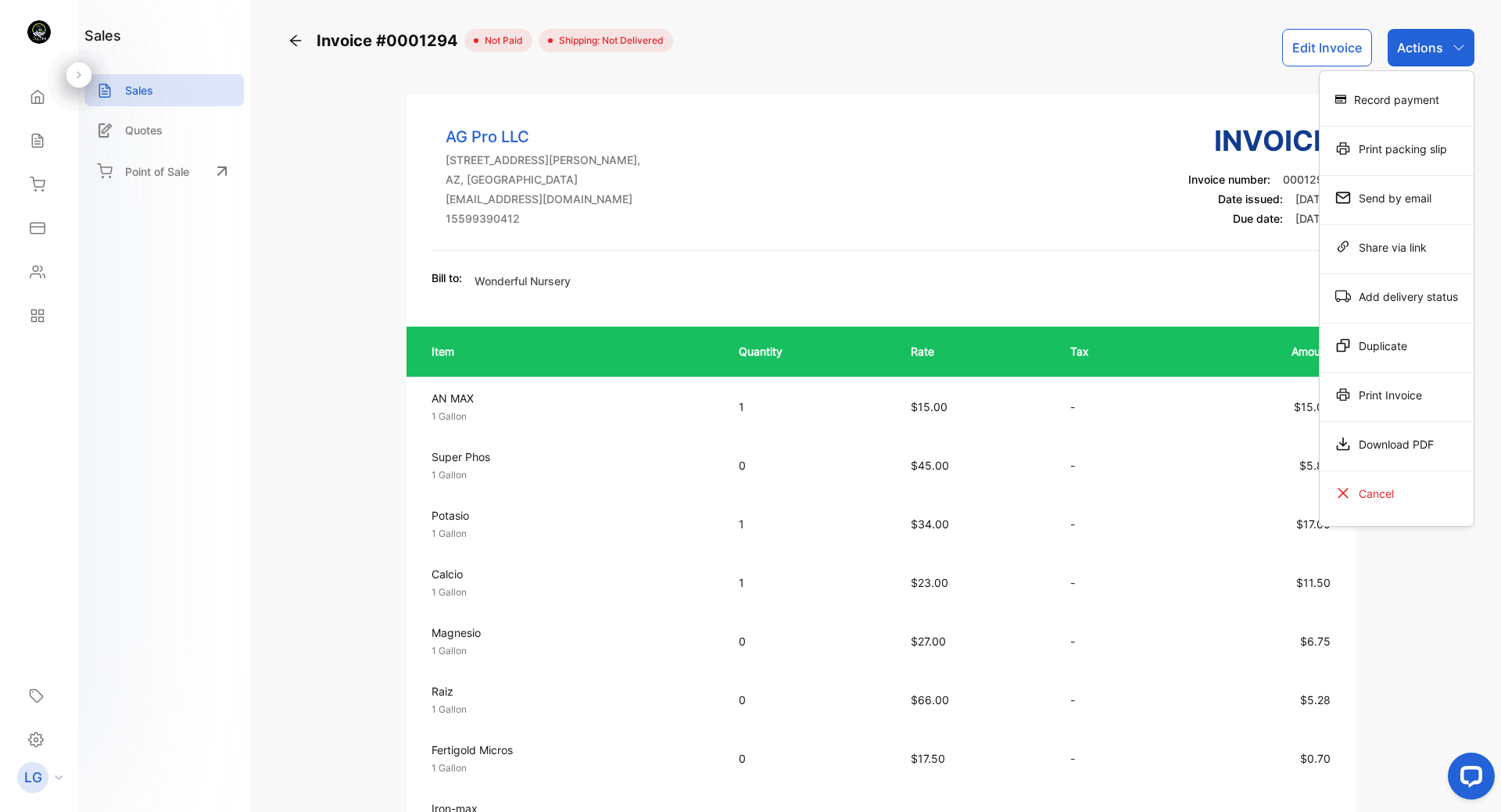
click at [1379, 442] on div "Download PDF" at bounding box center [1397, 443] width 154 height 31
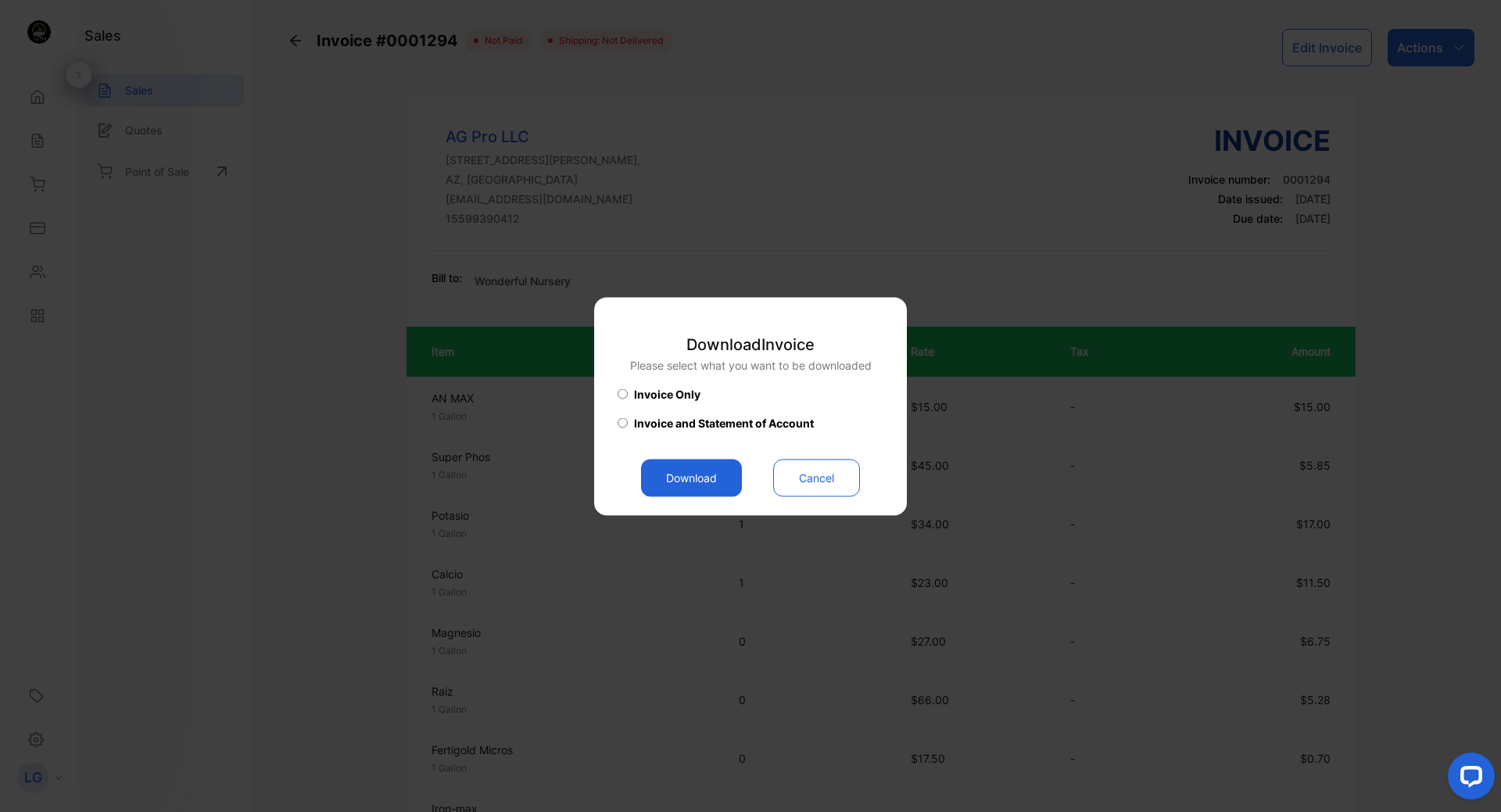
click at [676, 474] on button "Download" at bounding box center [691, 477] width 101 height 37
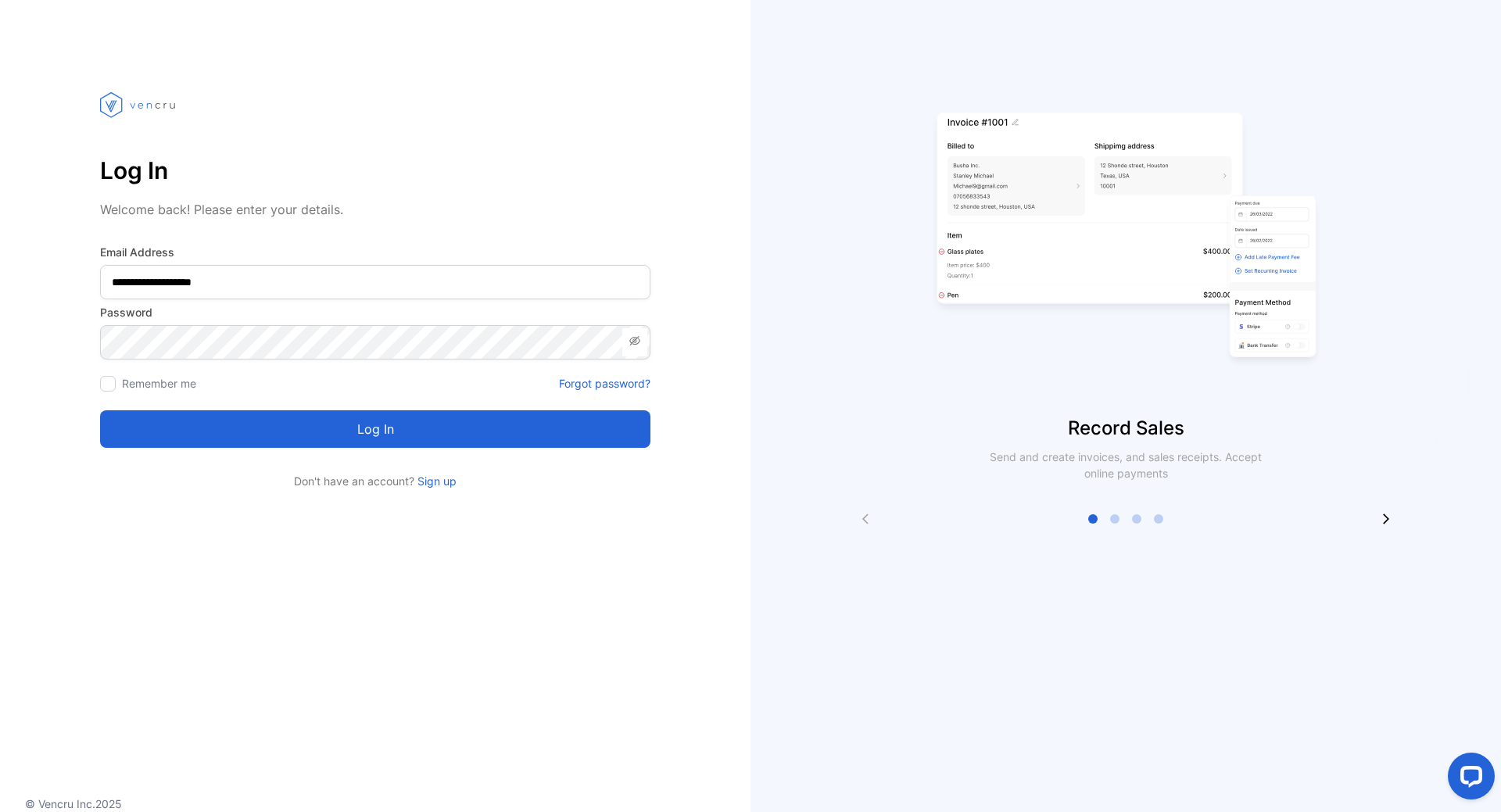
click at [343, 428] on button "Log in" at bounding box center [375, 429] width 550 height 37
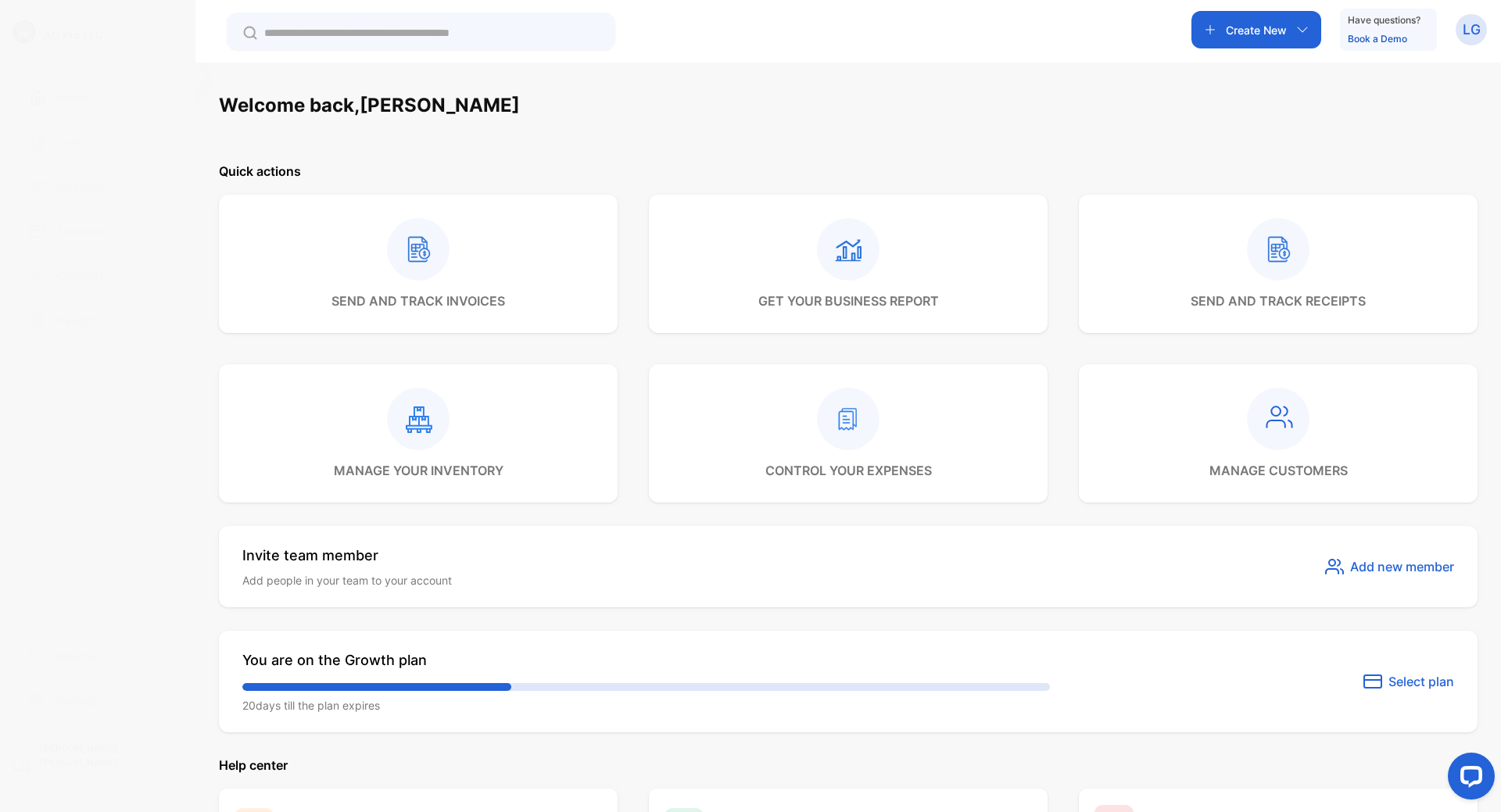
click at [63, 131] on div "Sales" at bounding box center [98, 142] width 170 height 32
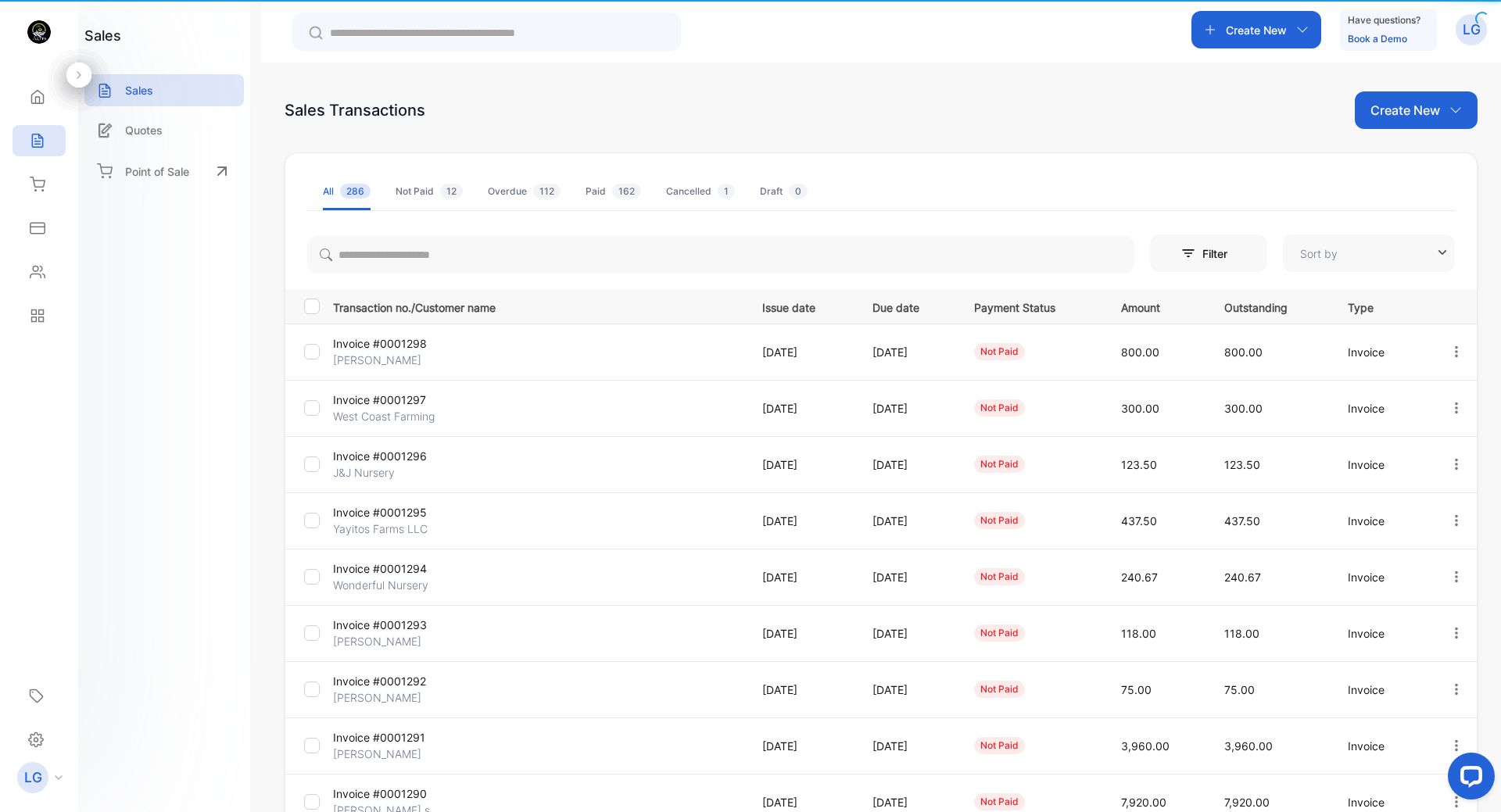
type input "**********"
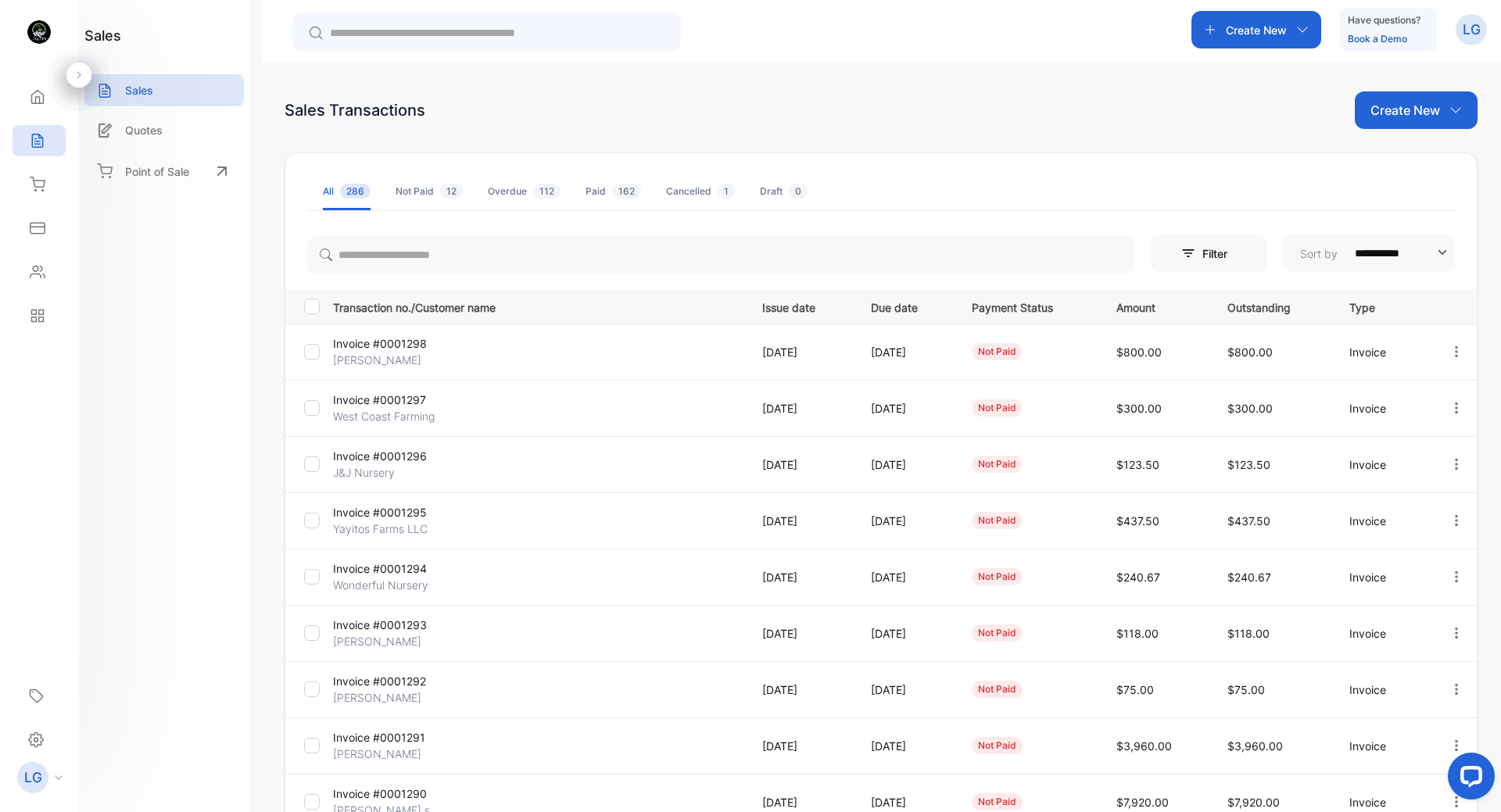
click at [374, 510] on p "Invoice #0001295" at bounding box center [401, 511] width 137 height 16
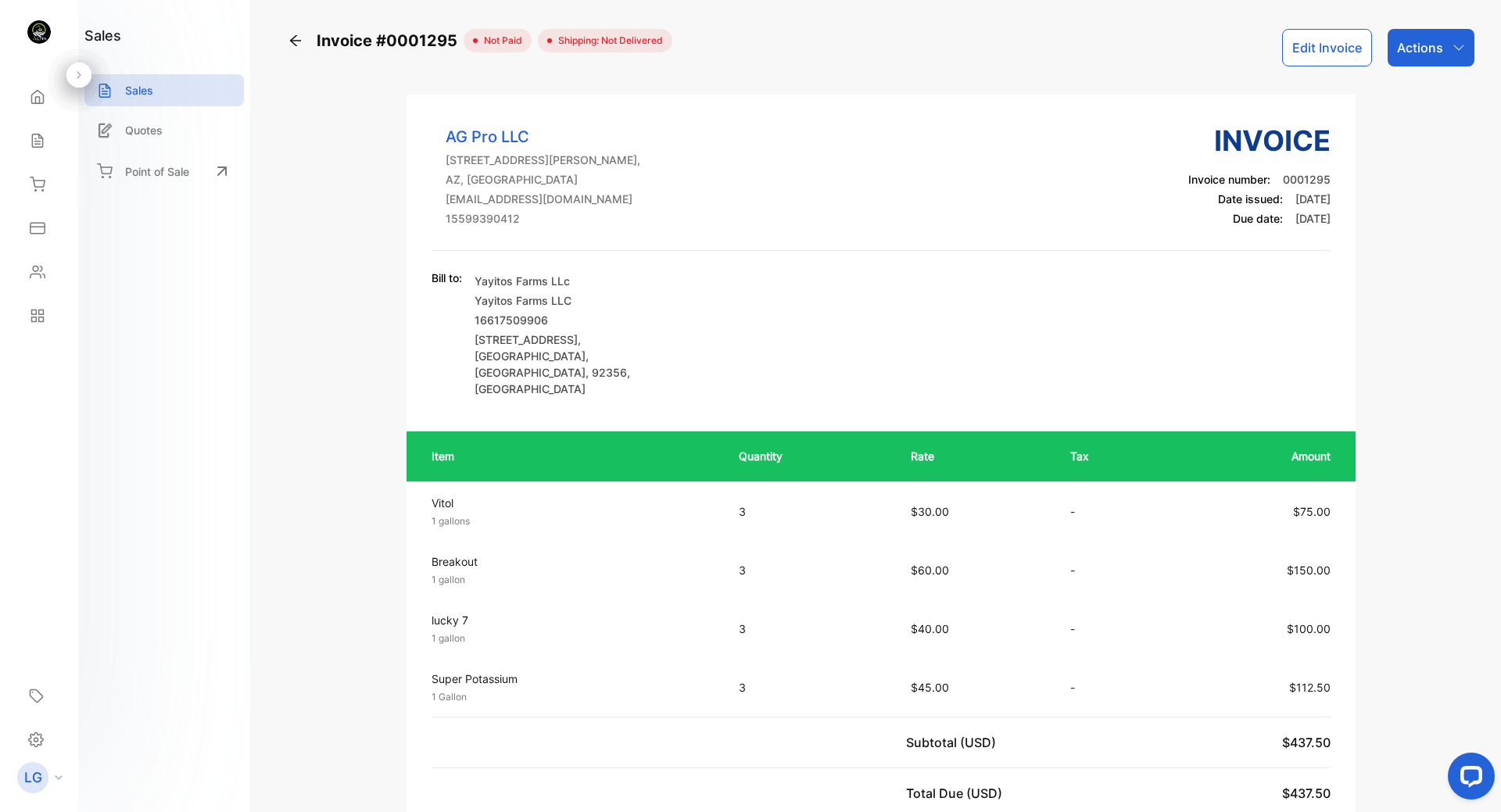
click at [1453, 58] on div "Actions" at bounding box center [1431, 47] width 86 height 37
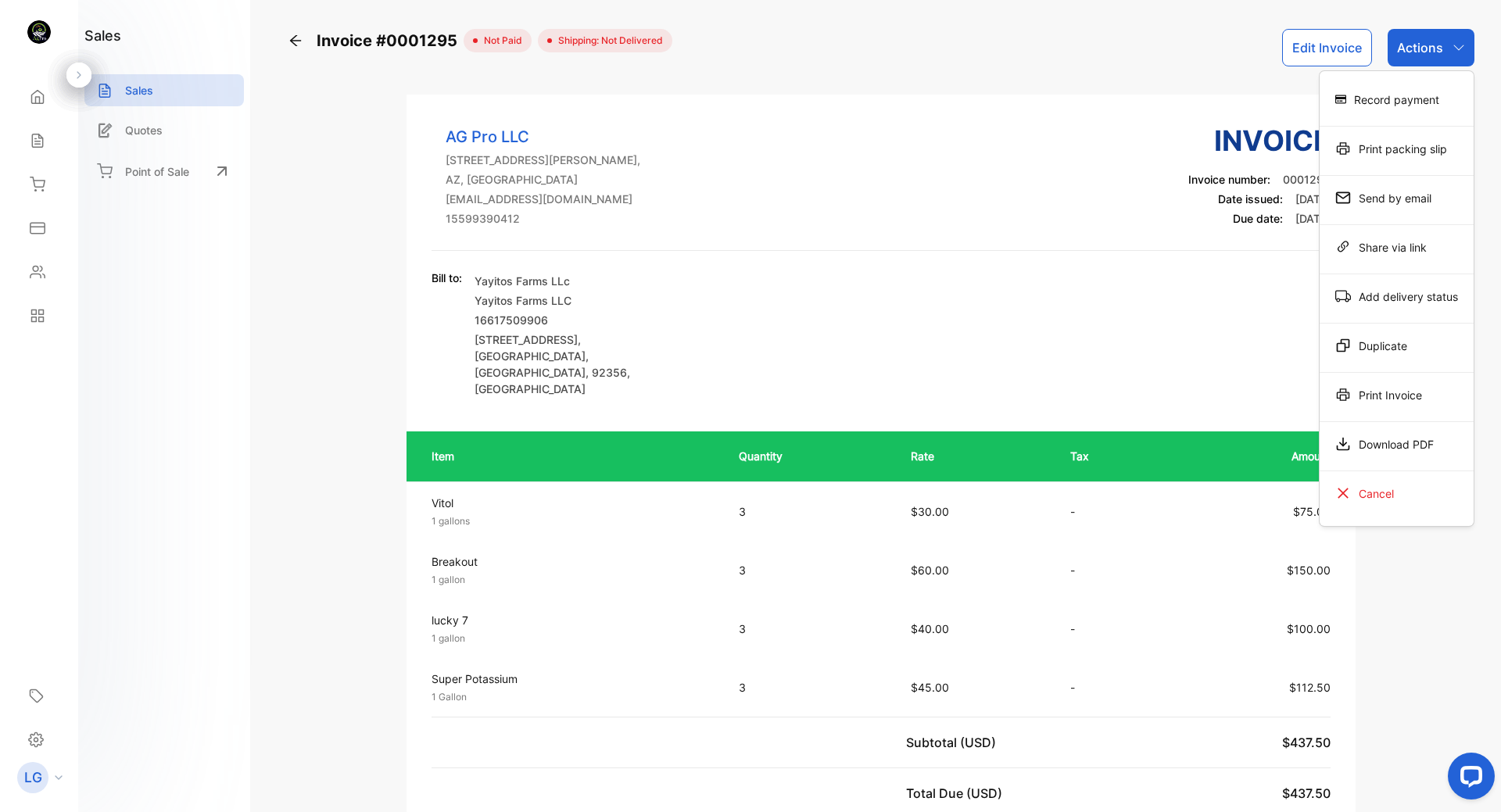
click at [1376, 398] on div "Print Invoice" at bounding box center [1397, 394] width 154 height 31
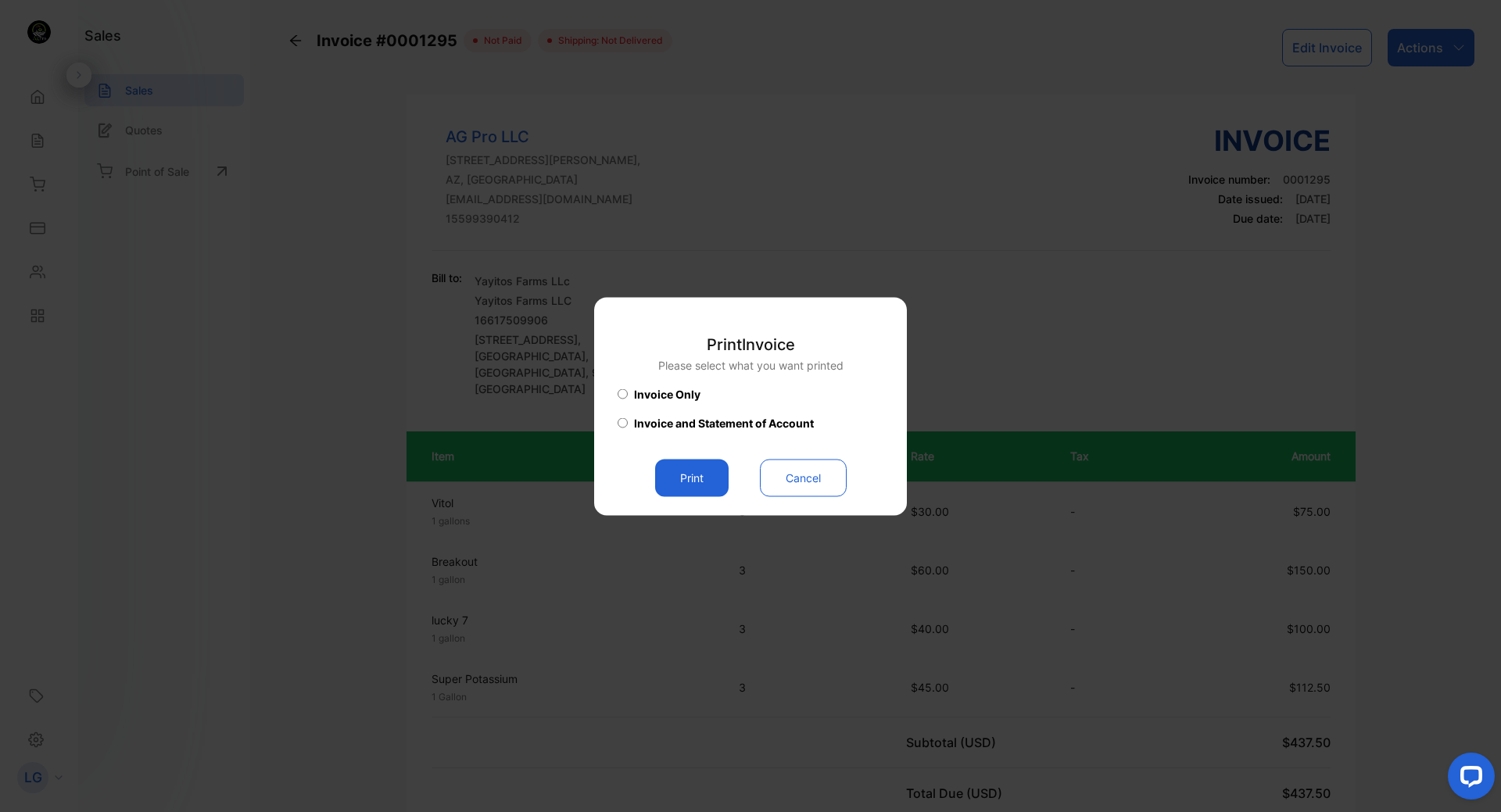
click at [697, 477] on button "Print" at bounding box center [691, 477] width 74 height 37
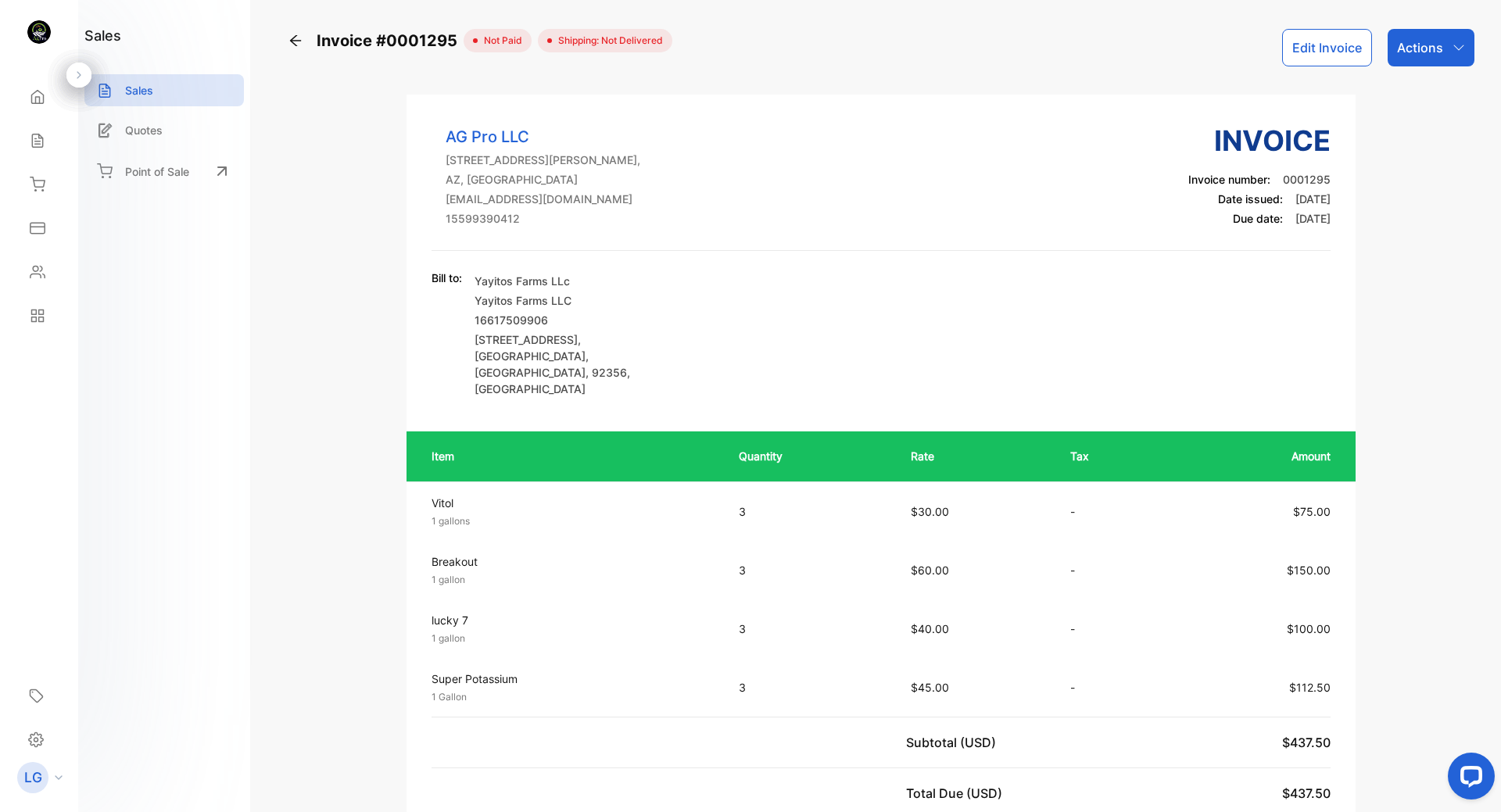
click at [1452, 47] on icon "button" at bounding box center [1458, 47] width 13 height 13
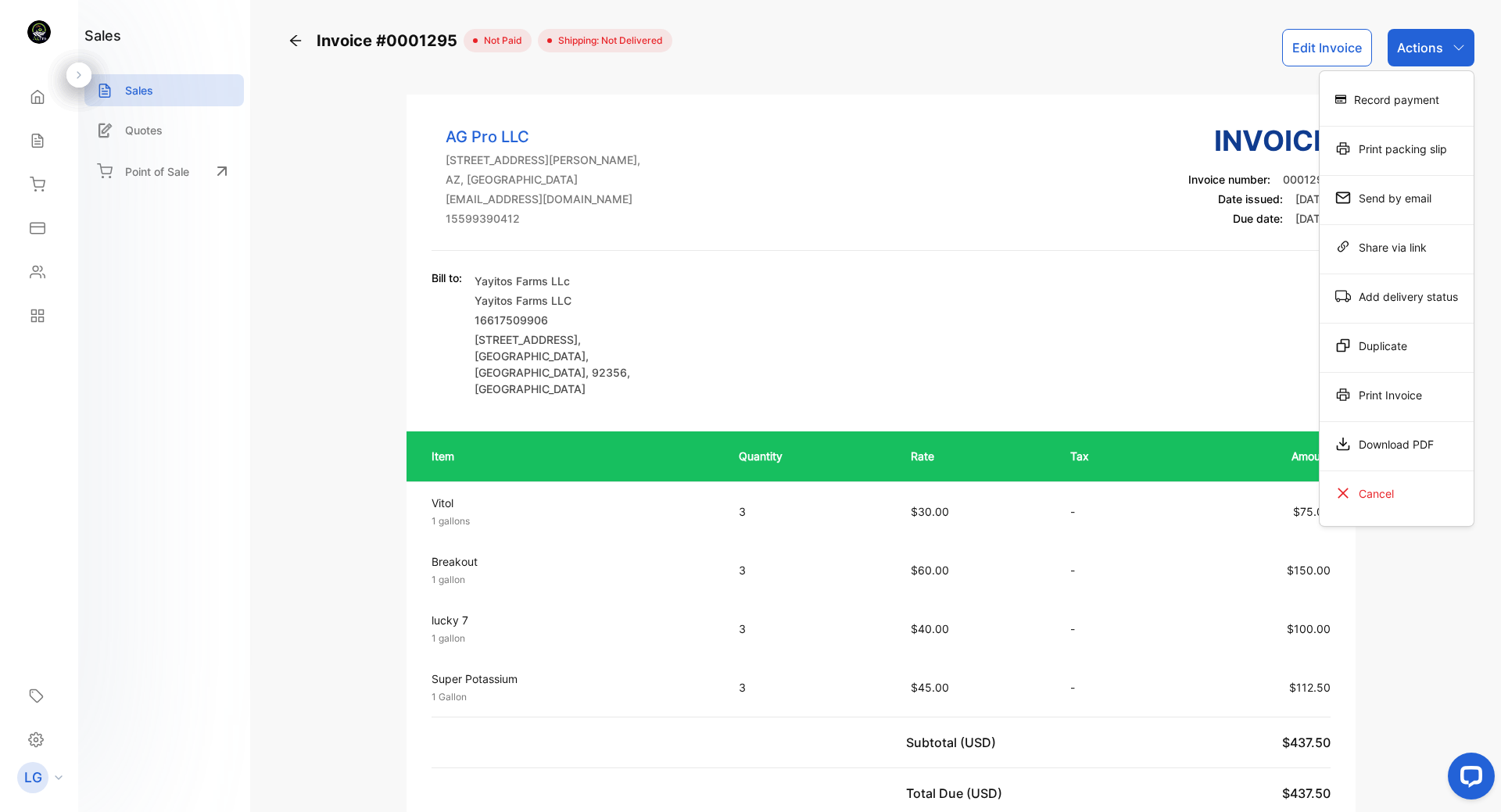
click at [1375, 443] on div "Download PDF" at bounding box center [1397, 443] width 154 height 31
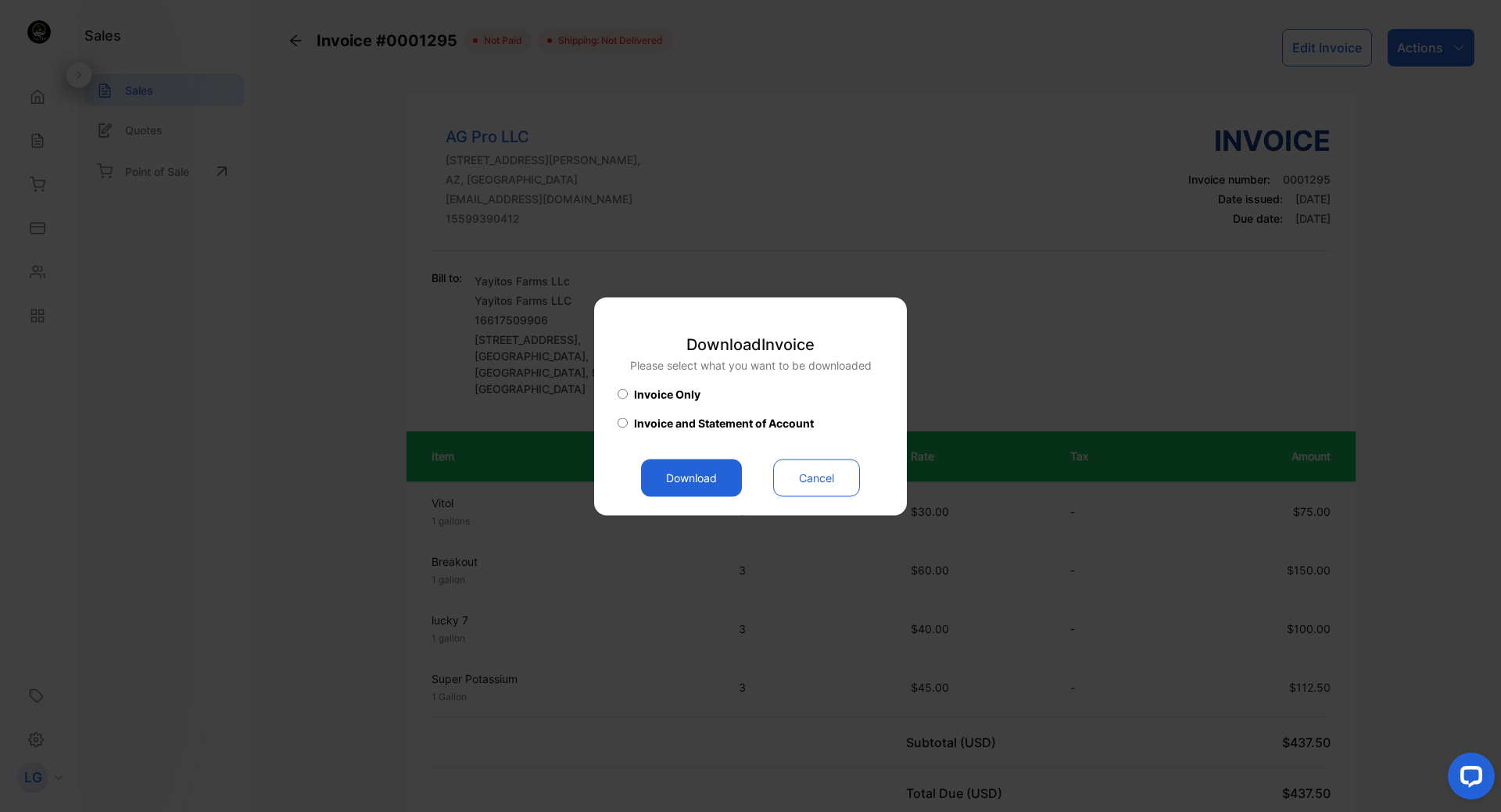
click at [680, 485] on button "Download" at bounding box center [691, 477] width 101 height 37
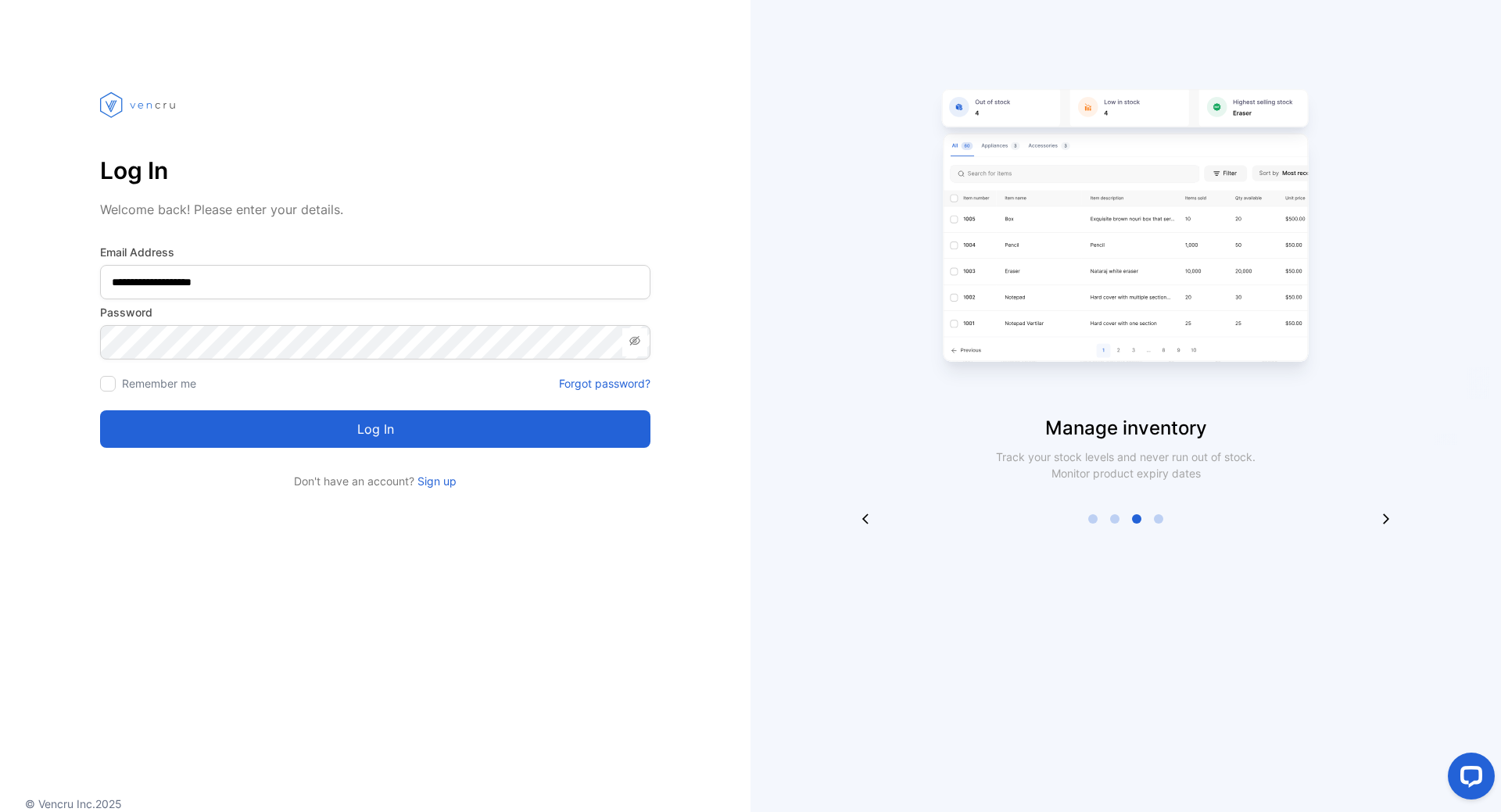
click at [315, 429] on button "Log in" at bounding box center [375, 429] width 550 height 37
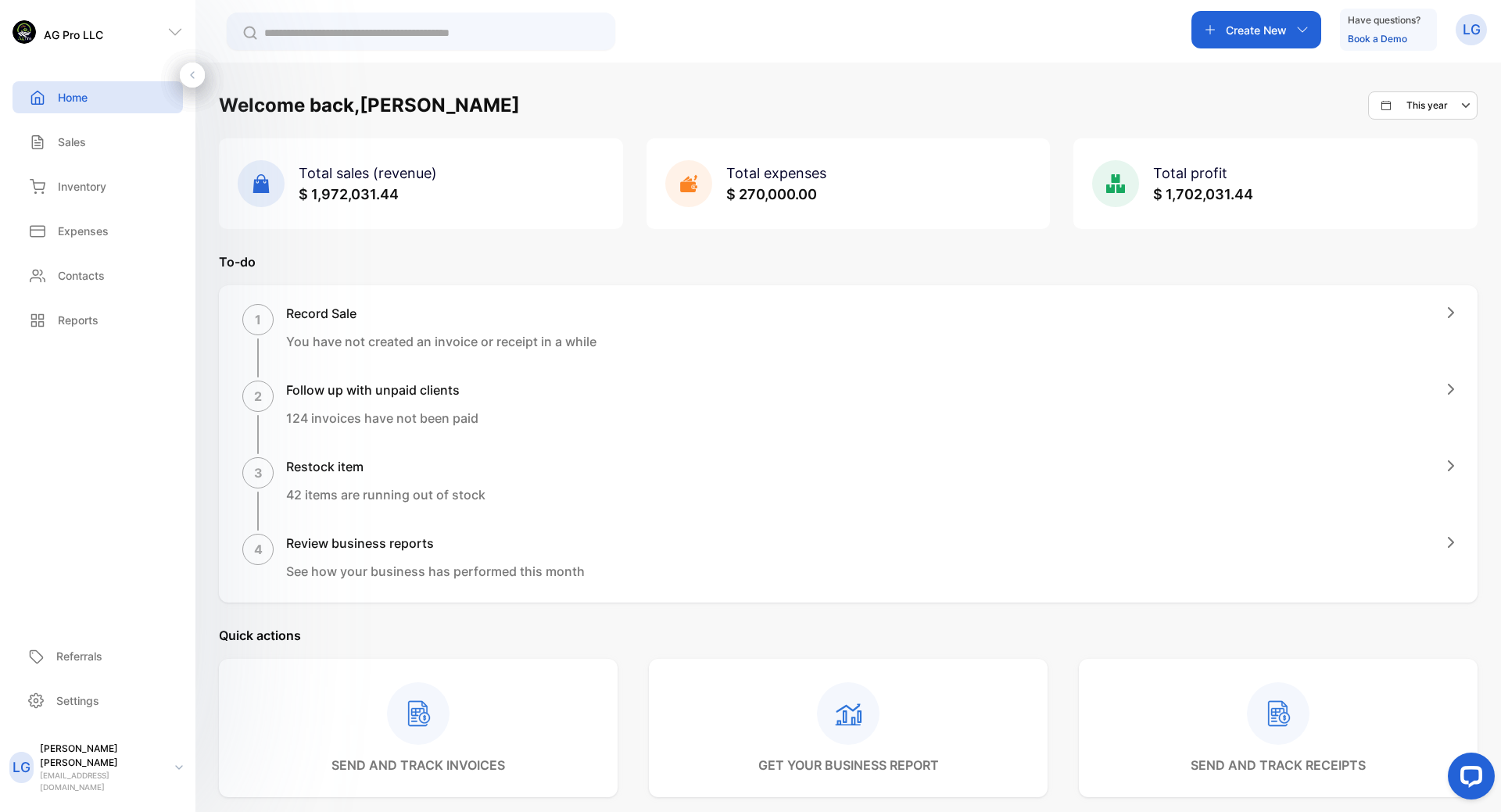
click at [77, 135] on p "Sales" at bounding box center [71, 142] width 28 height 16
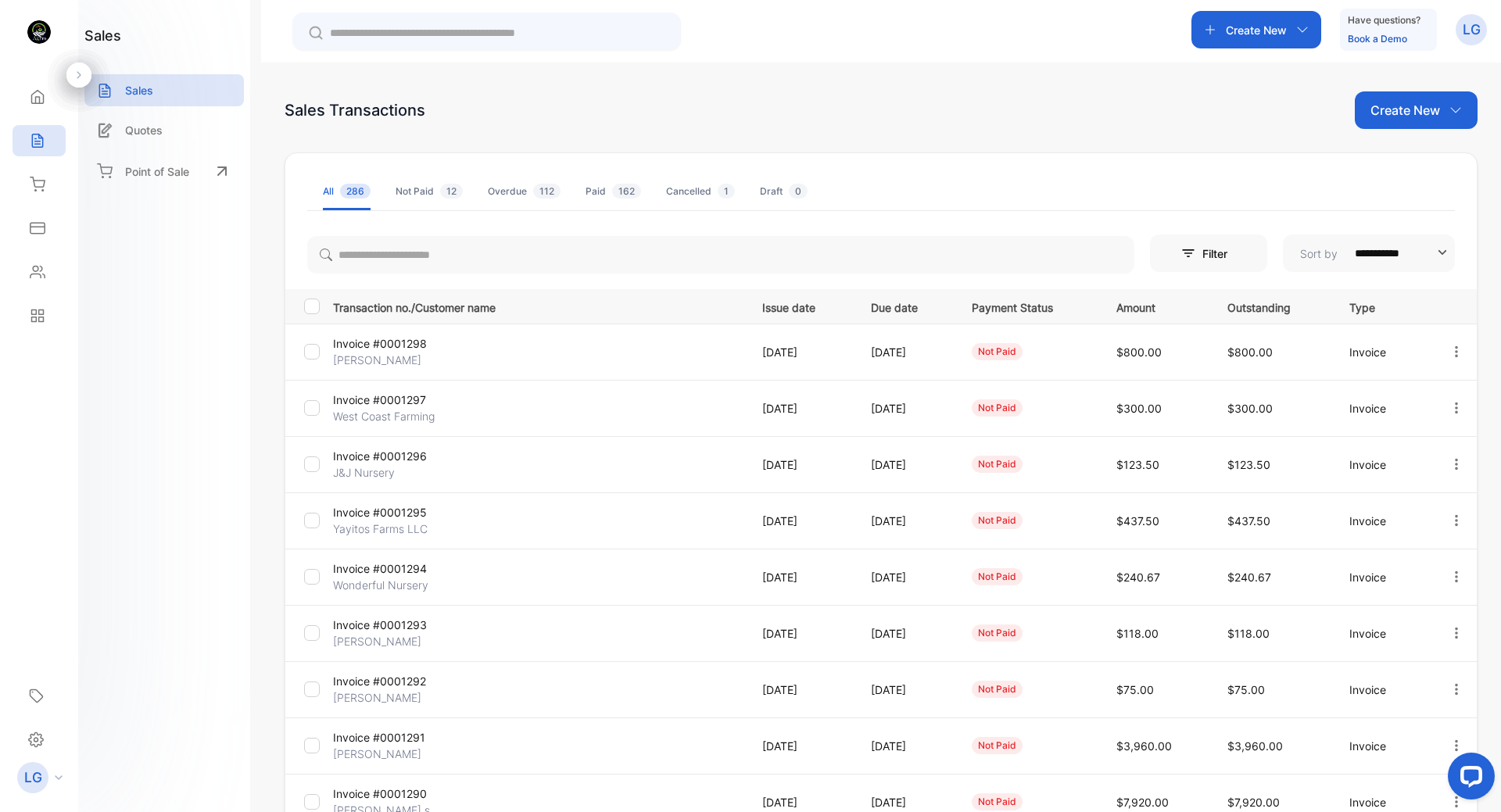
click at [368, 511] on p "Invoice #0001295" at bounding box center [401, 511] width 137 height 16
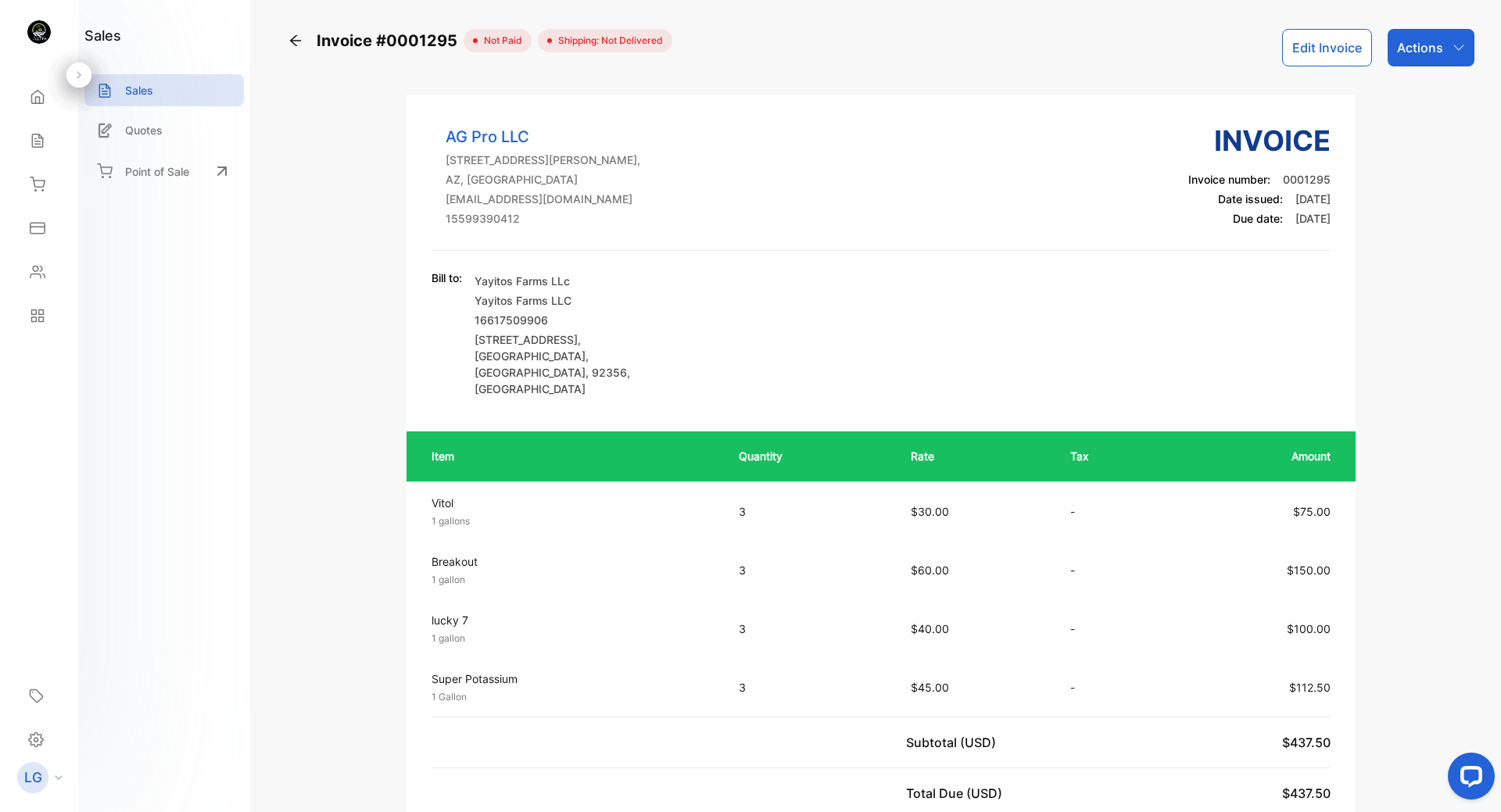
click at [1456, 56] on div "Actions" at bounding box center [1431, 47] width 86 height 37
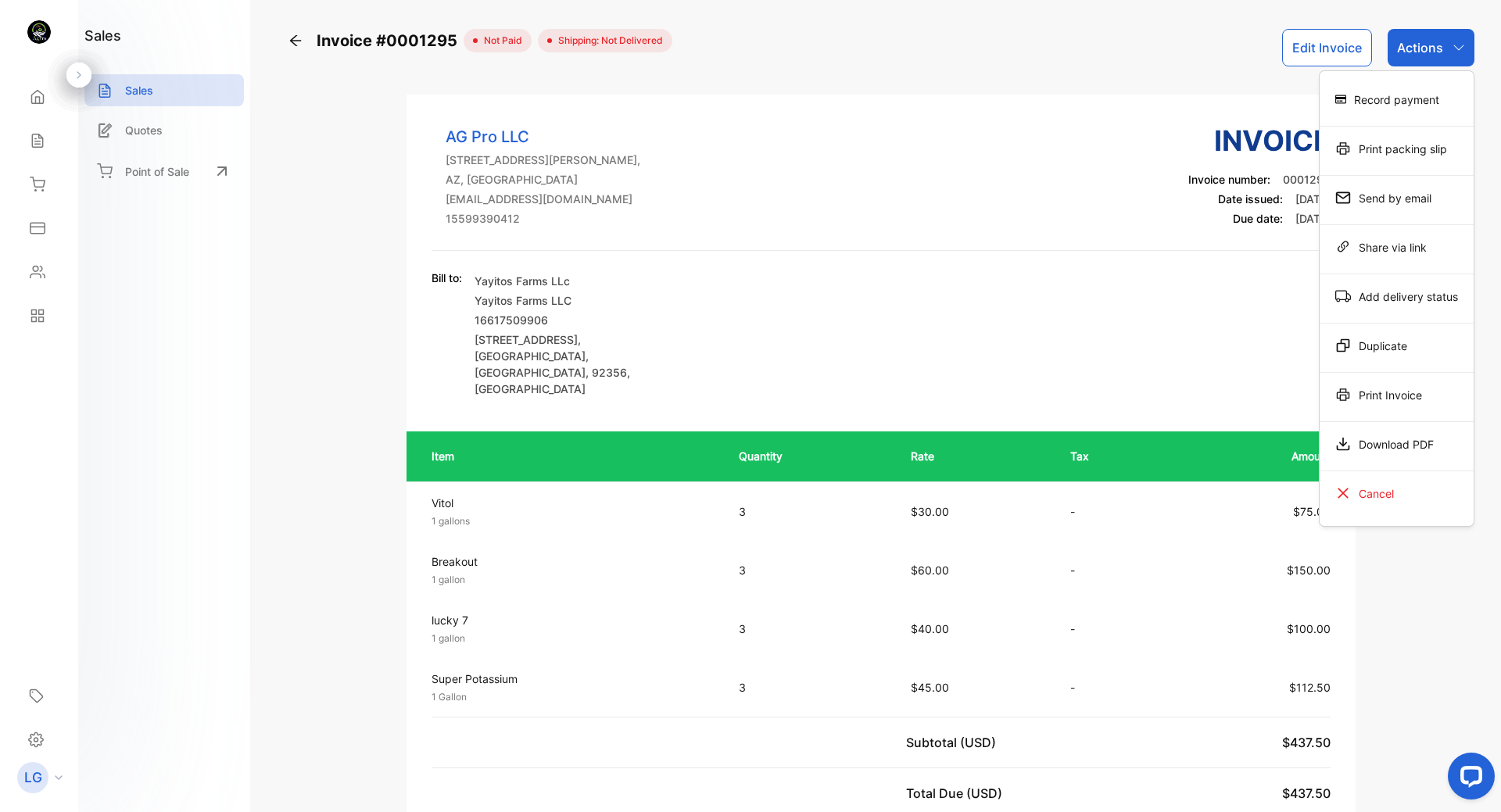
click at [1398, 444] on div "Download PDF" at bounding box center [1397, 443] width 154 height 31
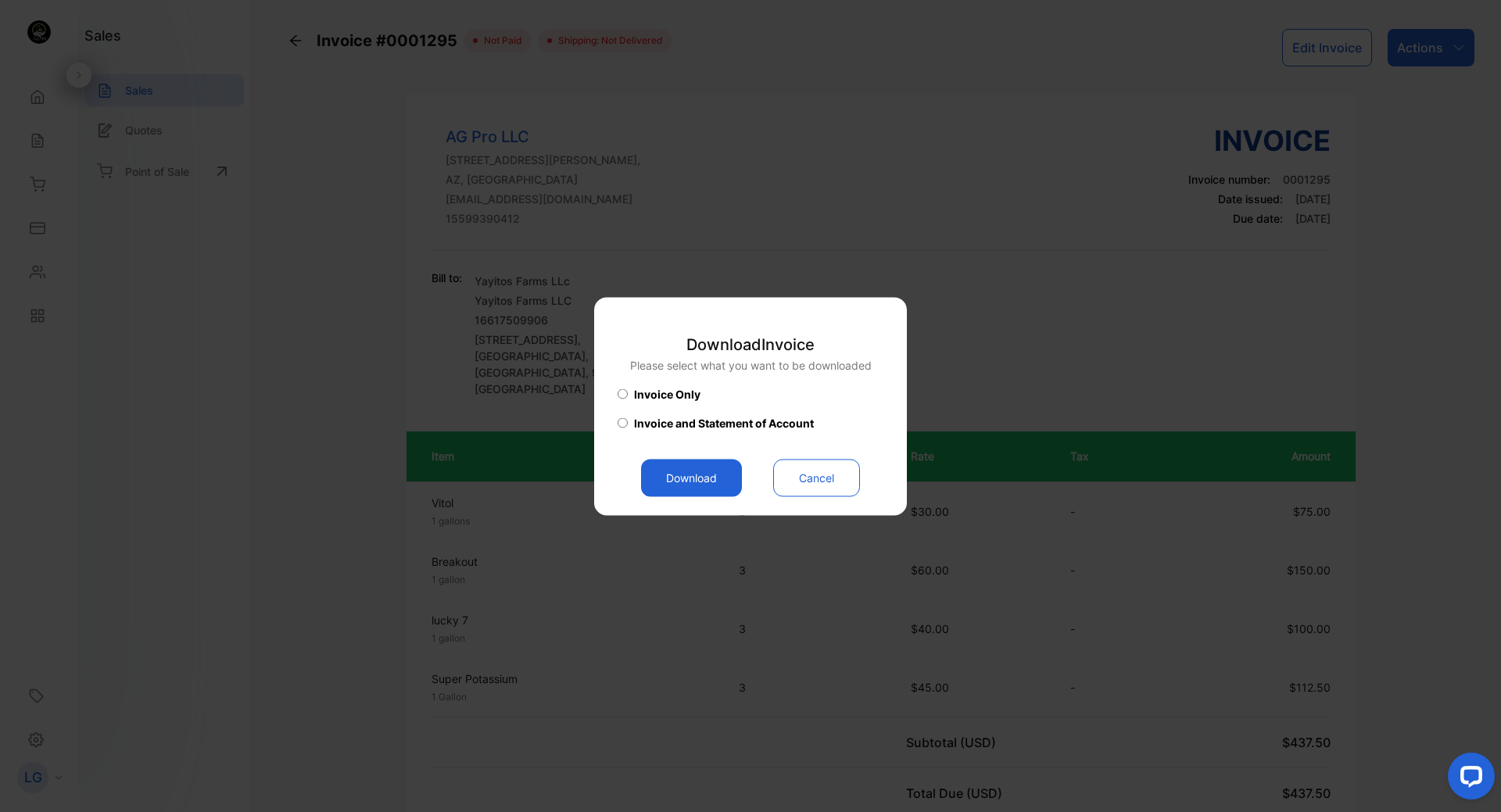
click at [684, 470] on button "Download" at bounding box center [691, 477] width 101 height 37
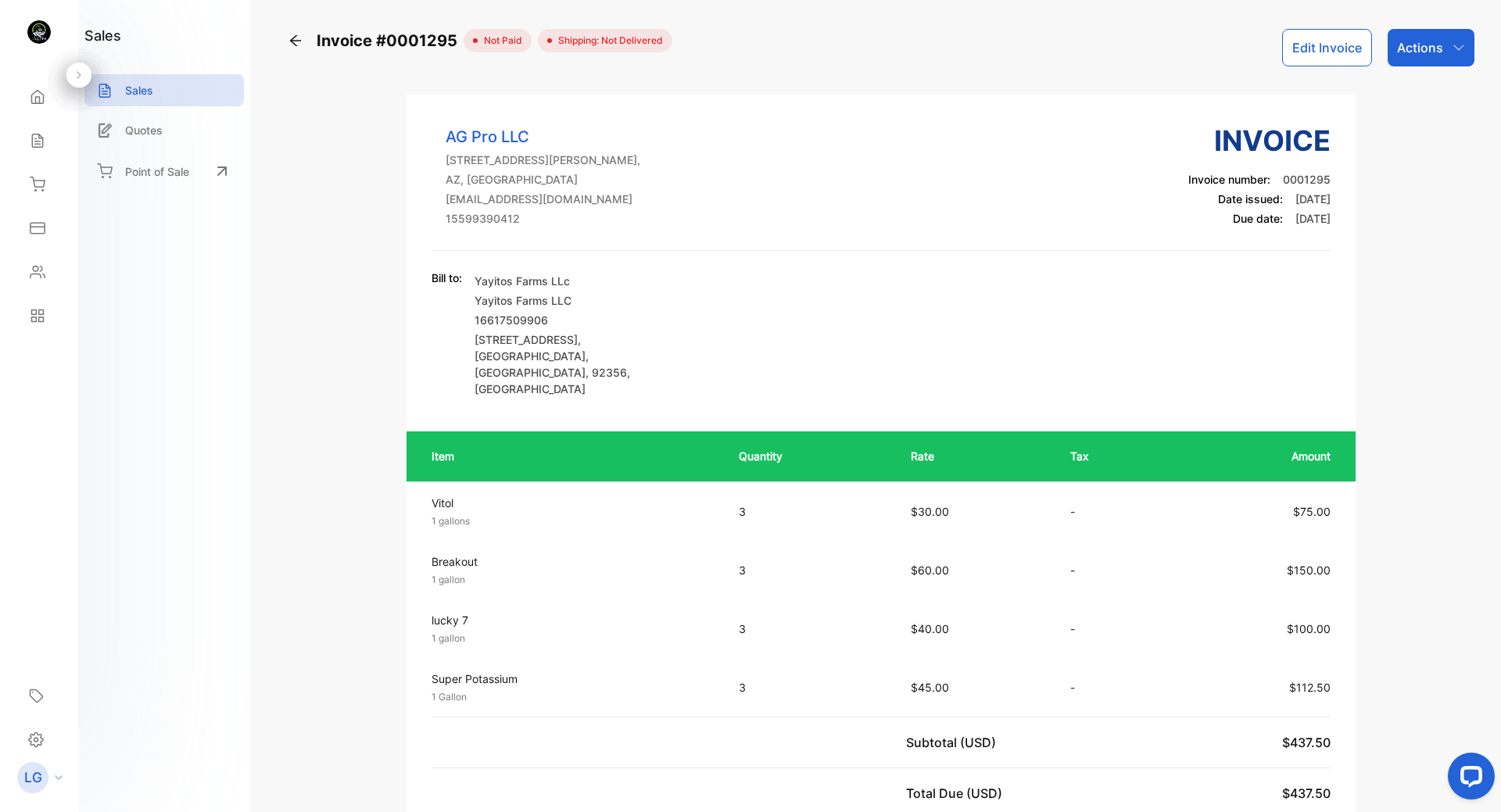
click at [296, 36] on icon at bounding box center [295, 41] width 15 height 15
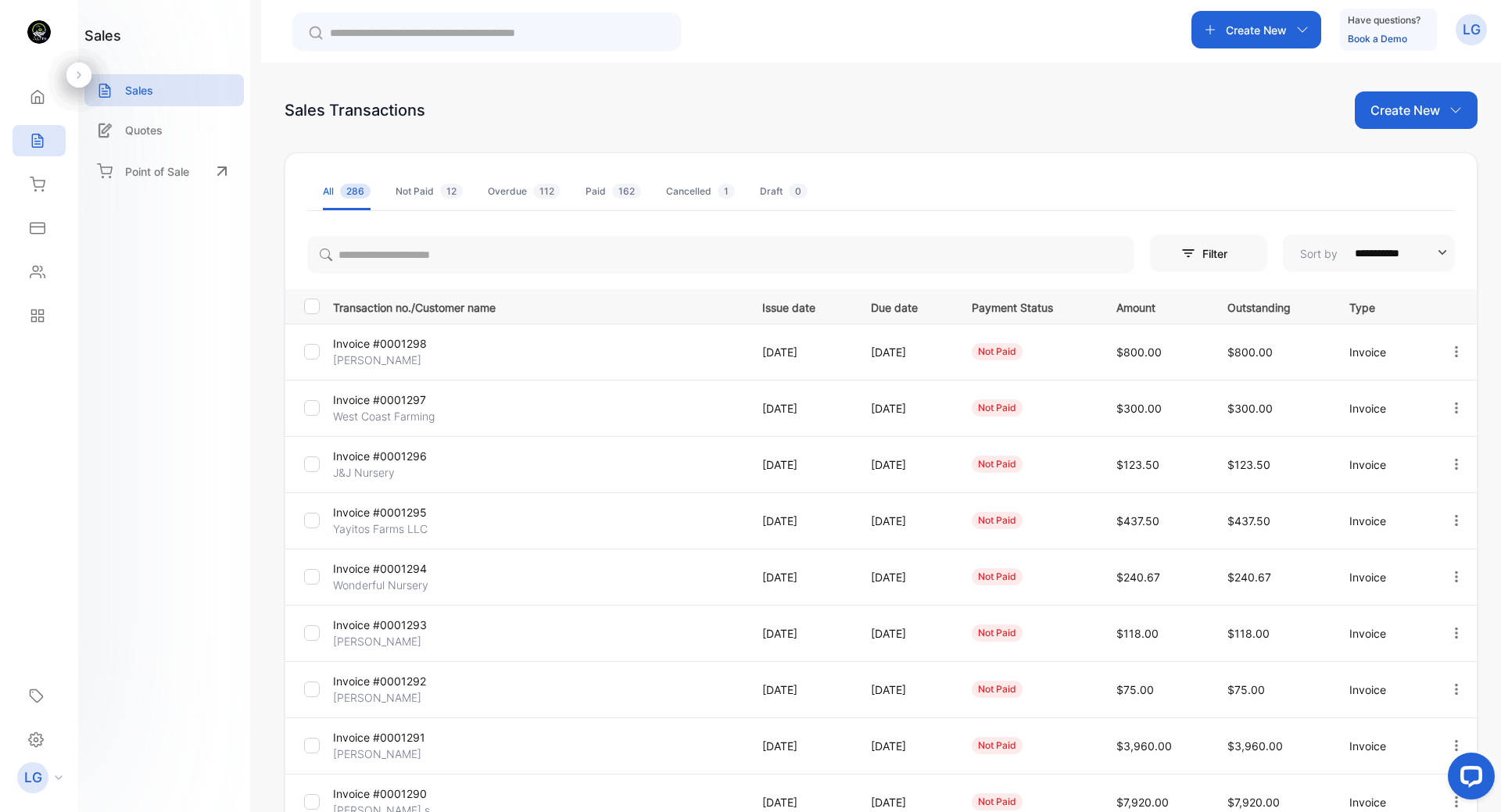
click at [382, 571] on p "Invoice #0001294" at bounding box center [401, 568] width 137 height 16
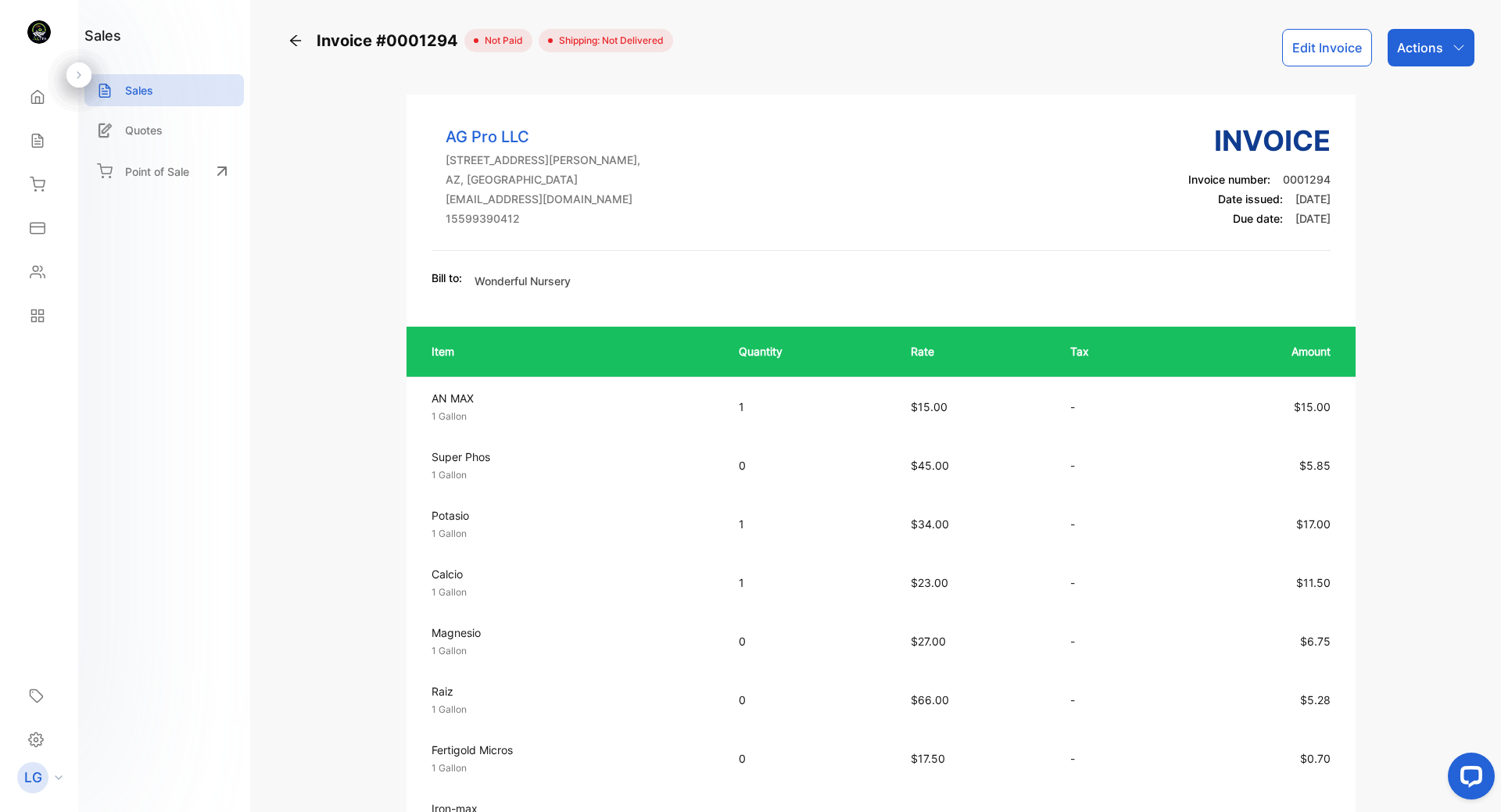
click at [1459, 46] on icon "button" at bounding box center [1458, 47] width 13 height 13
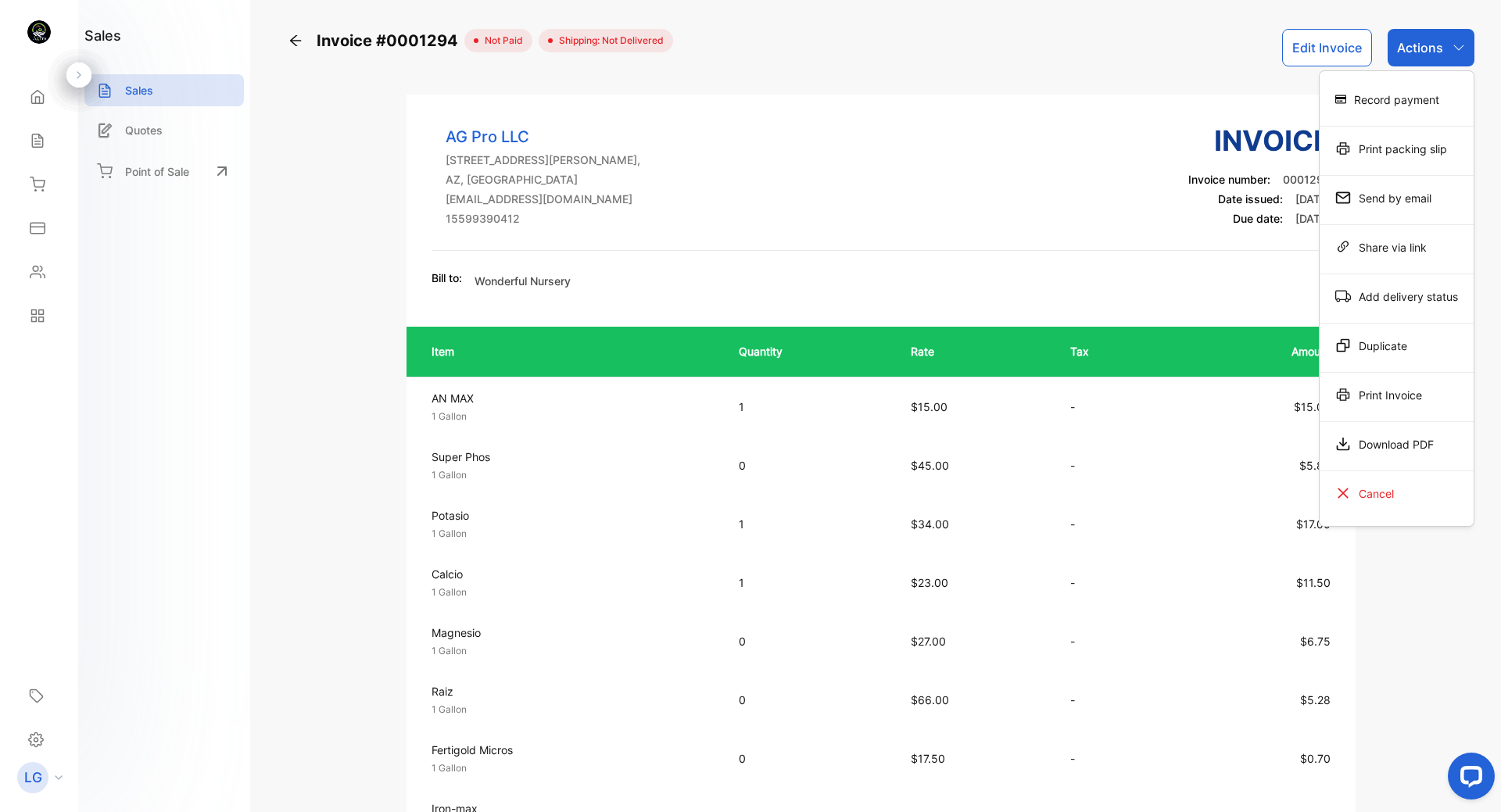
click at [1394, 437] on div "Download PDF" at bounding box center [1397, 443] width 154 height 31
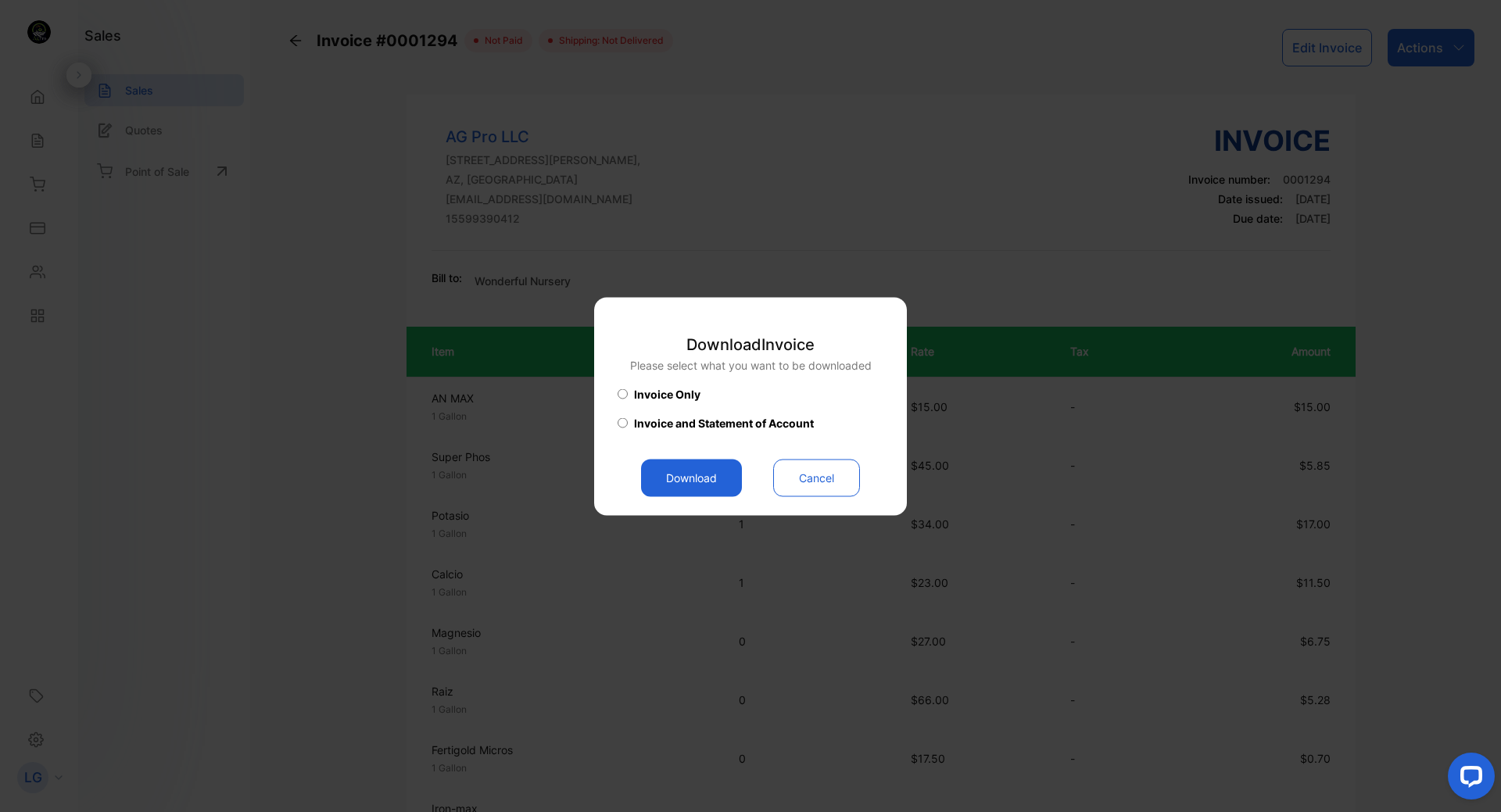
click at [679, 459] on button "Download" at bounding box center [691, 477] width 101 height 37
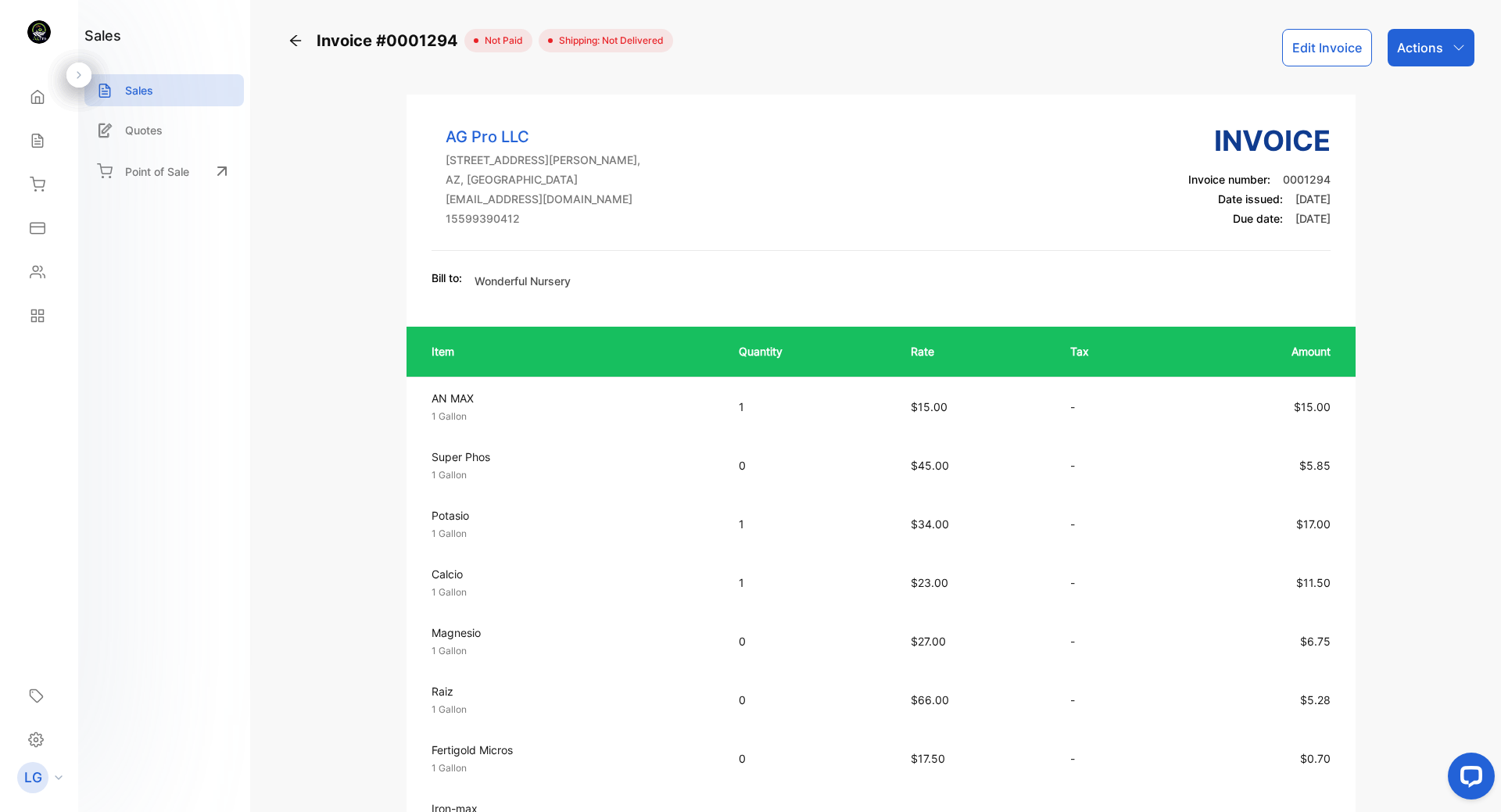
click at [296, 42] on icon at bounding box center [295, 41] width 15 height 15
